Goal: Task Accomplishment & Management: Manage account settings

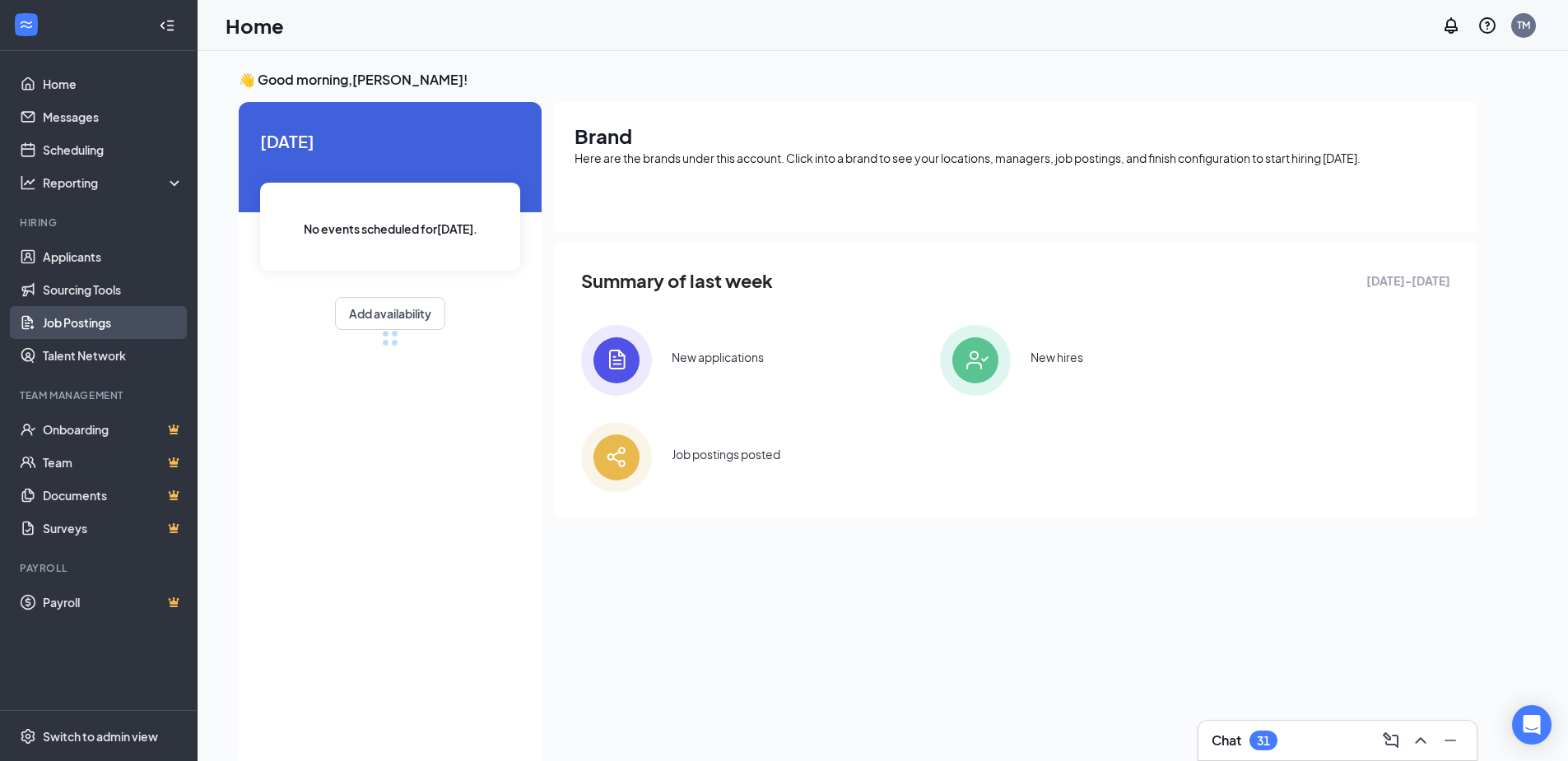
click at [89, 320] on link "Job Postings" at bounding box center [113, 322] width 141 height 33
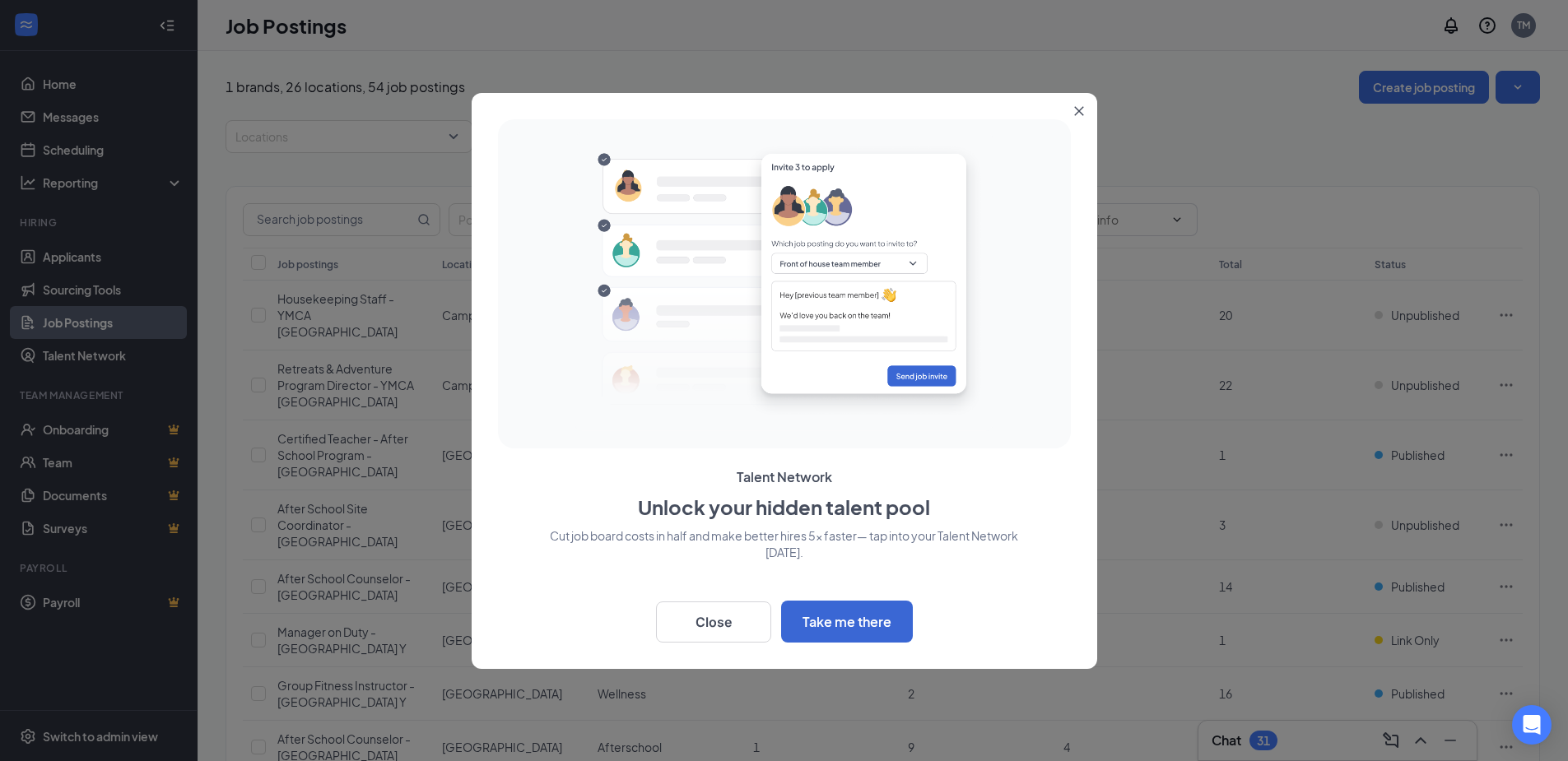
click at [1081, 112] on icon "Close" at bounding box center [1078, 110] width 9 height 9
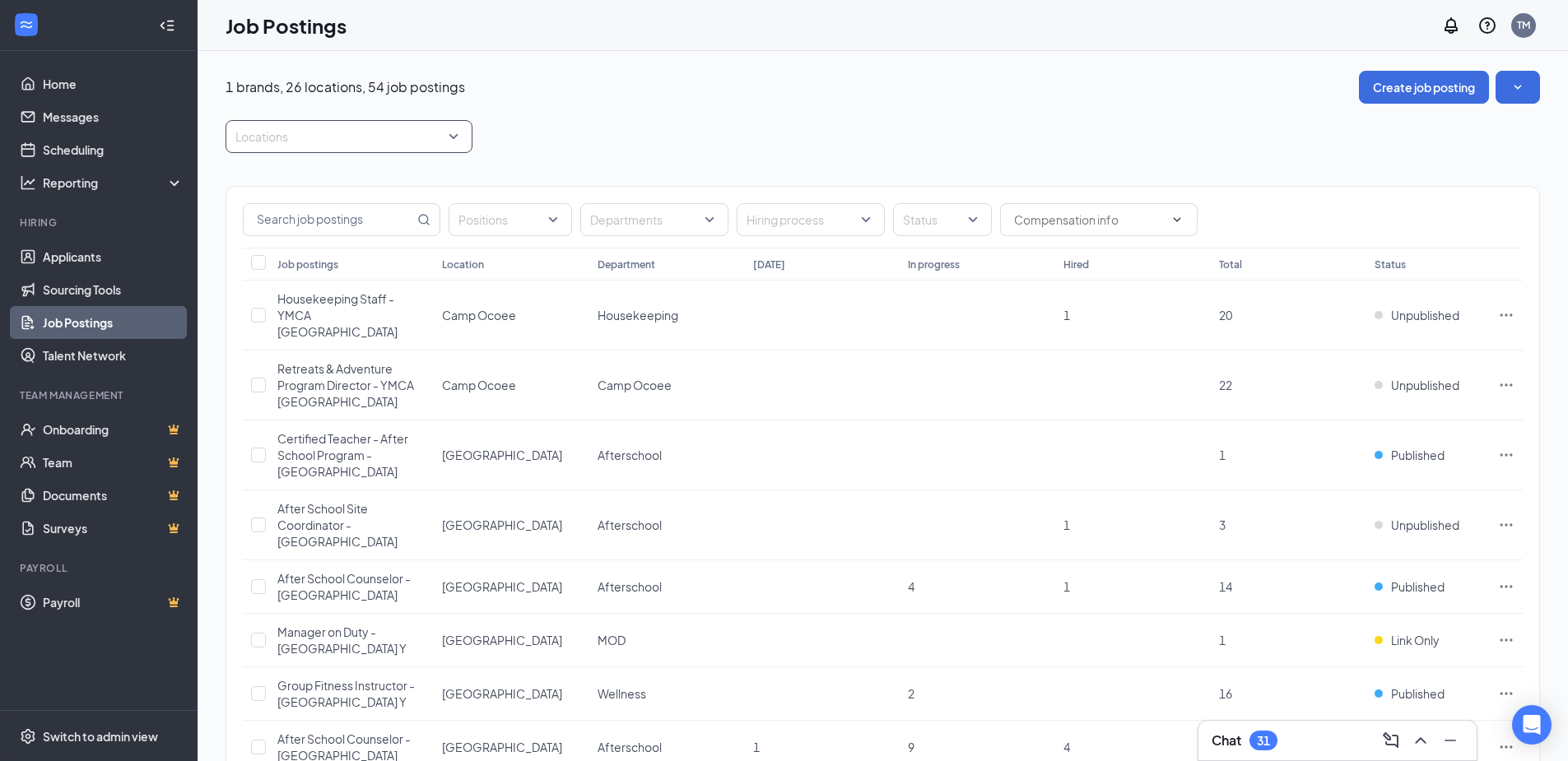
click at [284, 146] on div at bounding box center [341, 136] width 222 height 26
click at [852, 40] on div "Job Postings TM" at bounding box center [883, 25] width 1371 height 51
click at [954, 213] on div at bounding box center [934, 219] width 74 height 26
click at [950, 298] on span "Published" at bounding box center [955, 302] width 53 height 14
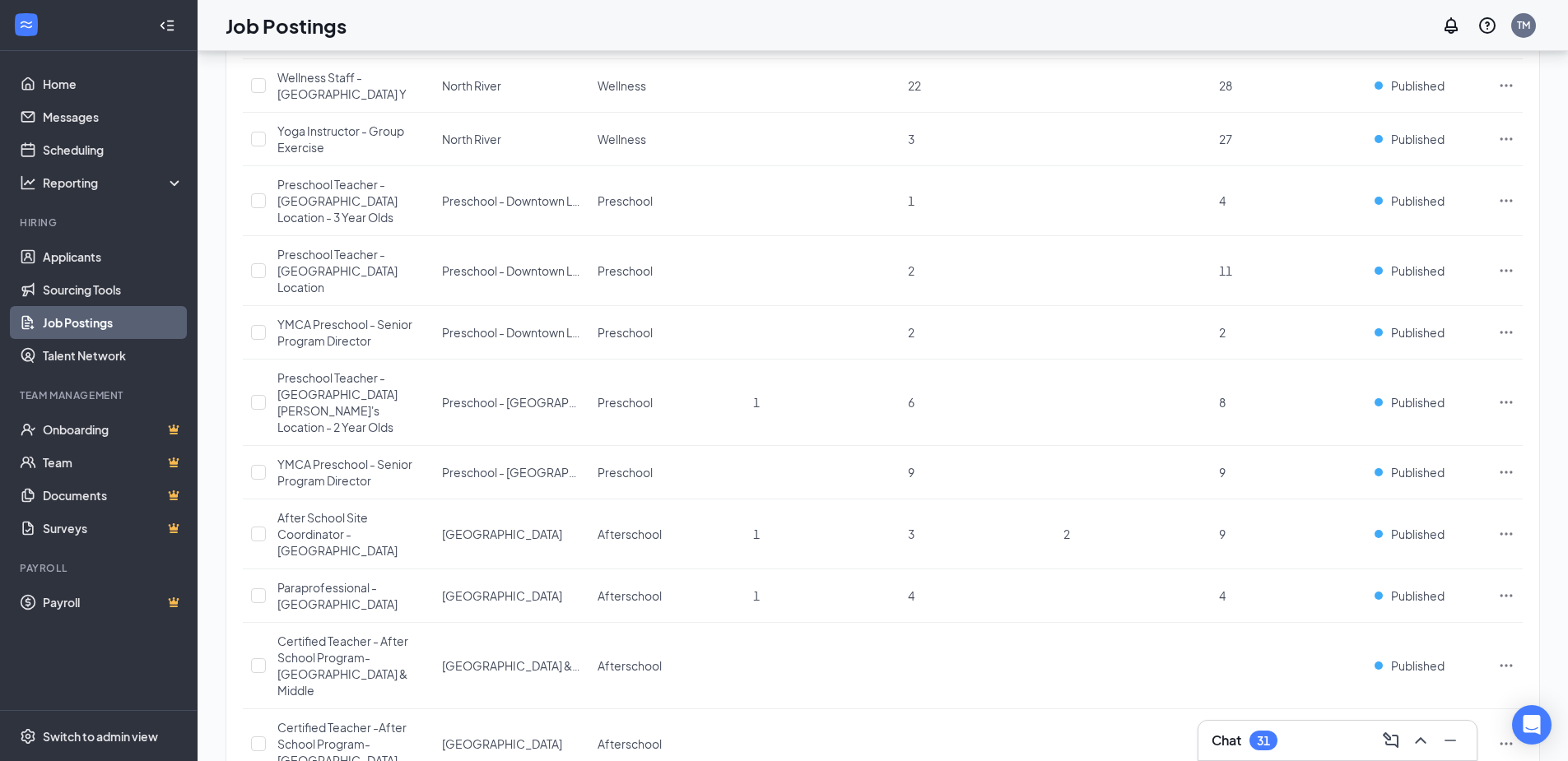
scroll to position [1699, 0]
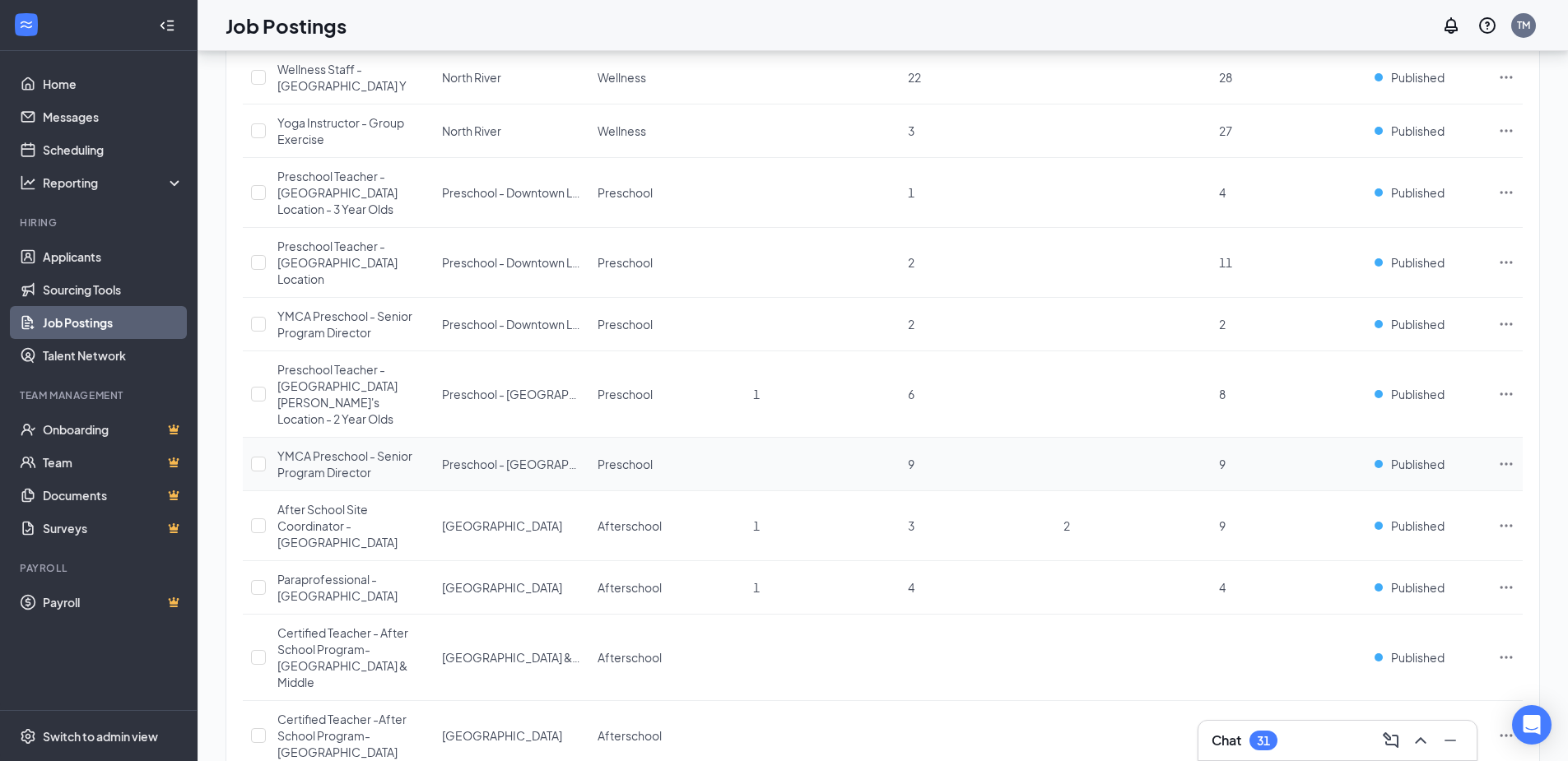
click at [362, 448] on span "YMCA Preschool - Senior Program Director" at bounding box center [345, 464] width 135 height 31
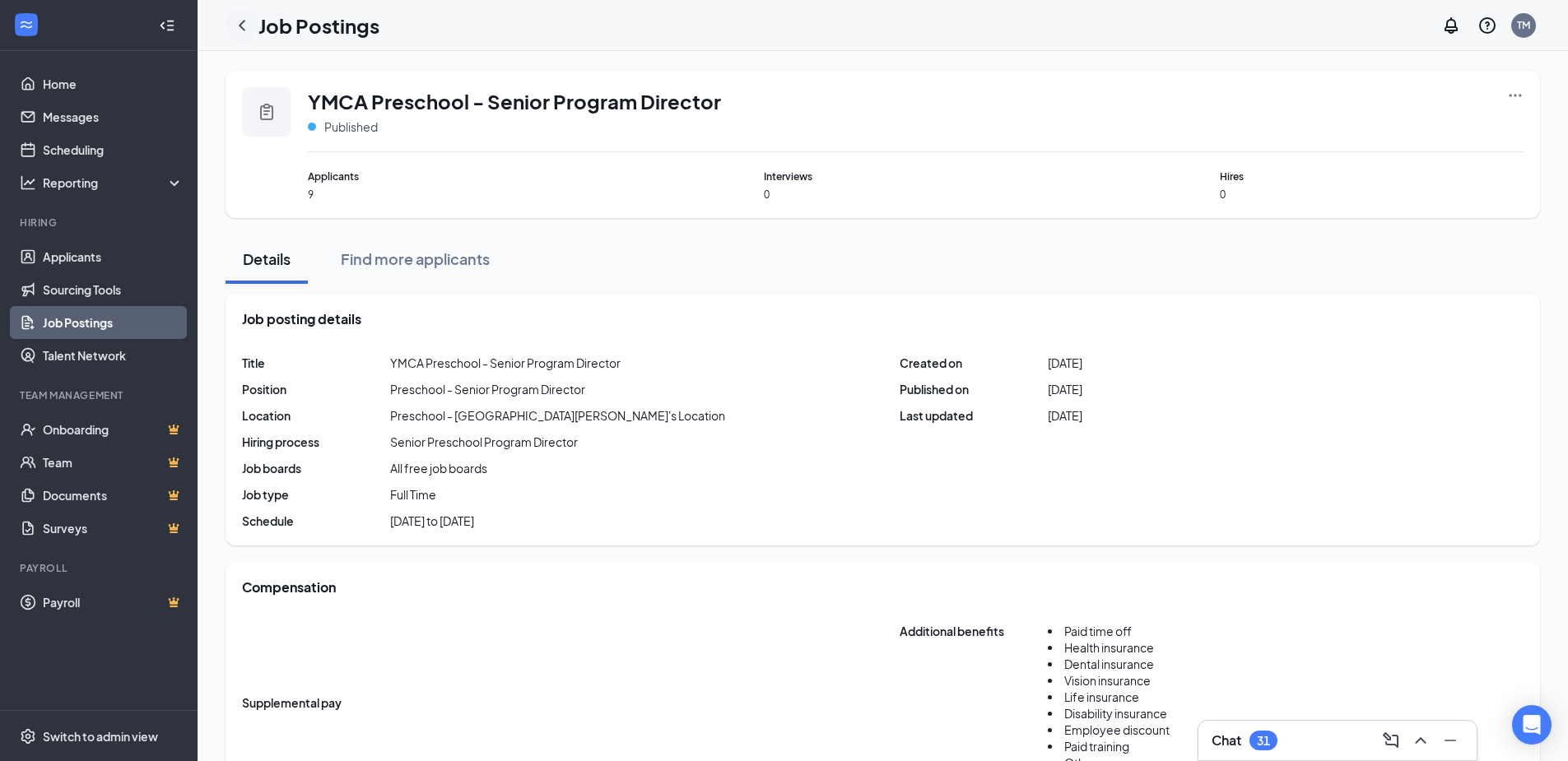
click at [239, 22] on icon "ChevronLeft" at bounding box center [242, 25] width 19 height 19
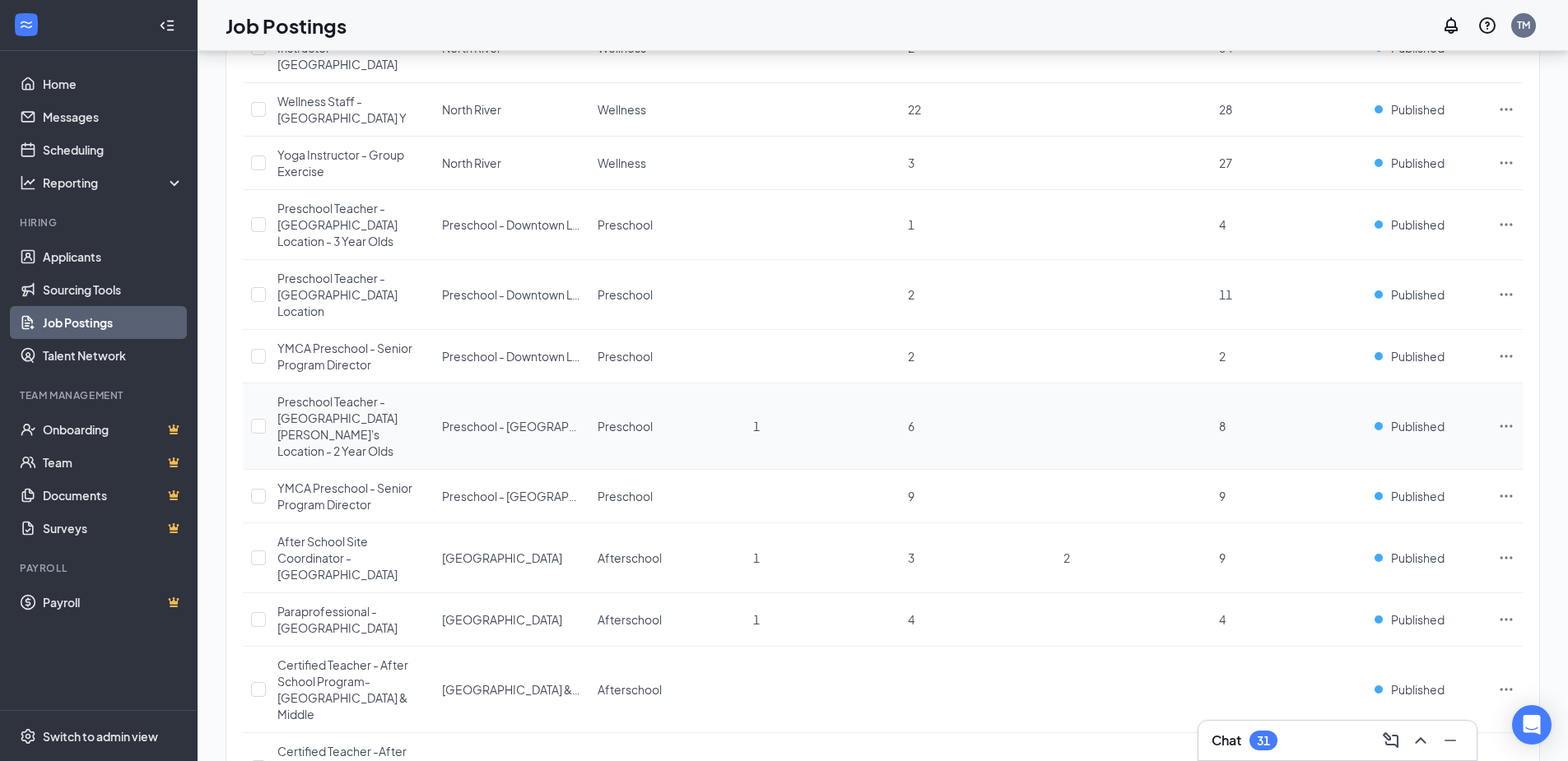
scroll to position [1701, 0]
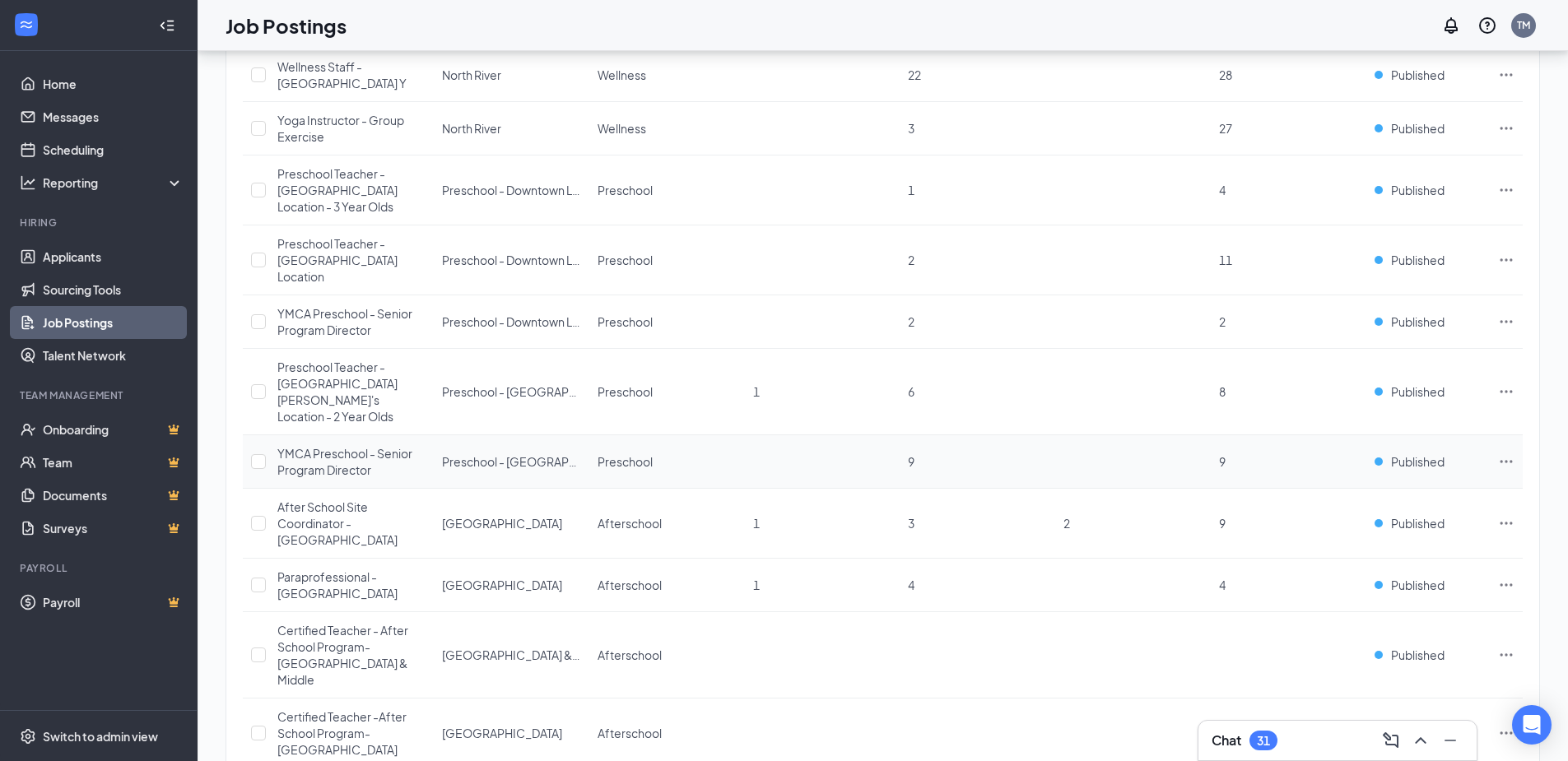
click at [1507, 460] on icon "Ellipses" at bounding box center [1506, 461] width 13 height 3
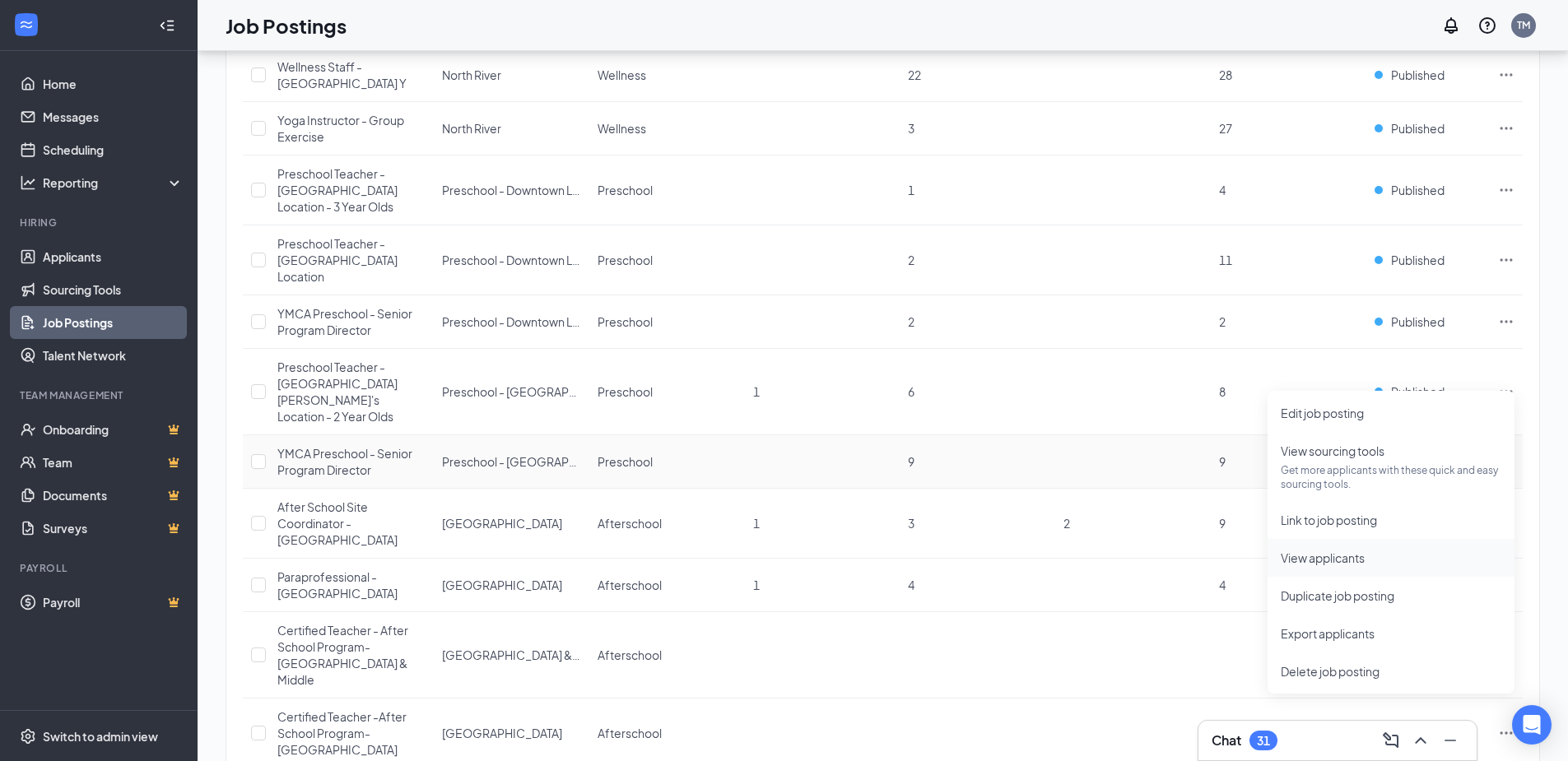
click at [1327, 557] on span "View applicants" at bounding box center [1323, 557] width 84 height 14
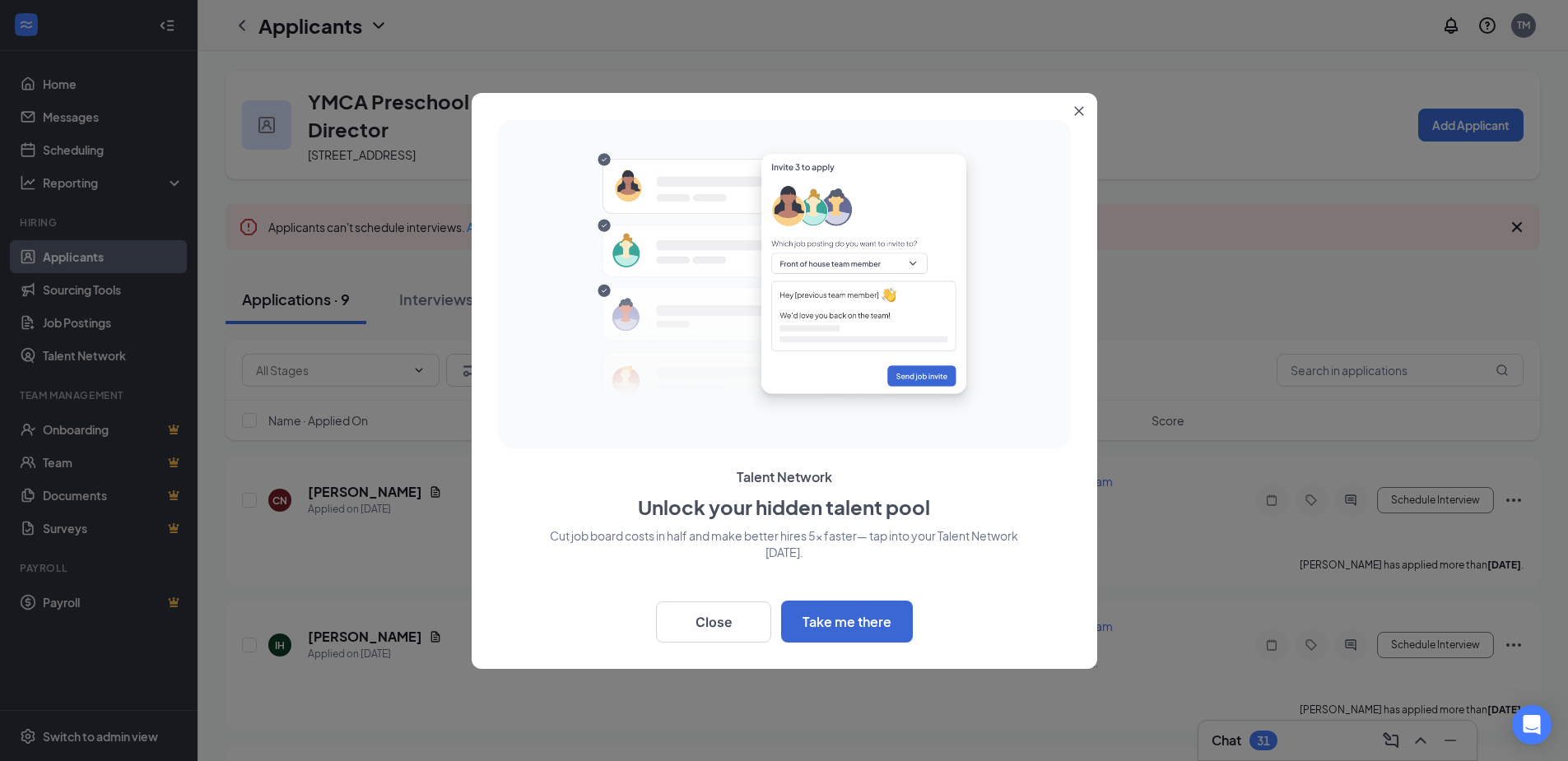
click at [1079, 115] on icon "Close" at bounding box center [1079, 111] width 10 height 10
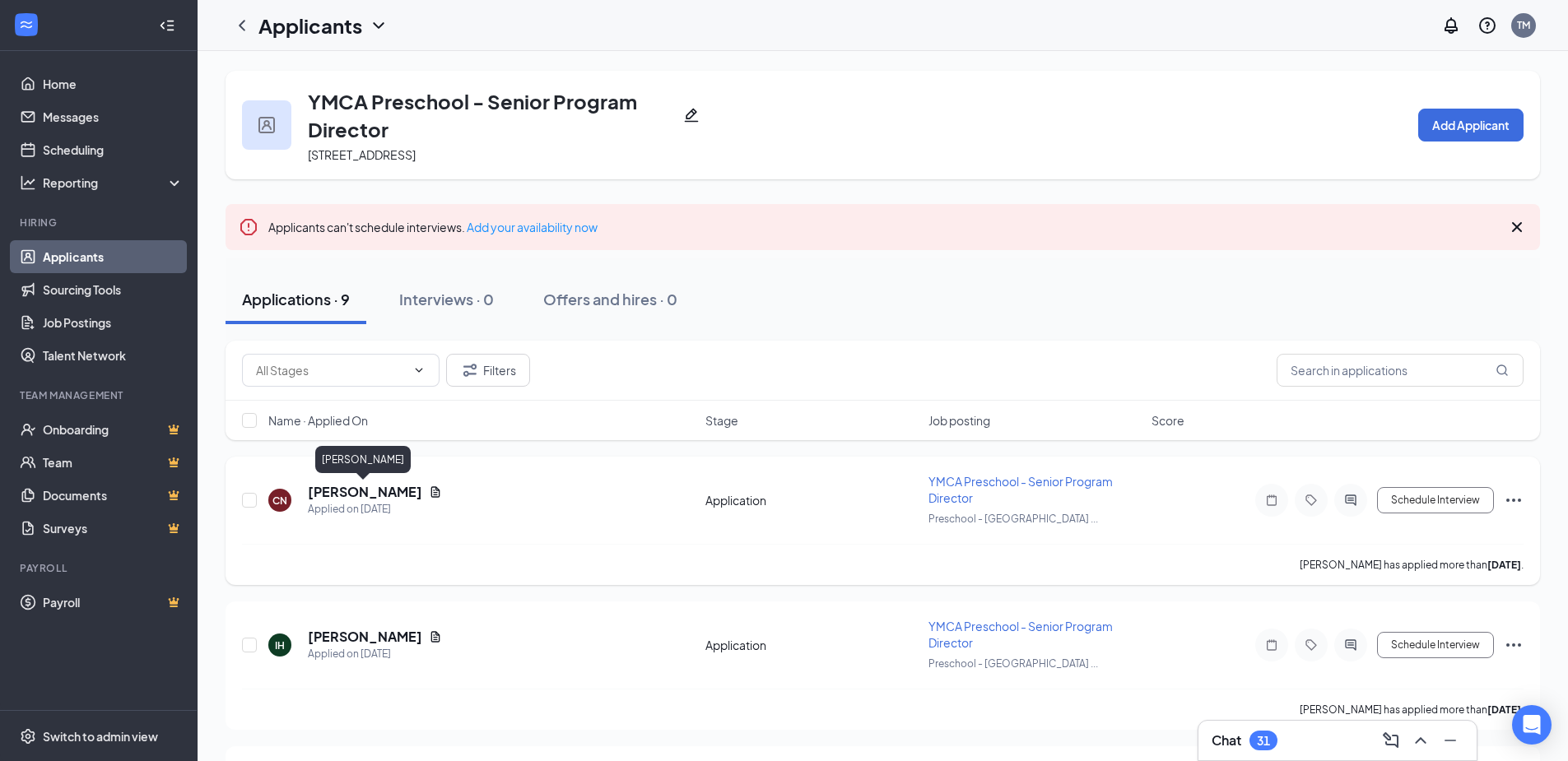
click at [377, 497] on h5 "[PERSON_NAME]" at bounding box center [365, 492] width 115 height 18
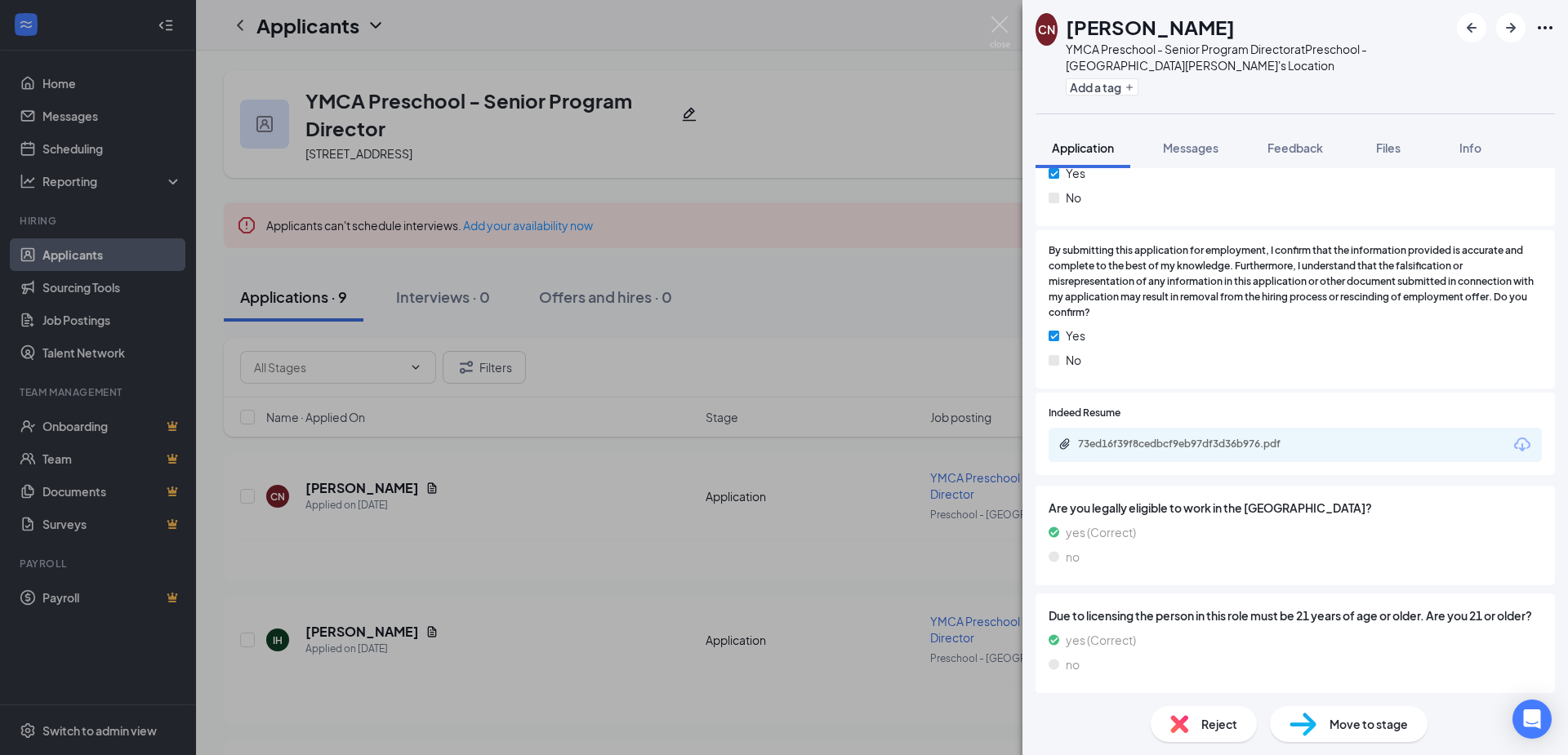
scroll to position [984, 0]
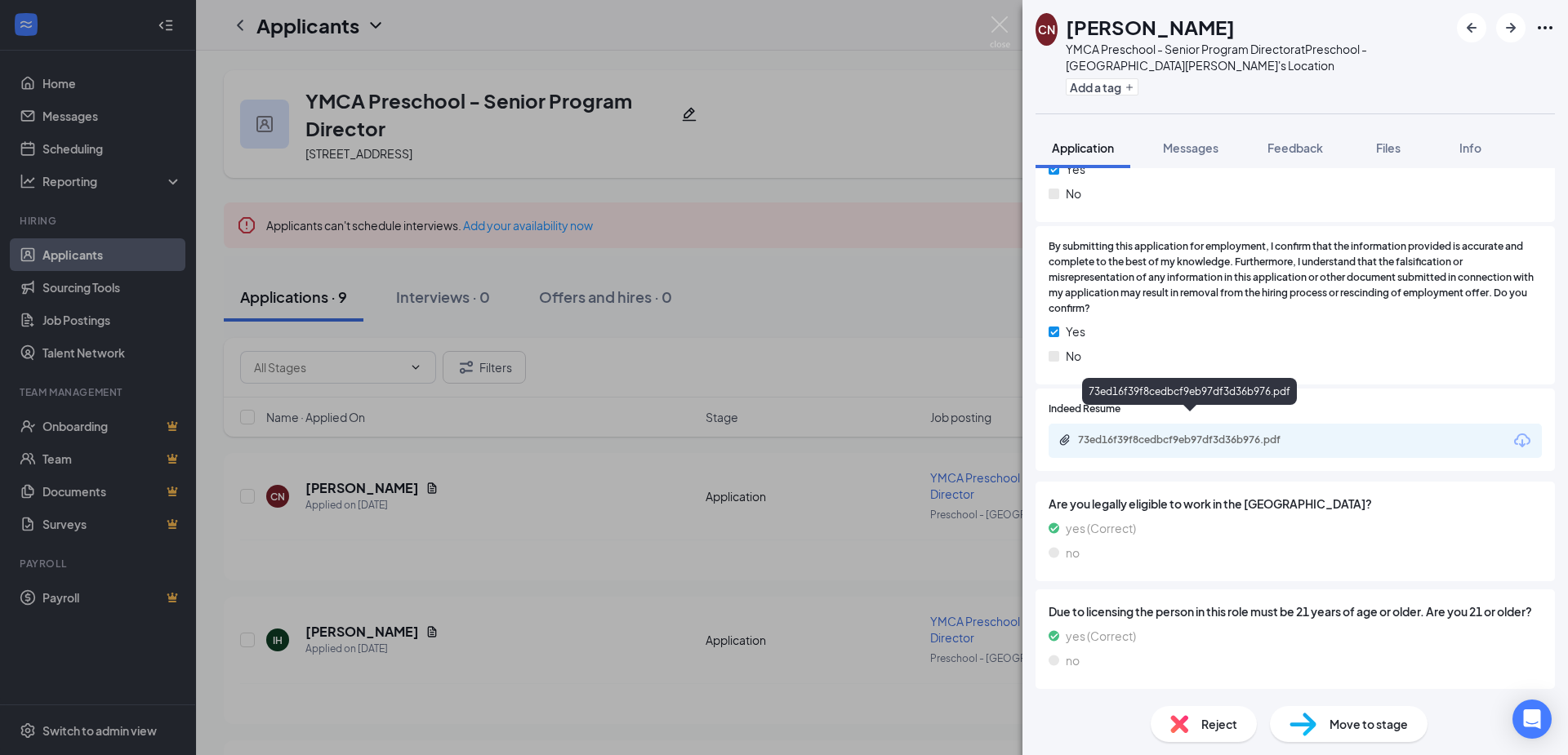
click at [1179, 433] on div "73ed16f39f8cedbcf9eb97df3d36b976.pdf" at bounding box center [1192, 440] width 229 height 13
click at [997, 25] on img at bounding box center [999, 32] width 20 height 32
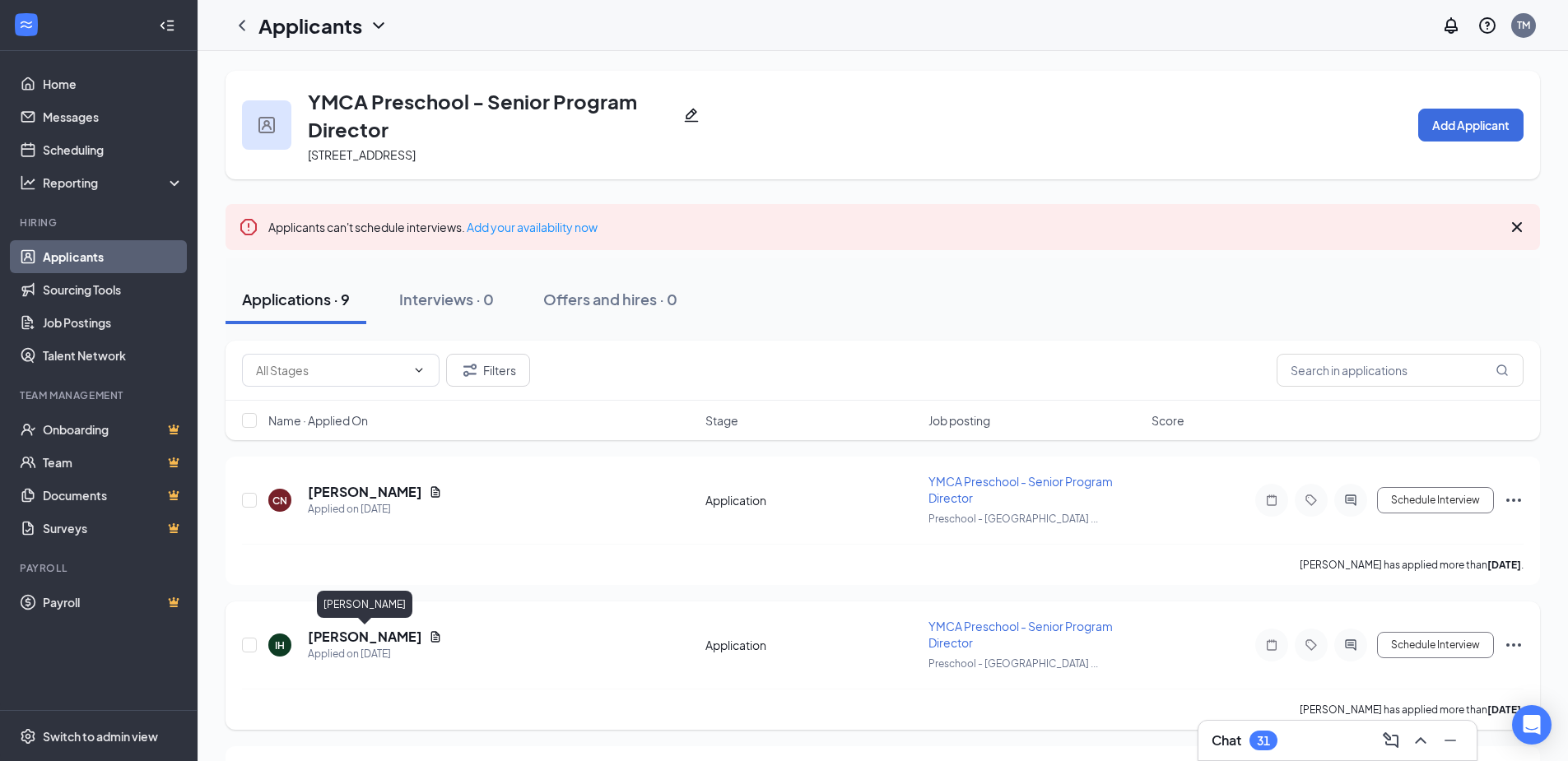
click at [401, 629] on h5 "[PERSON_NAME]" at bounding box center [365, 637] width 115 height 18
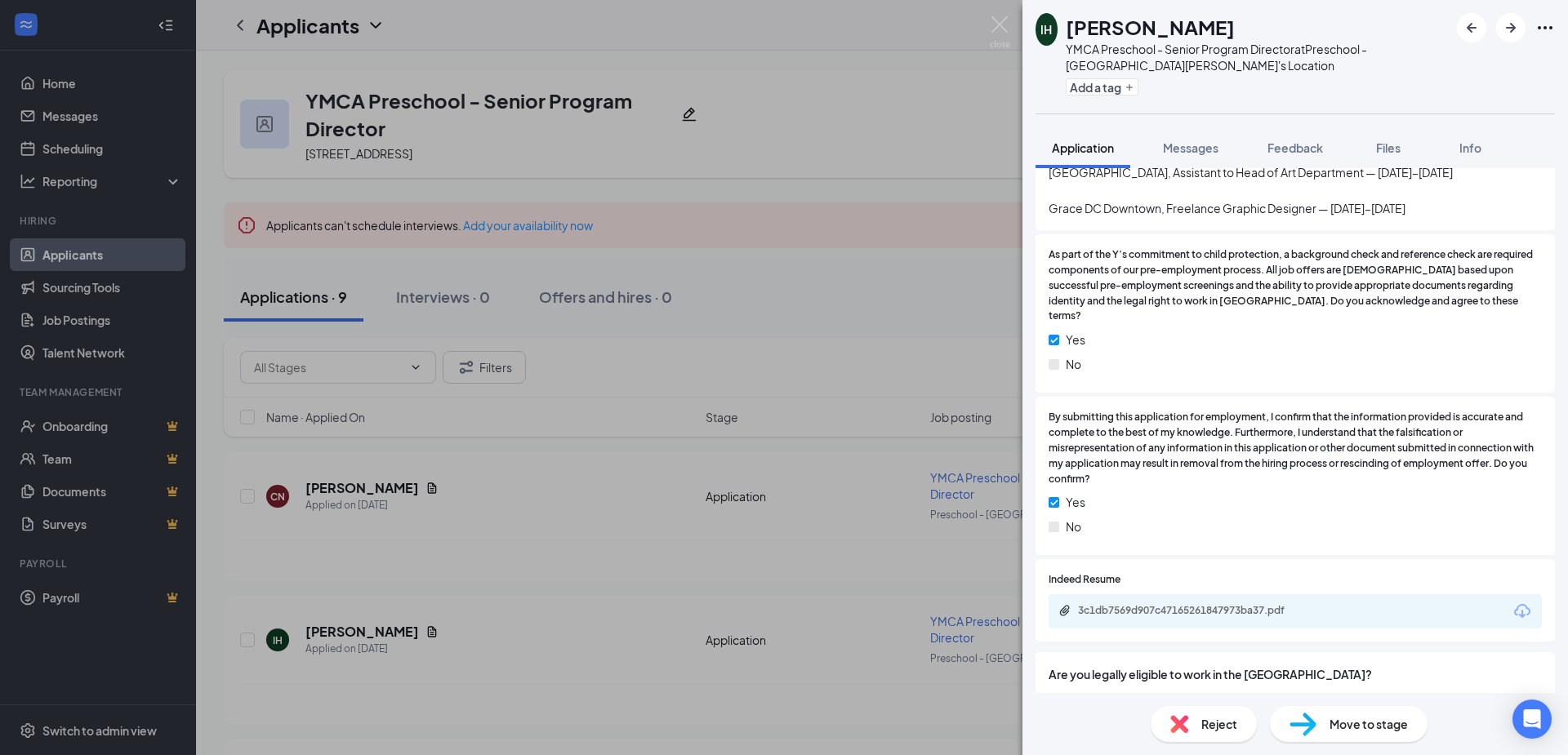
scroll to position [1110, 0]
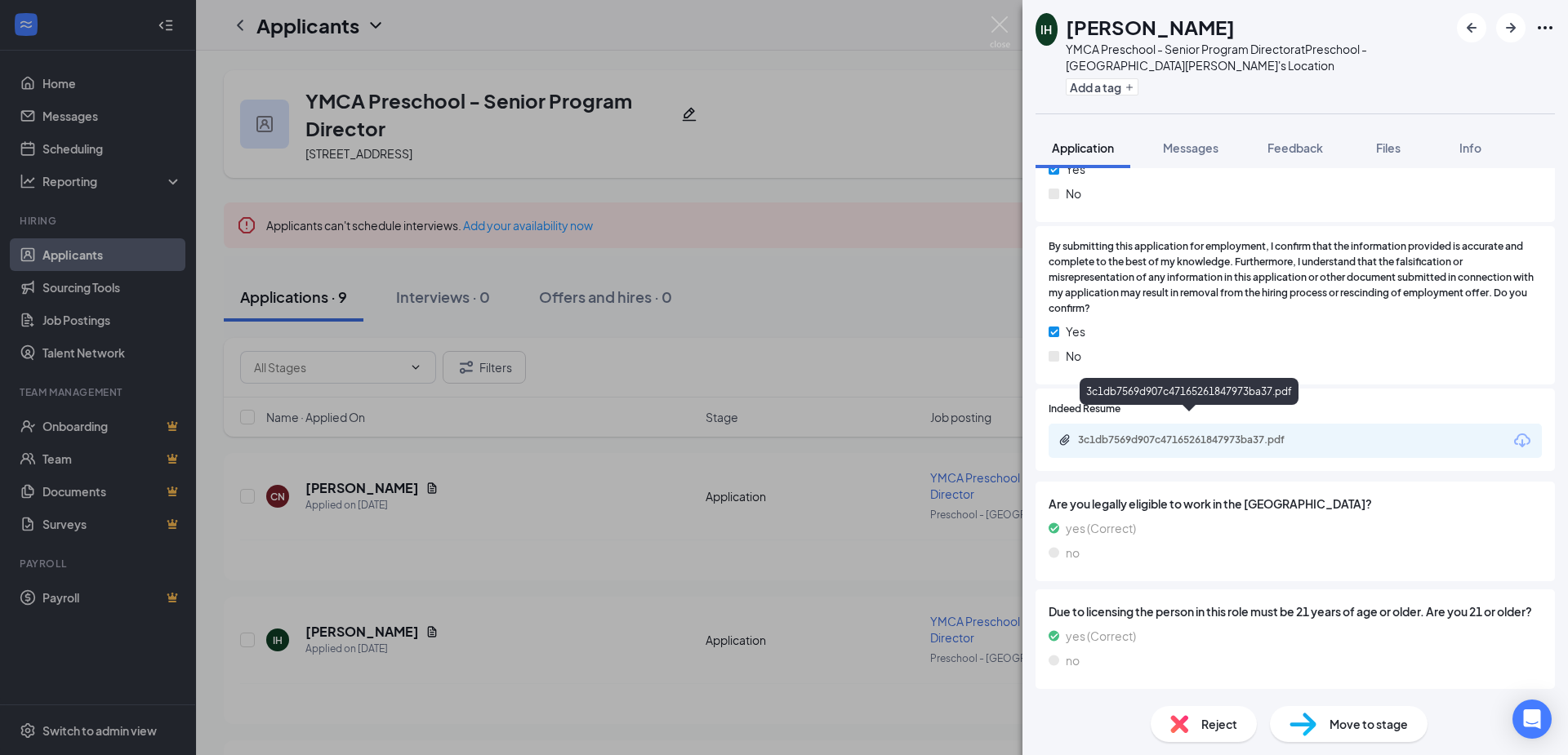
click at [1210, 433] on div "3c1db7569d907c47165261847973ba37.pdf" at bounding box center [1192, 440] width 229 height 13
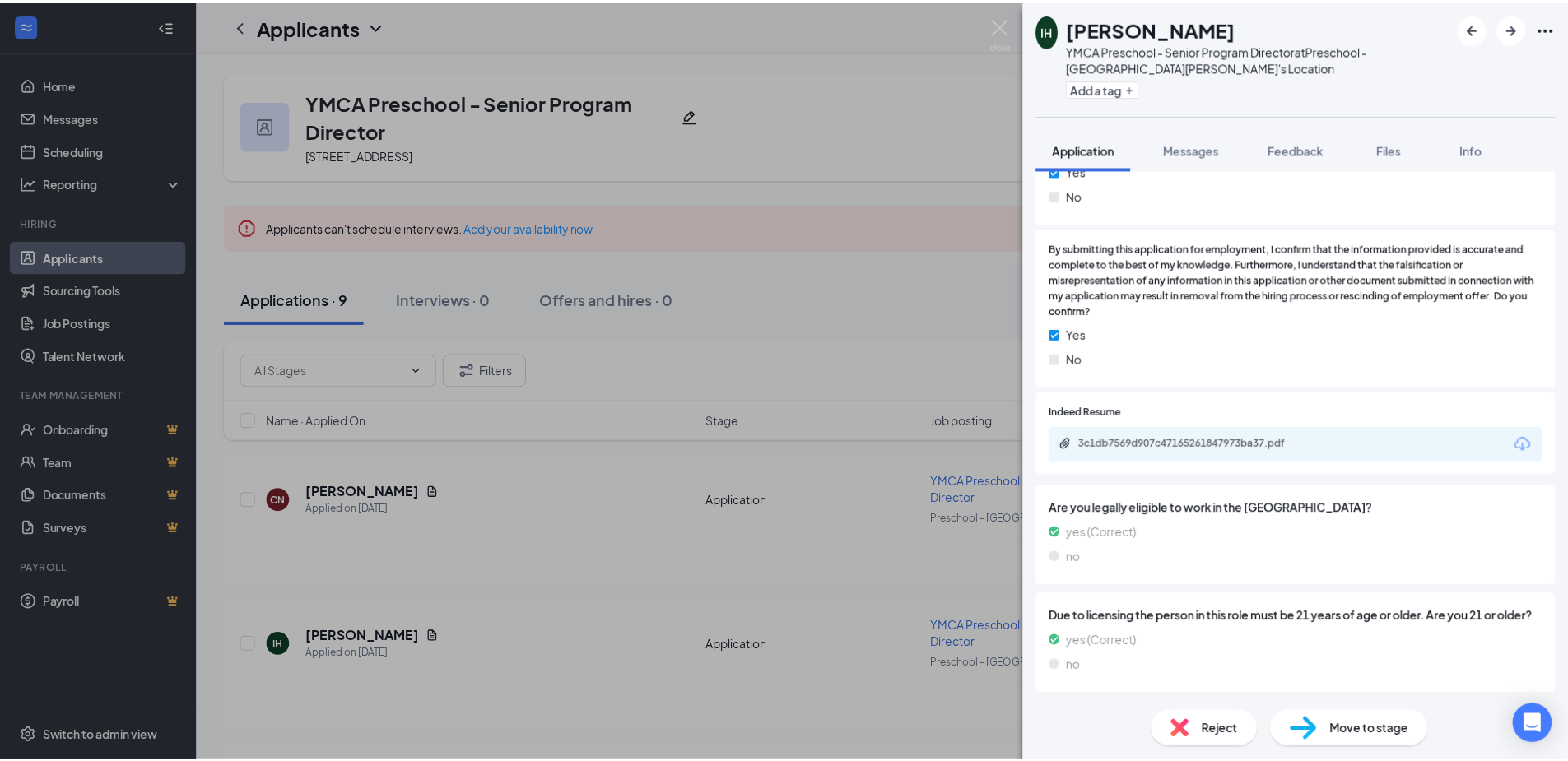
scroll to position [1113, 0]
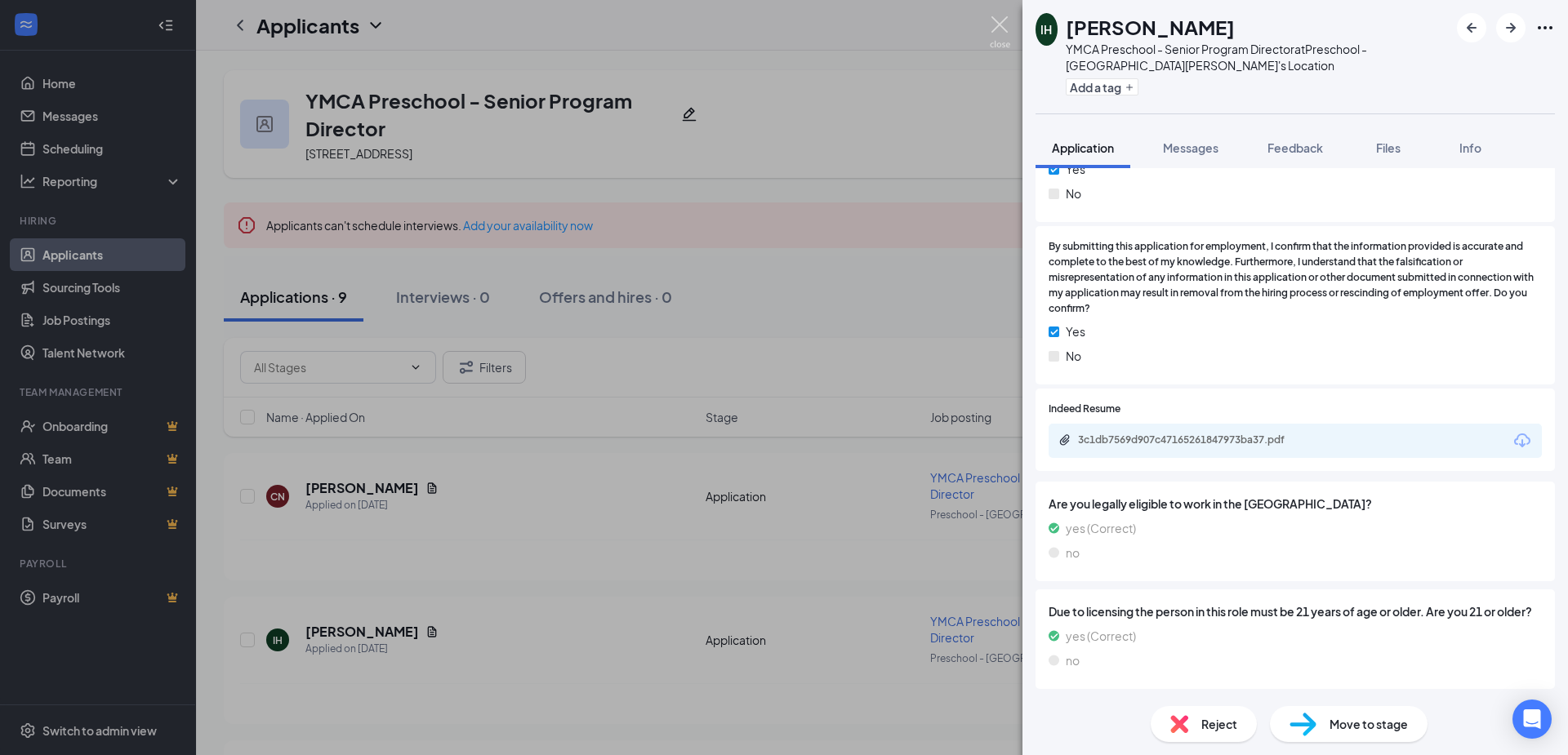
click at [1002, 19] on img at bounding box center [999, 32] width 20 height 32
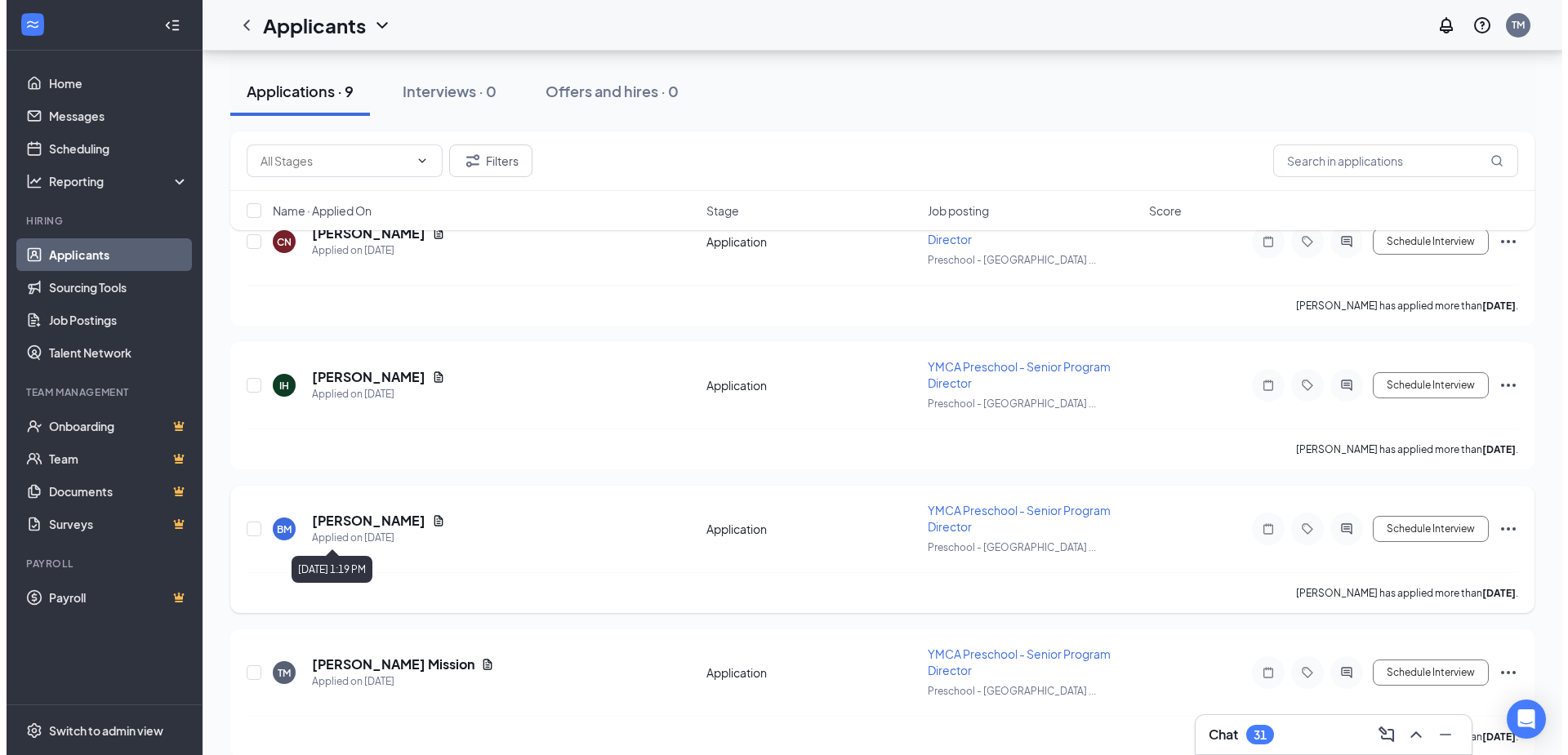
scroll to position [258, 0]
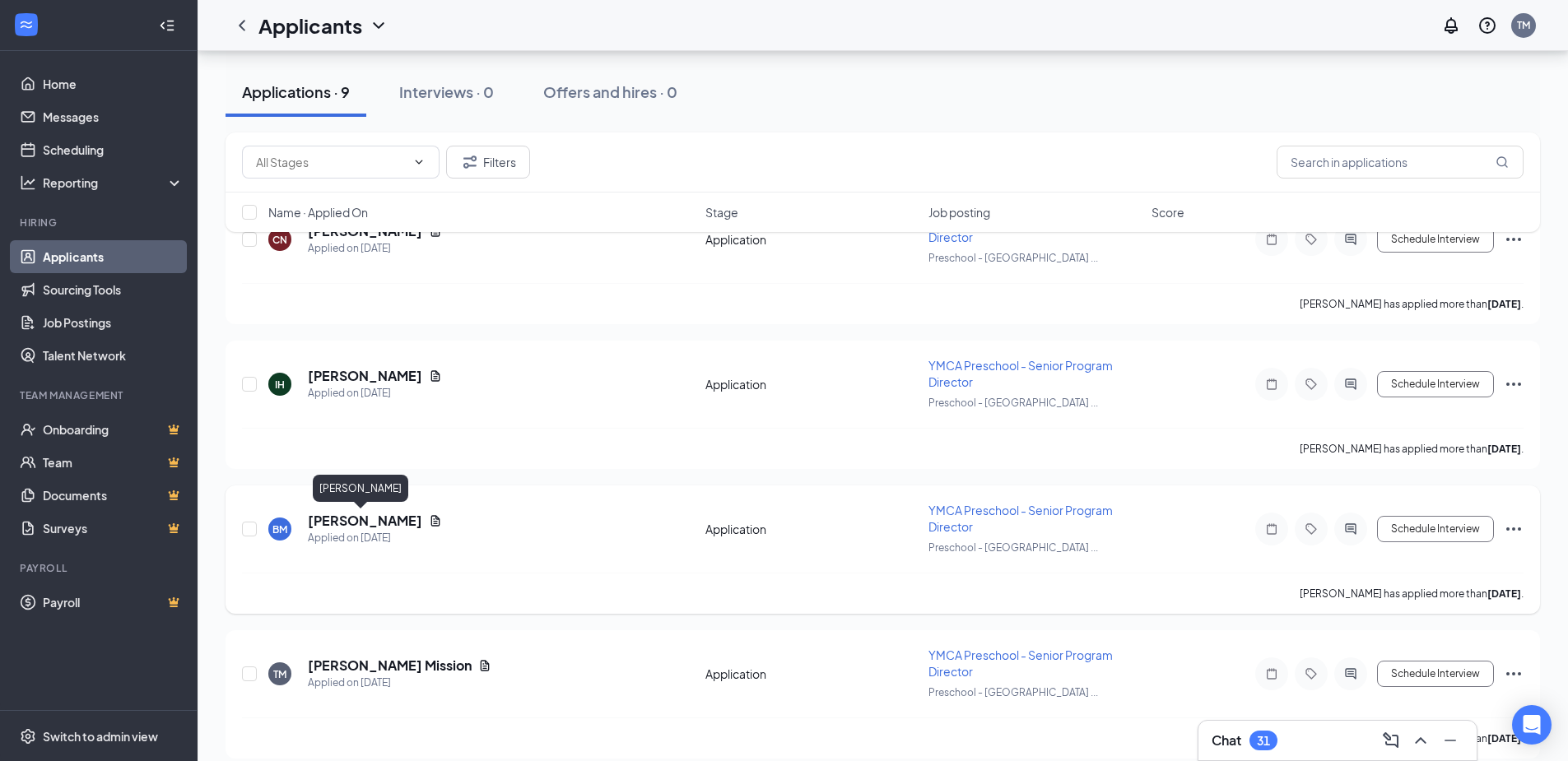
click at [364, 522] on h5 "[PERSON_NAME]" at bounding box center [365, 521] width 115 height 18
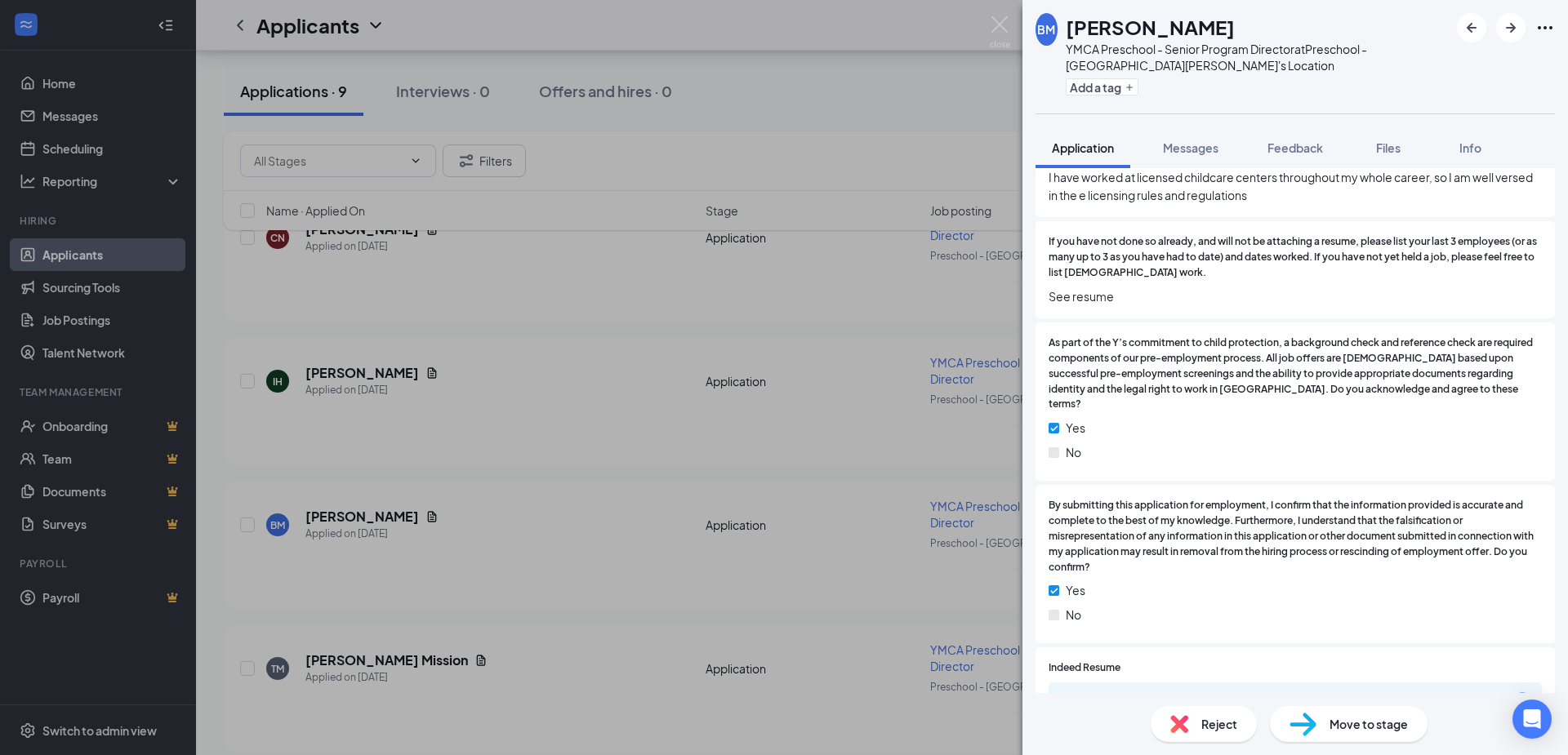
scroll to position [930, 0]
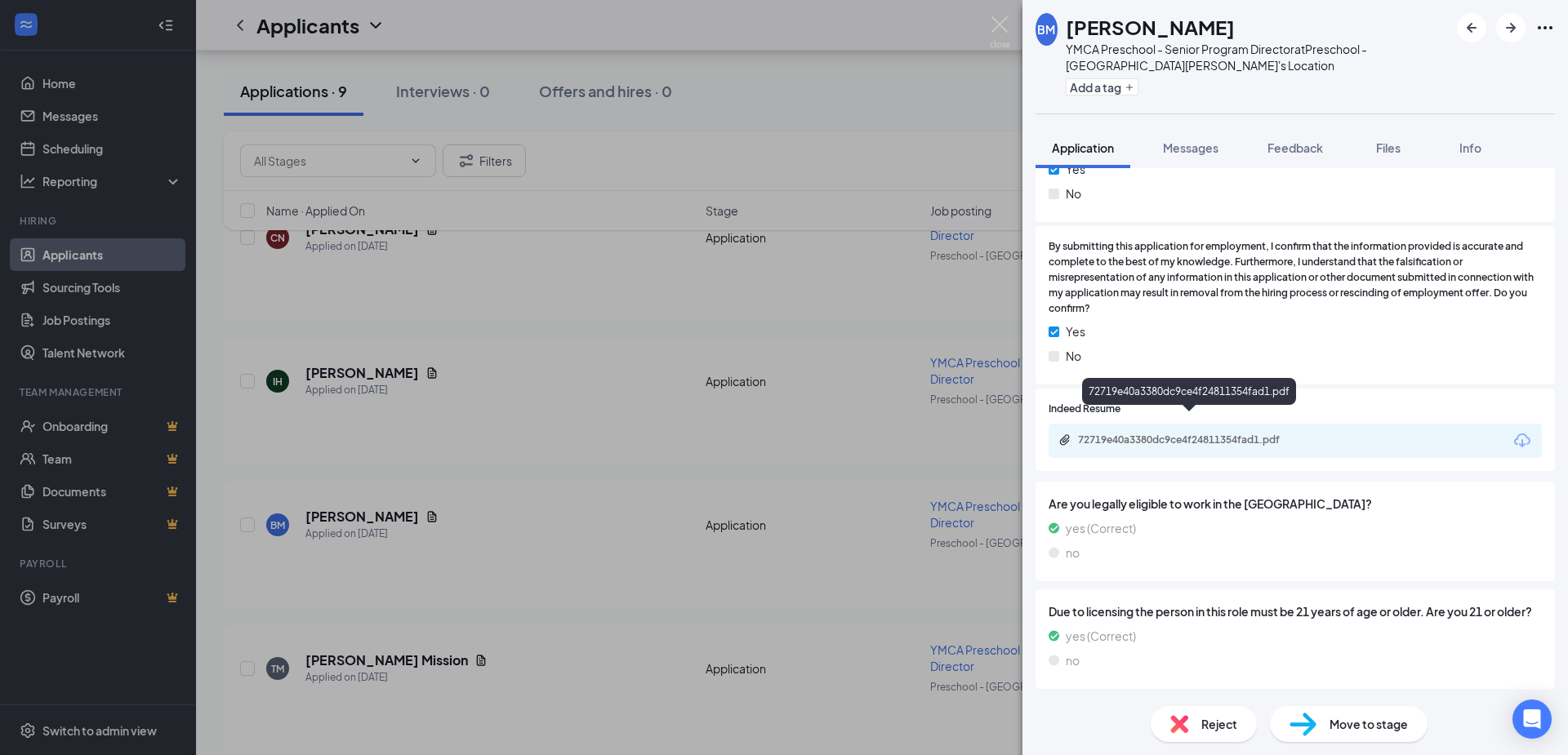
click at [1182, 433] on div "72719e40a3380dc9ce4f24811354fad1.pdf" at bounding box center [1192, 440] width 229 height 13
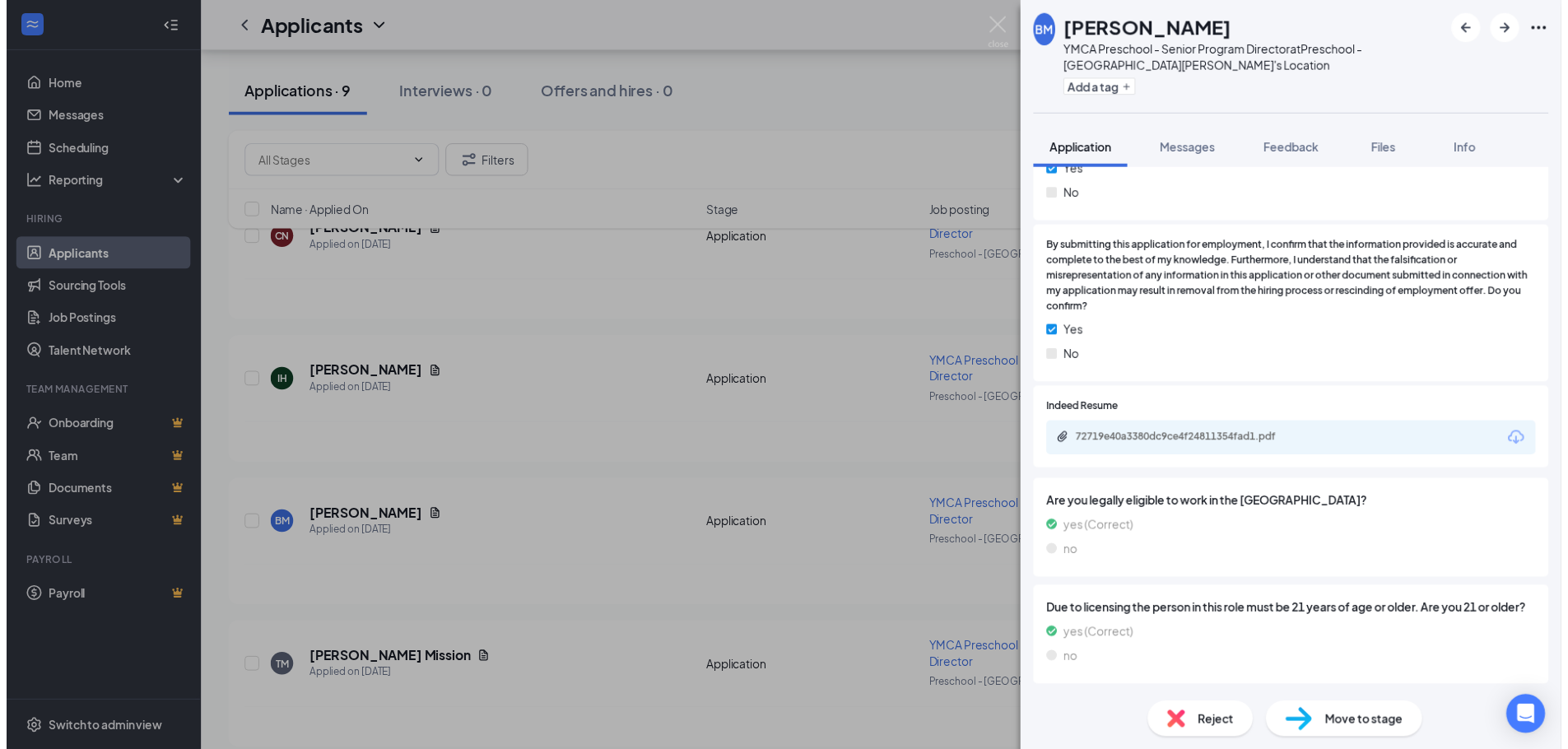
scroll to position [932, 0]
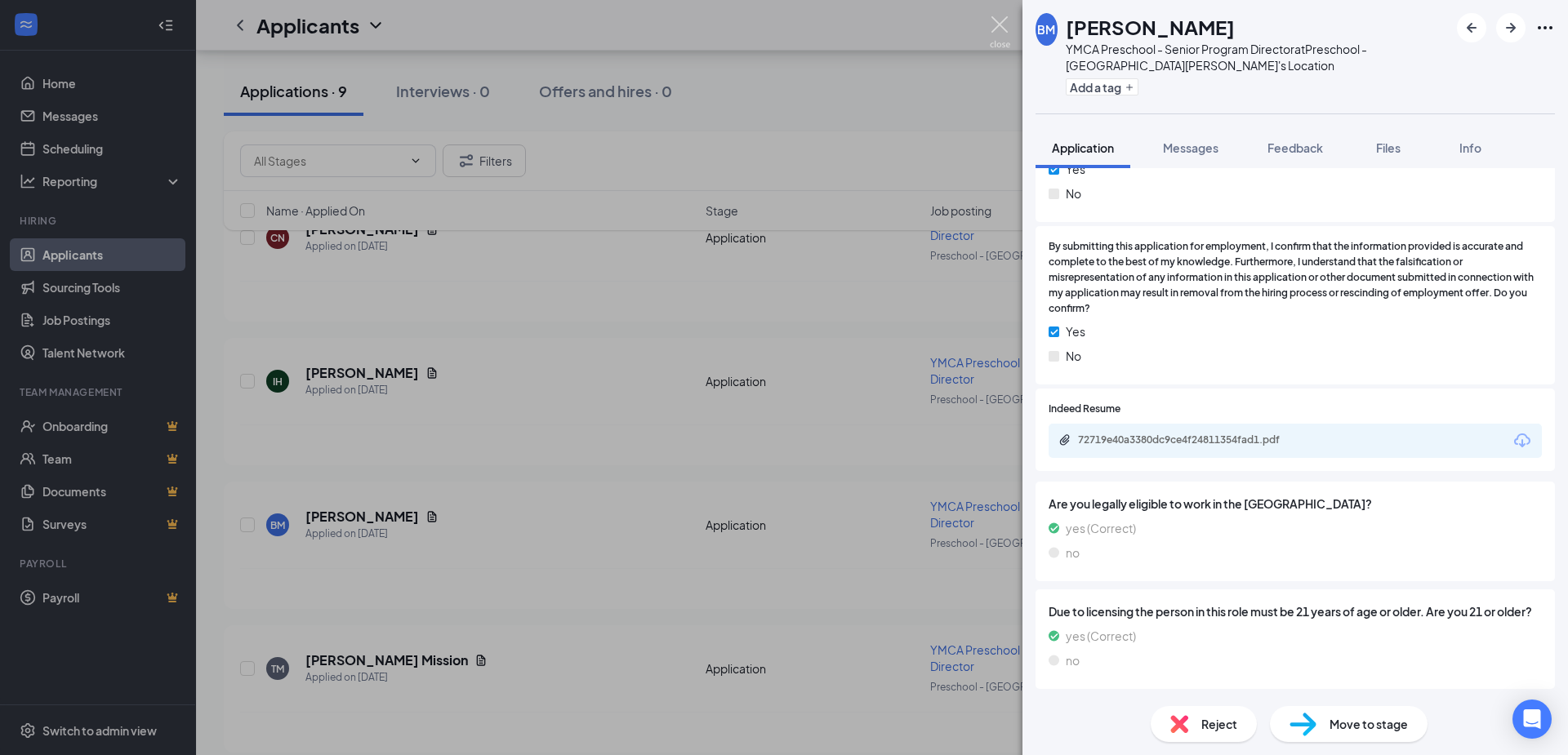
click at [997, 22] on img at bounding box center [999, 32] width 20 height 32
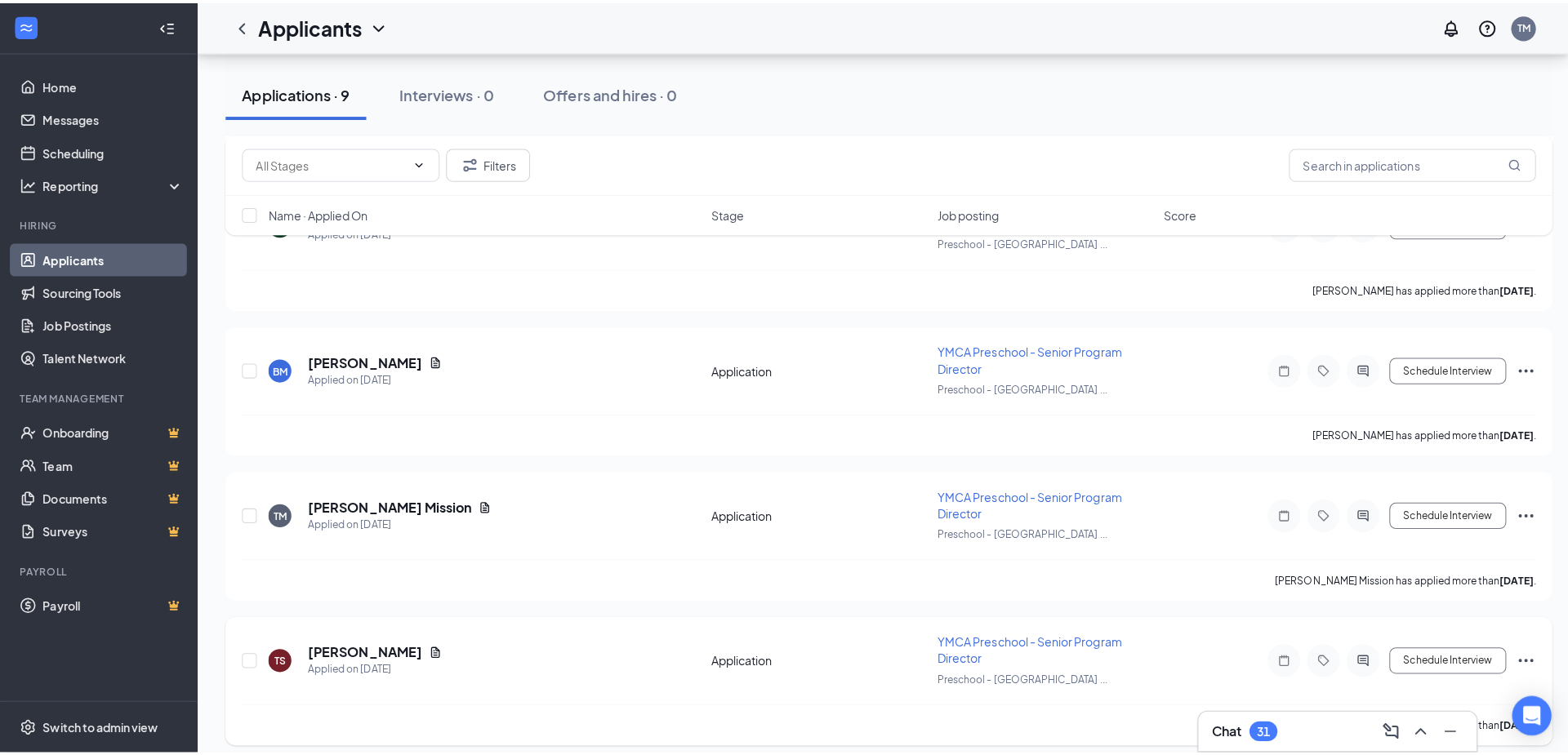
scroll to position [586, 0]
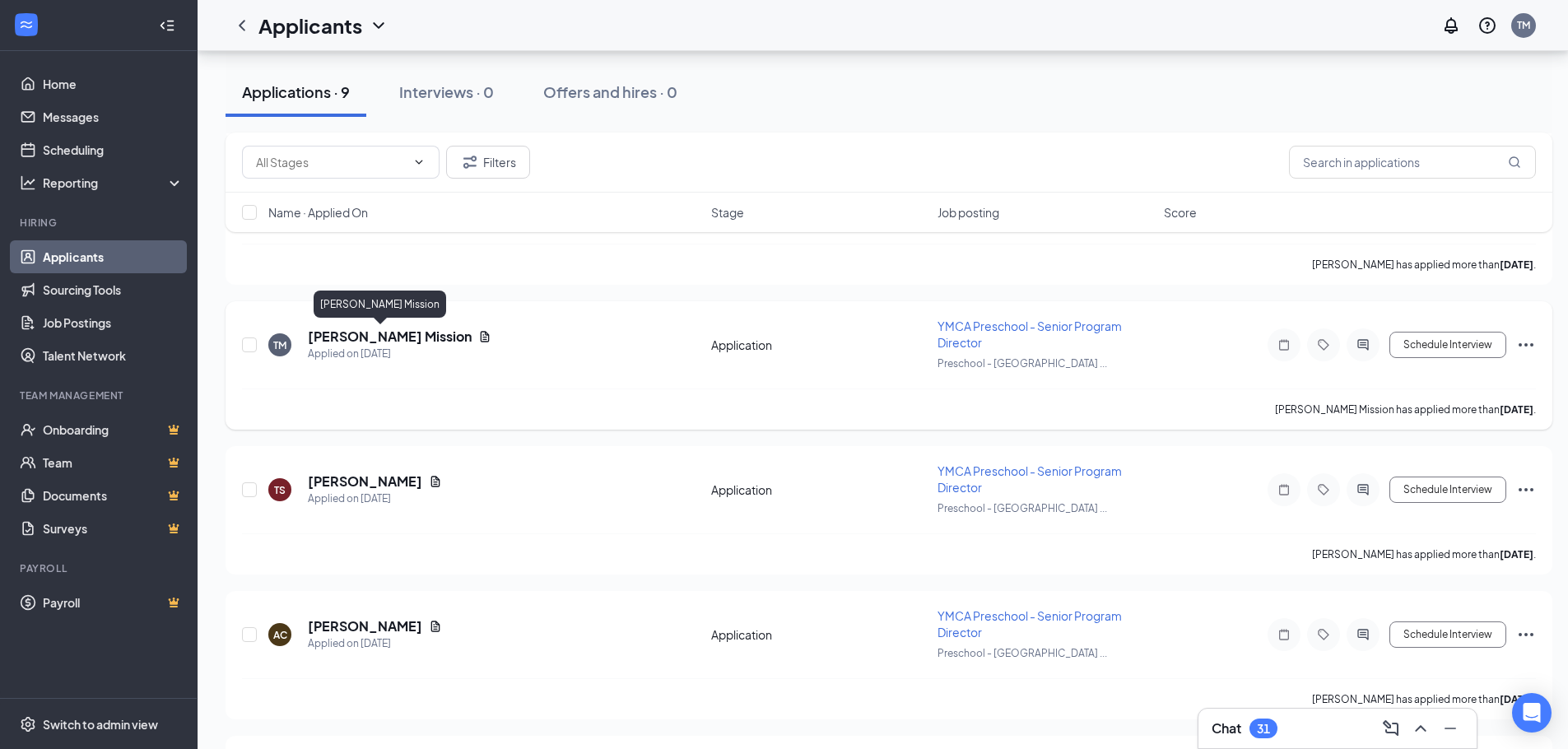
click at [356, 337] on h5 "[PERSON_NAME] Mission" at bounding box center [390, 337] width 164 height 18
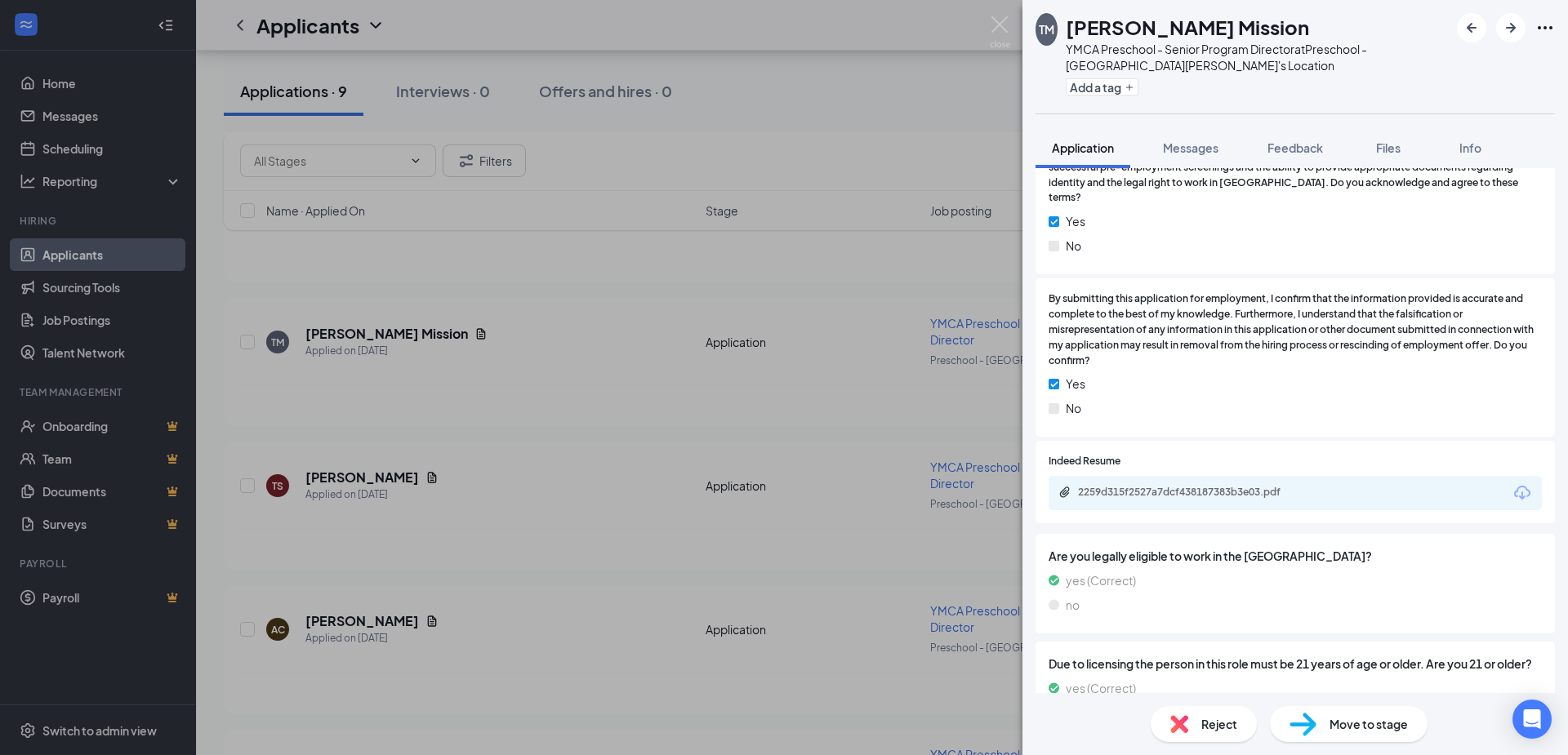
scroll to position [1037, 0]
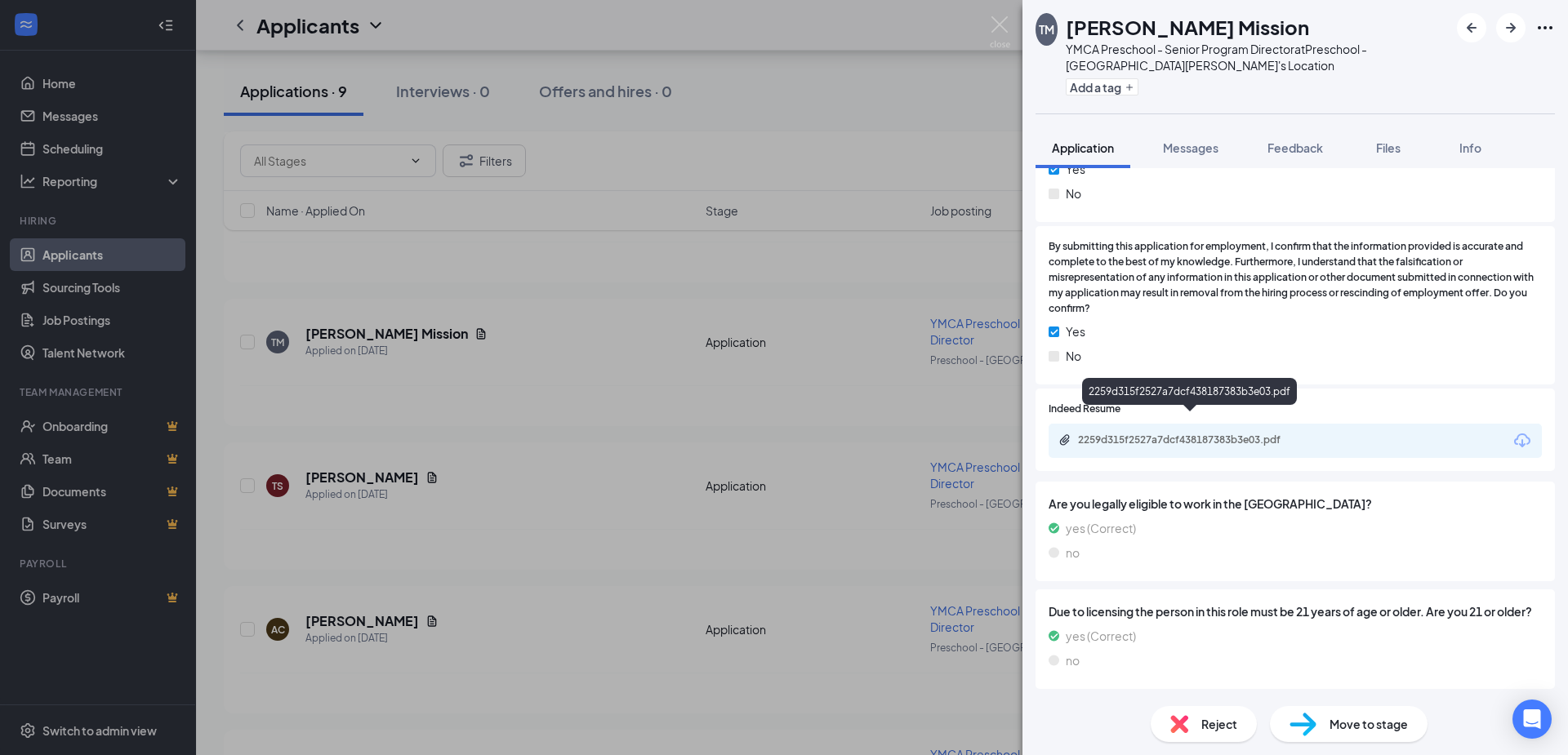
click at [1131, 433] on div "2259d315f2527a7dcf438187383b3e03.pdf" at bounding box center [1192, 440] width 229 height 13
click at [1000, 20] on img at bounding box center [999, 32] width 20 height 32
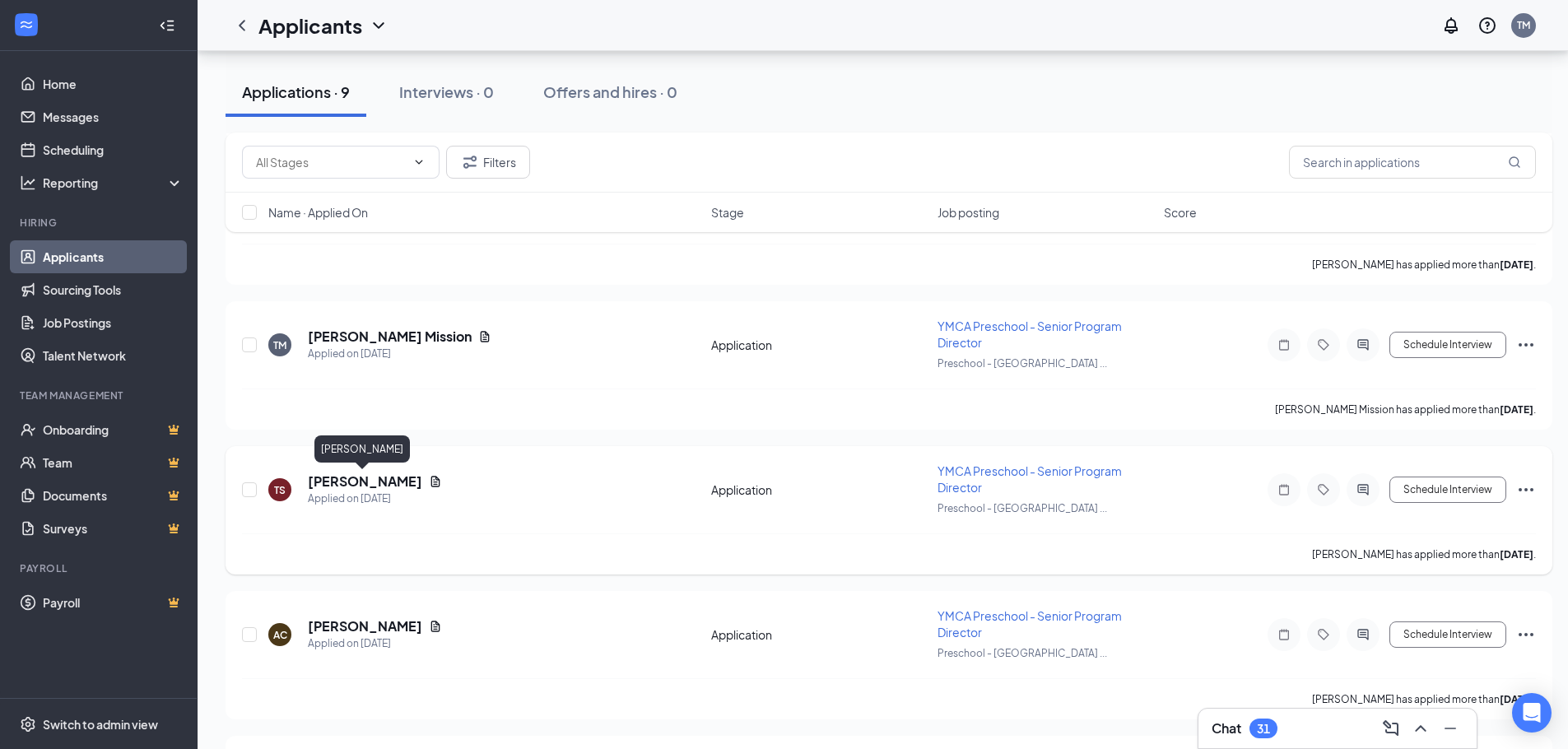
click at [384, 481] on h5 "[PERSON_NAME]" at bounding box center [365, 482] width 115 height 18
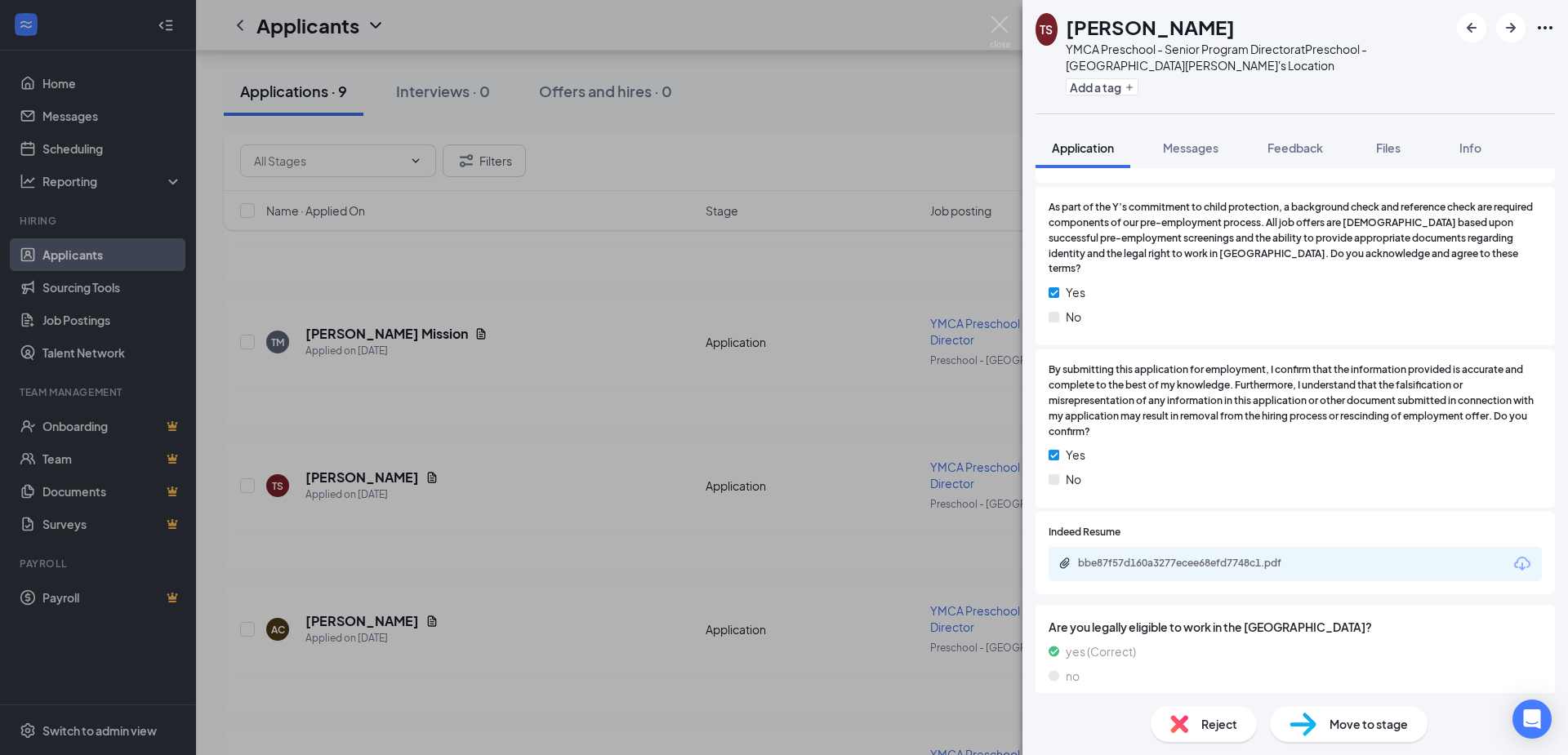
scroll to position [877, 0]
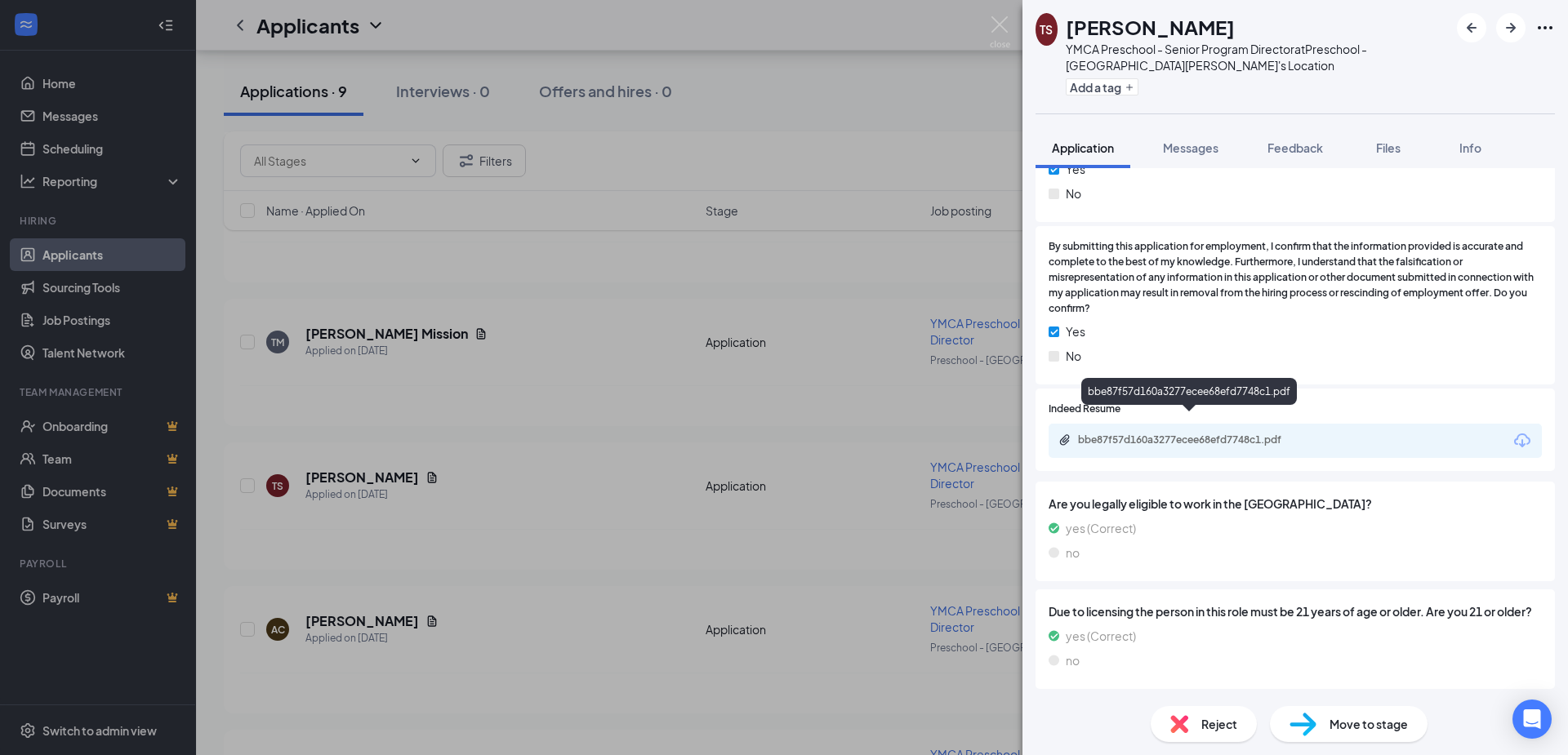
click at [1230, 433] on div "bbe87f57d160a3277ecee68efd7748c1.pdf" at bounding box center [1192, 440] width 229 height 13
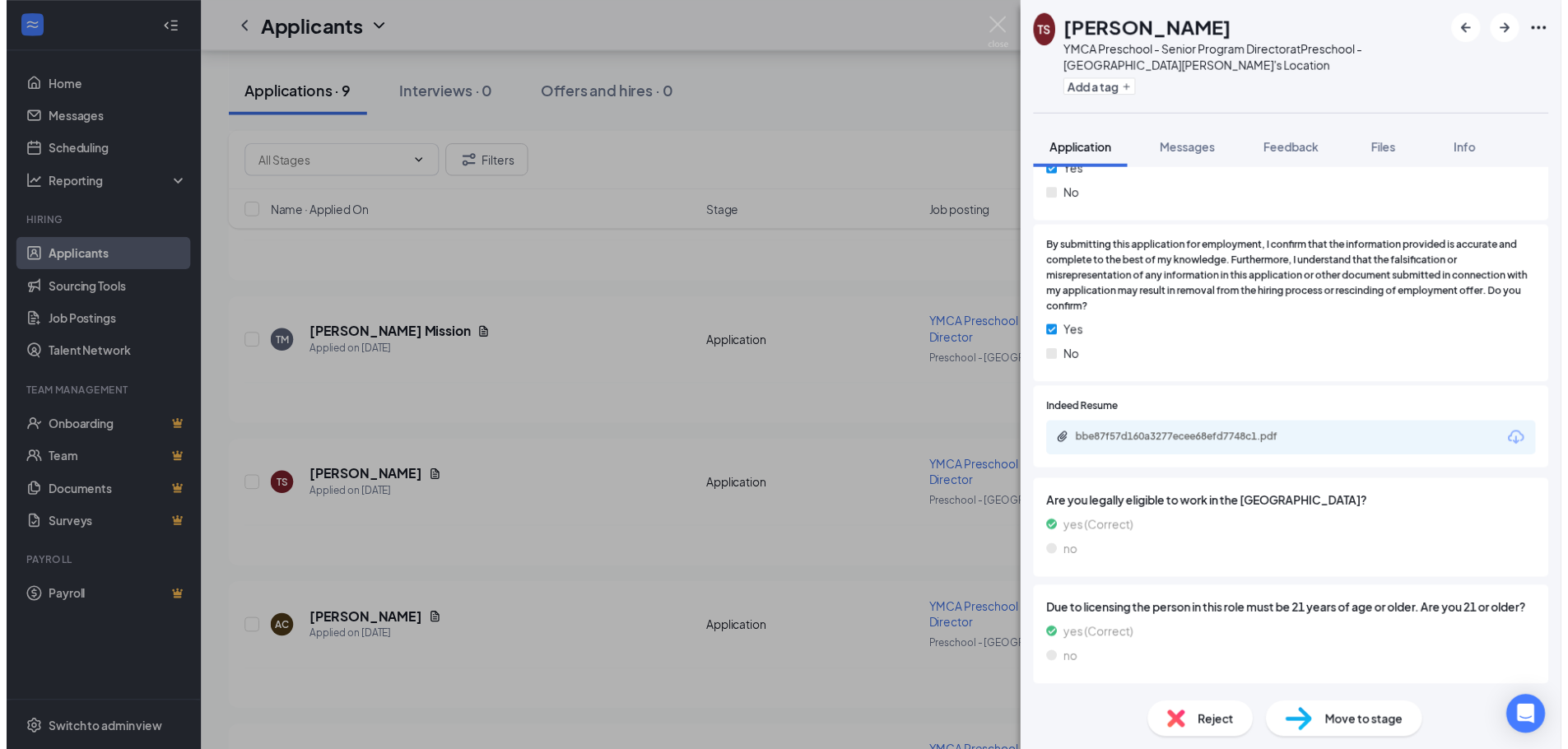
scroll to position [878, 0]
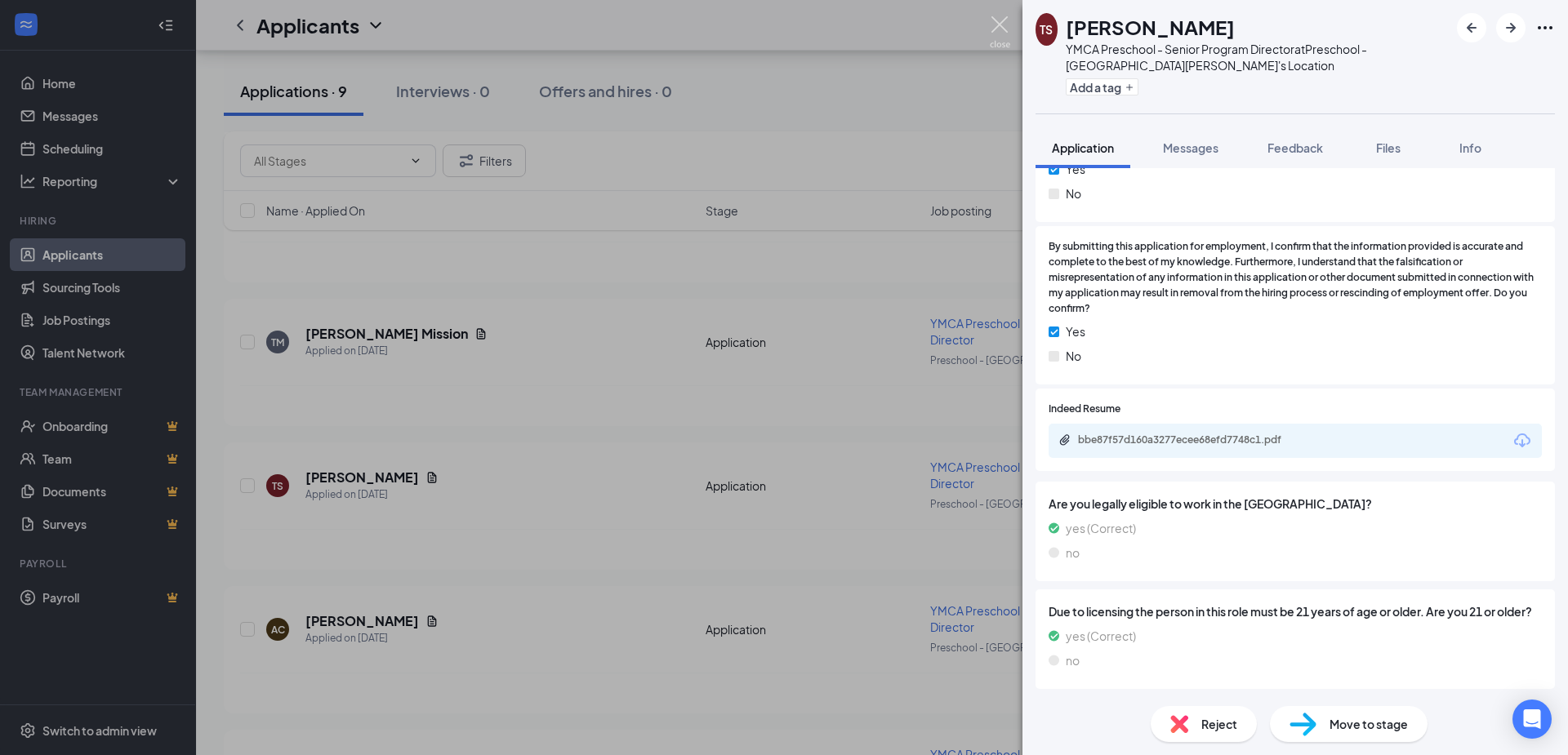
click at [997, 26] on img at bounding box center [999, 32] width 20 height 32
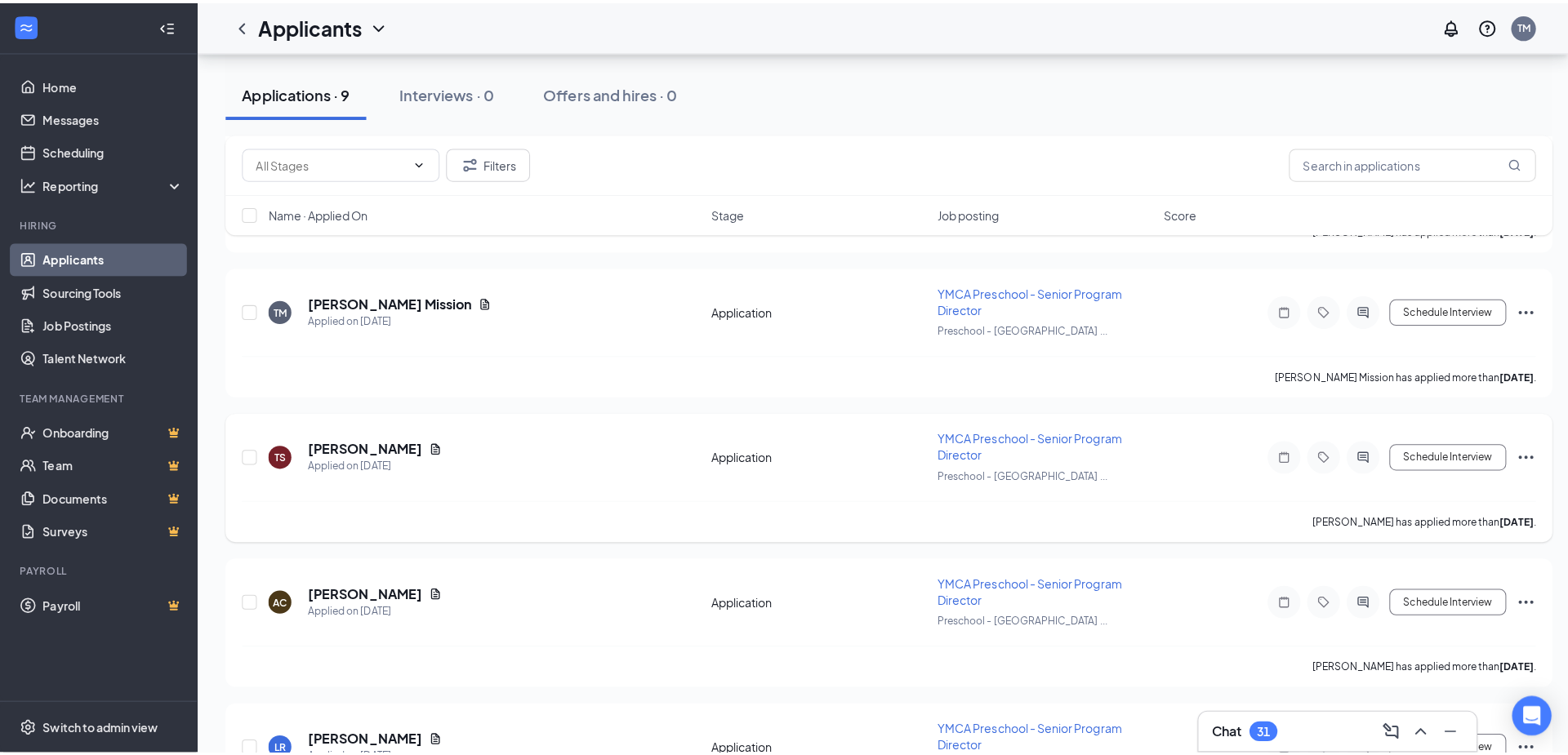
scroll to position [831, 0]
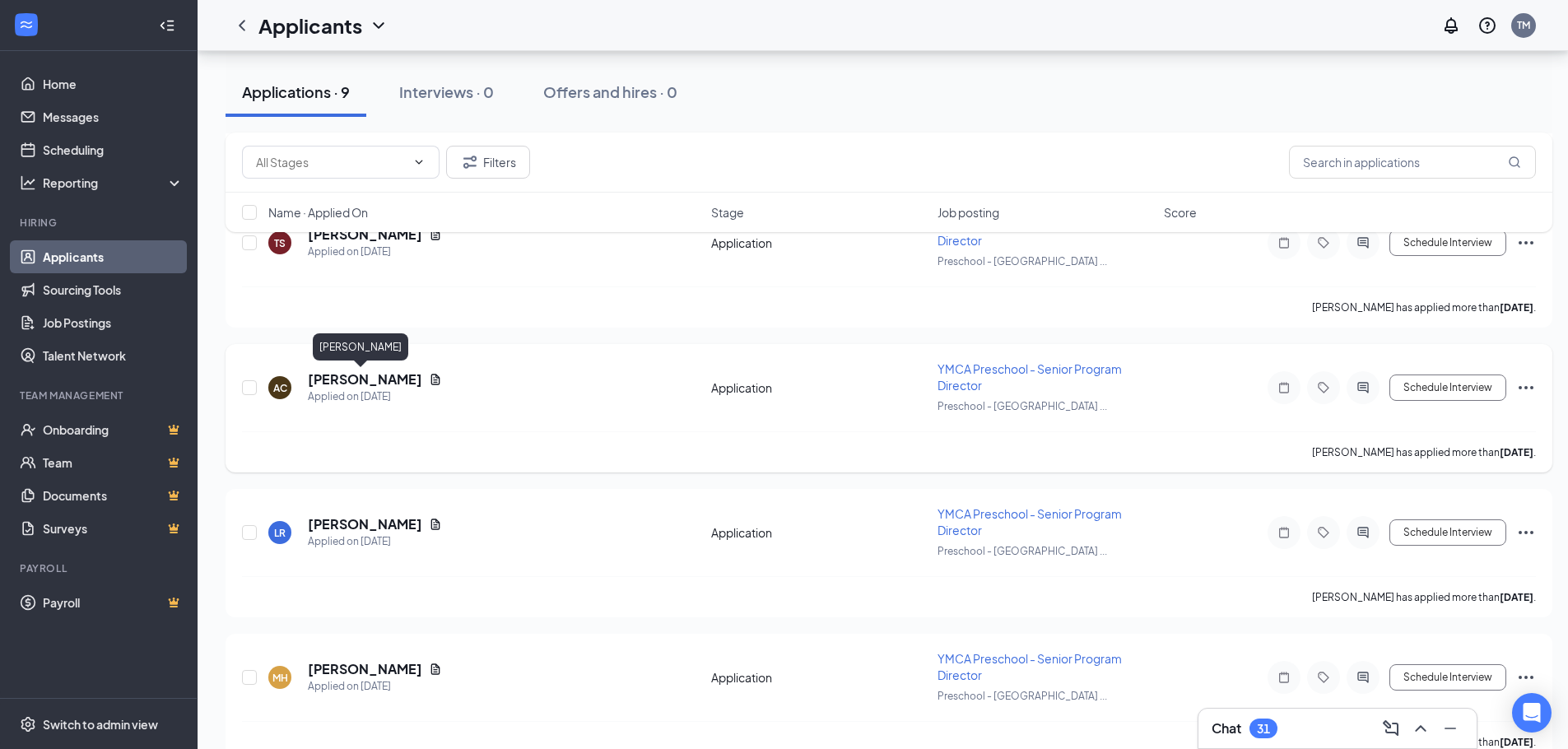
click at [381, 383] on h5 "[PERSON_NAME]" at bounding box center [365, 379] width 115 height 18
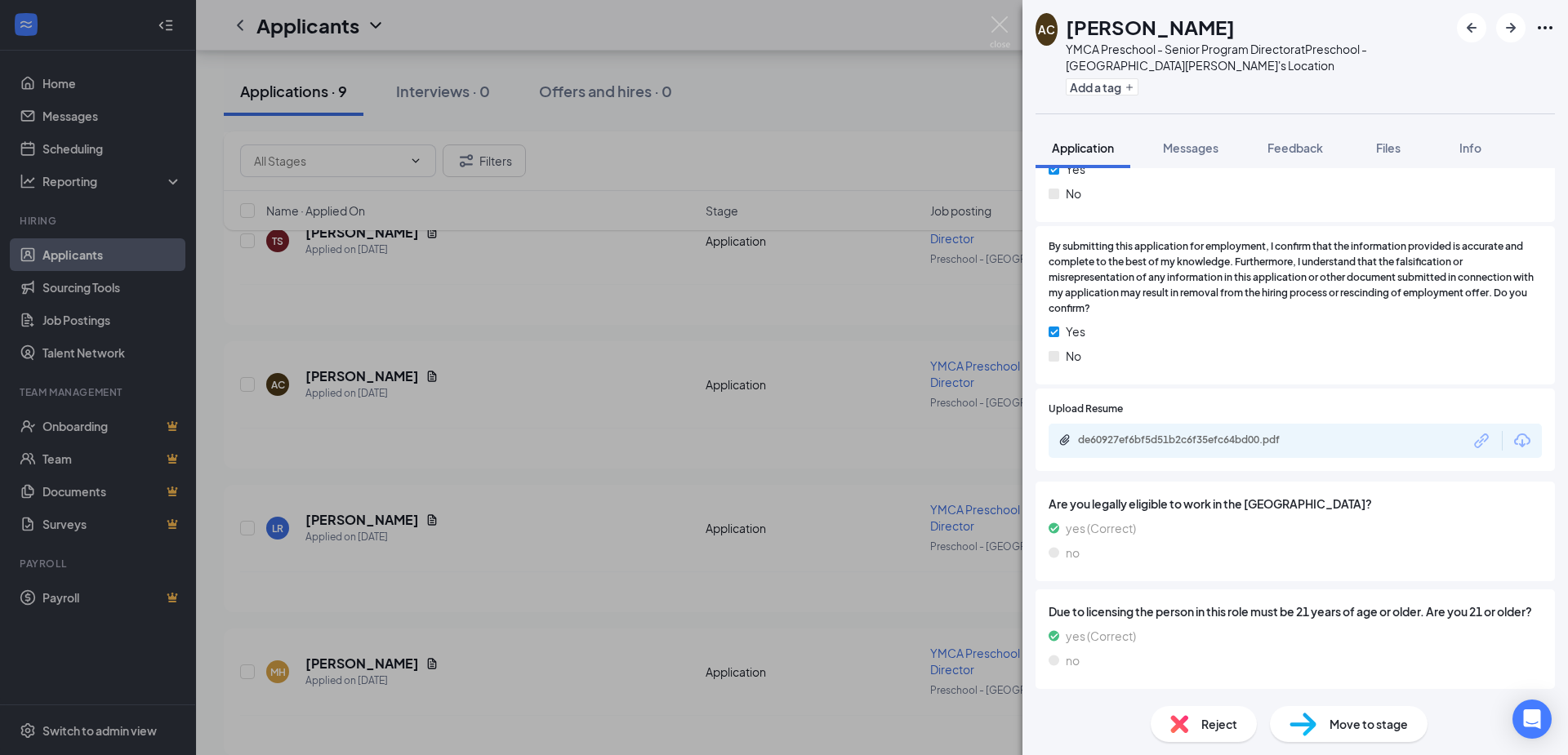
scroll to position [1020, 0]
click at [1223, 433] on div "de60927ef6bf5d51b2c6f35efc64bd00.pdf" at bounding box center [1192, 440] width 229 height 13
click at [998, 22] on img at bounding box center [999, 32] width 20 height 32
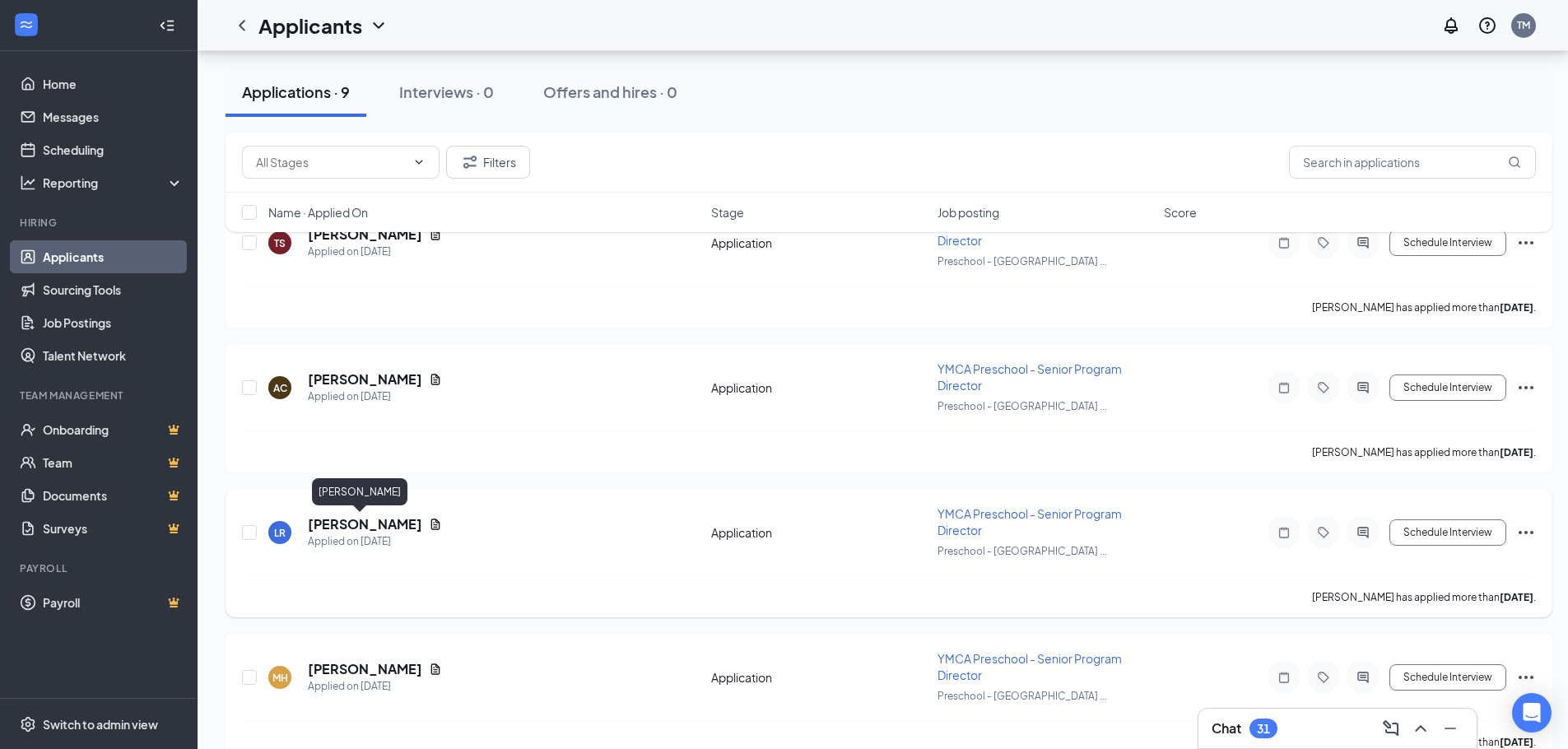
click at [353, 519] on h5 "[PERSON_NAME]" at bounding box center [365, 524] width 115 height 18
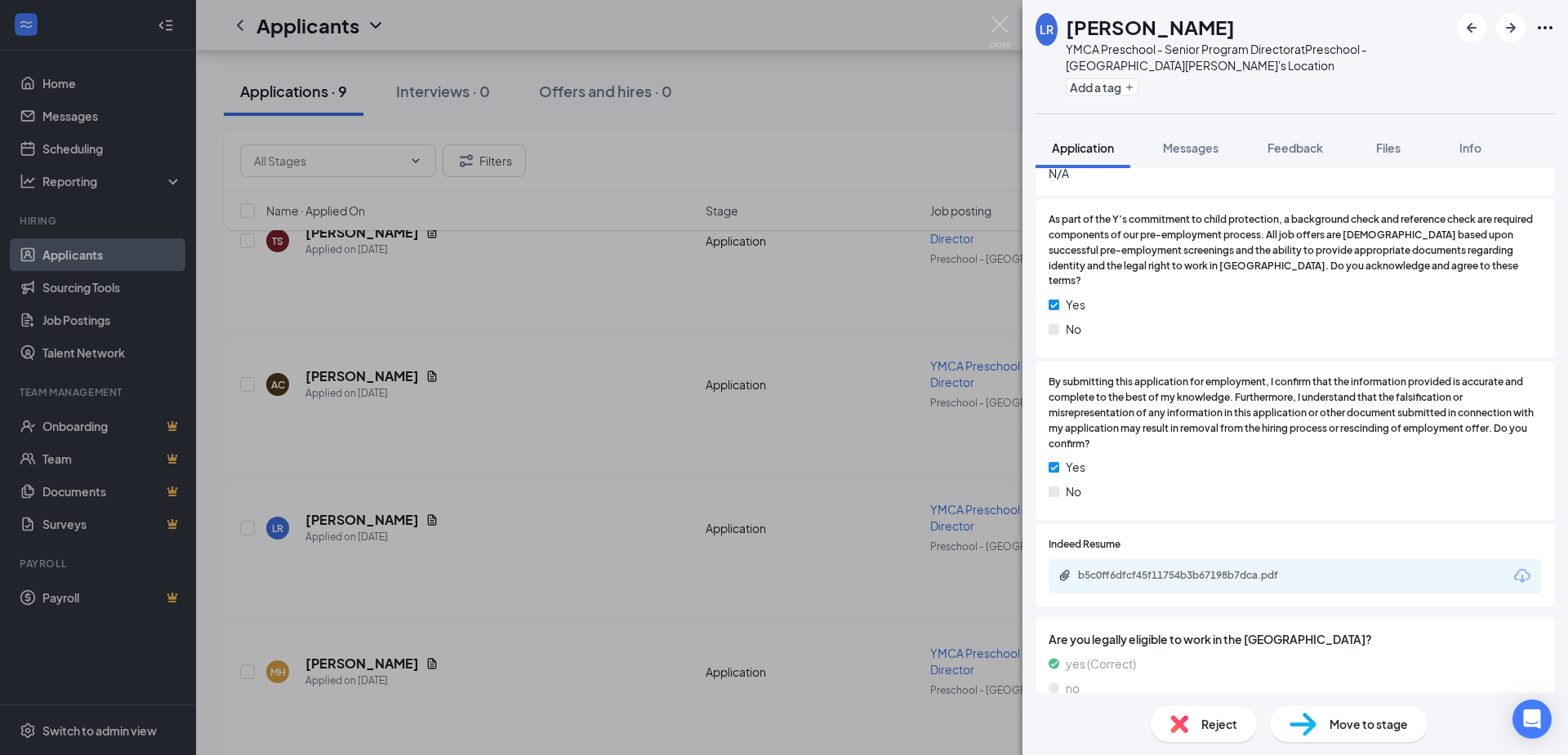
scroll to position [930, 0]
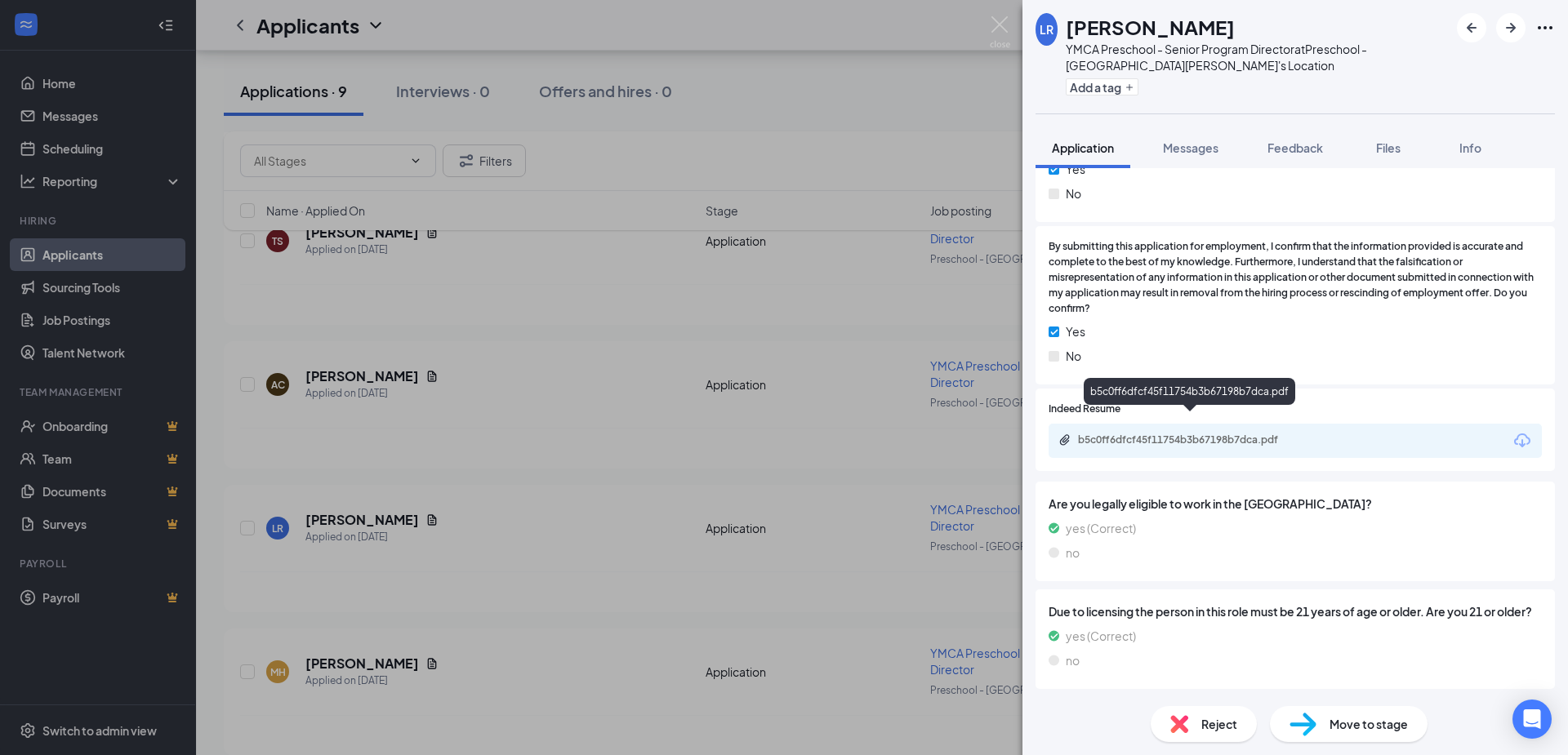
click at [1138, 433] on div "b5c0ff6dfcf45f11754b3b67198b7dca.pdf" at bounding box center [1191, 441] width 264 height 15
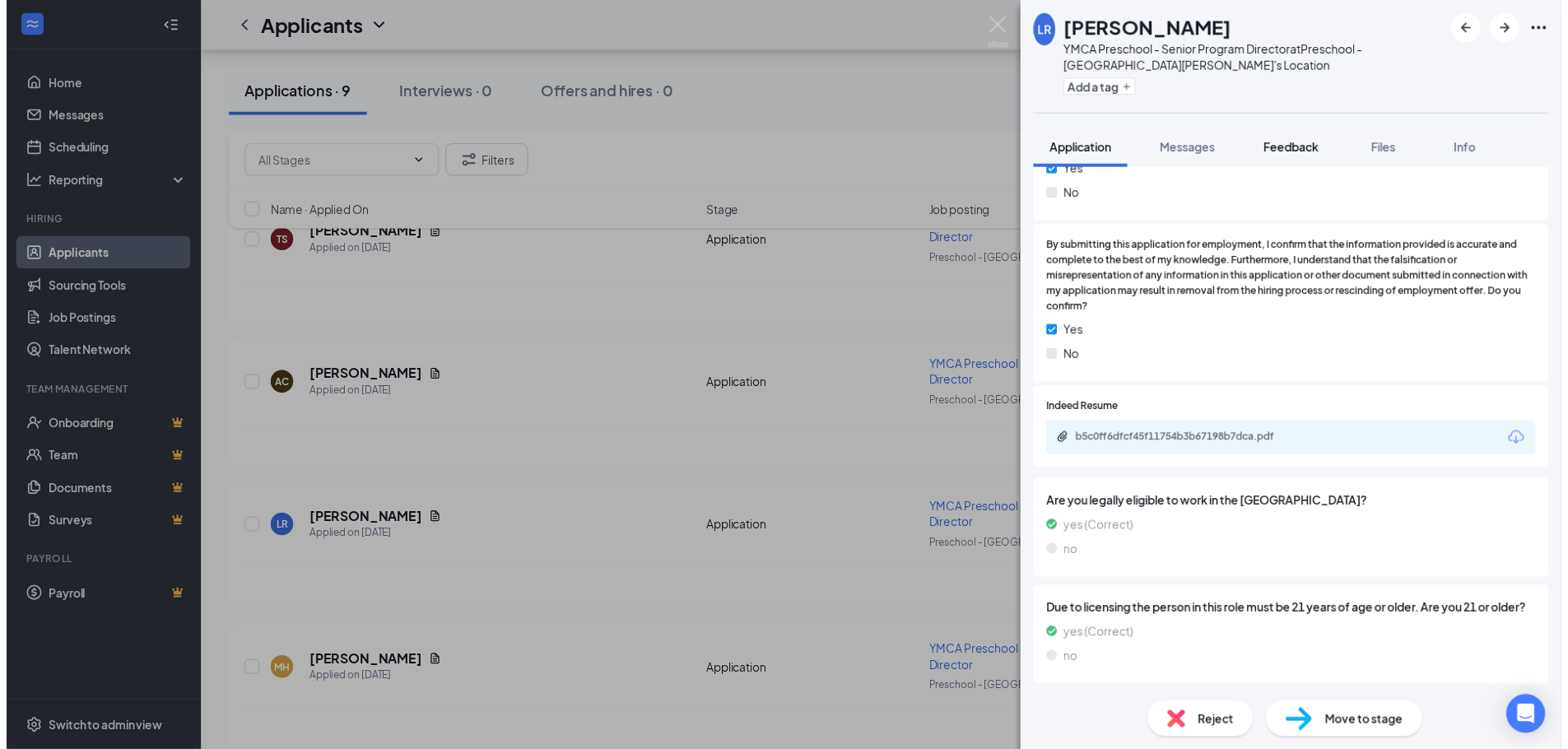
scroll to position [932, 0]
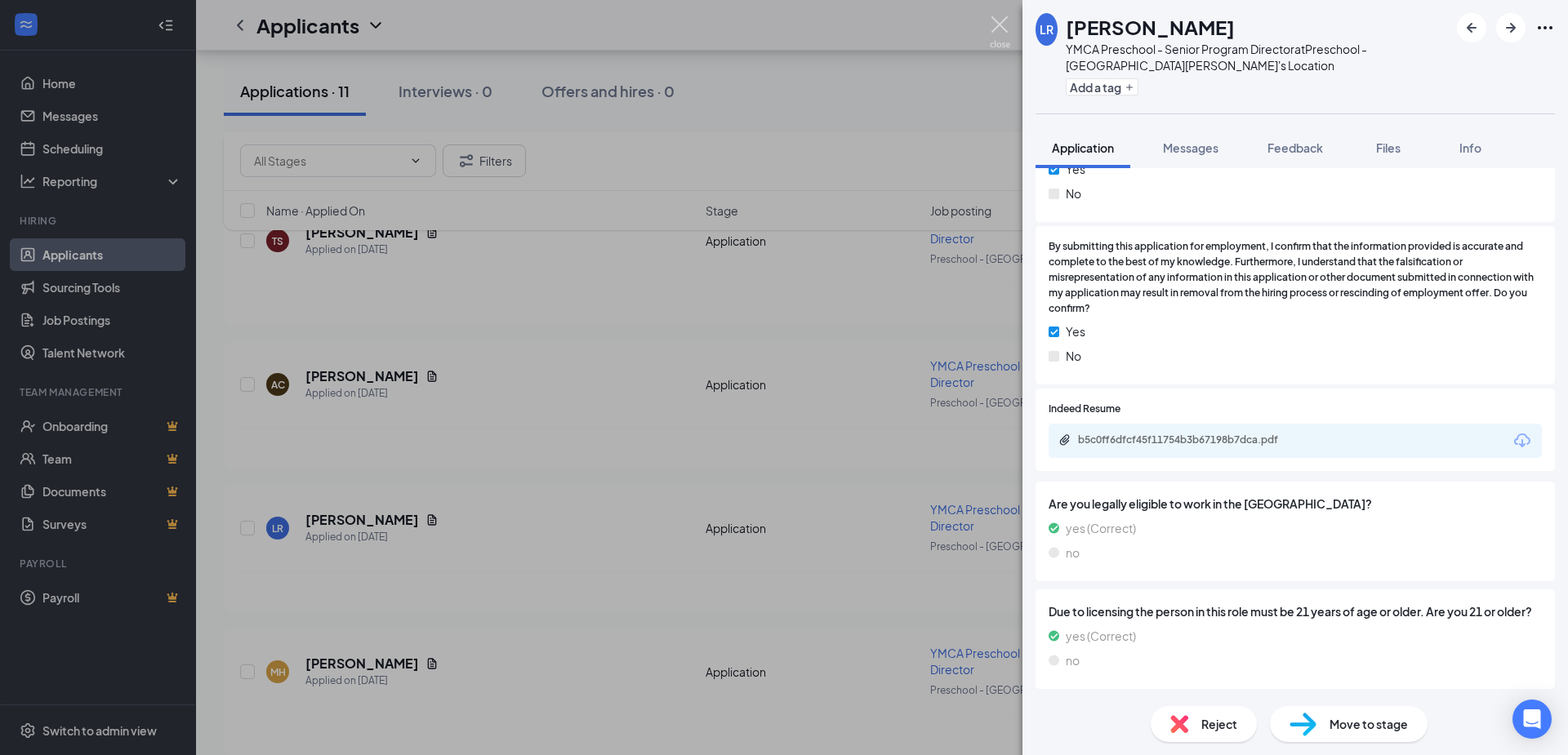
click at [997, 22] on img at bounding box center [999, 32] width 20 height 32
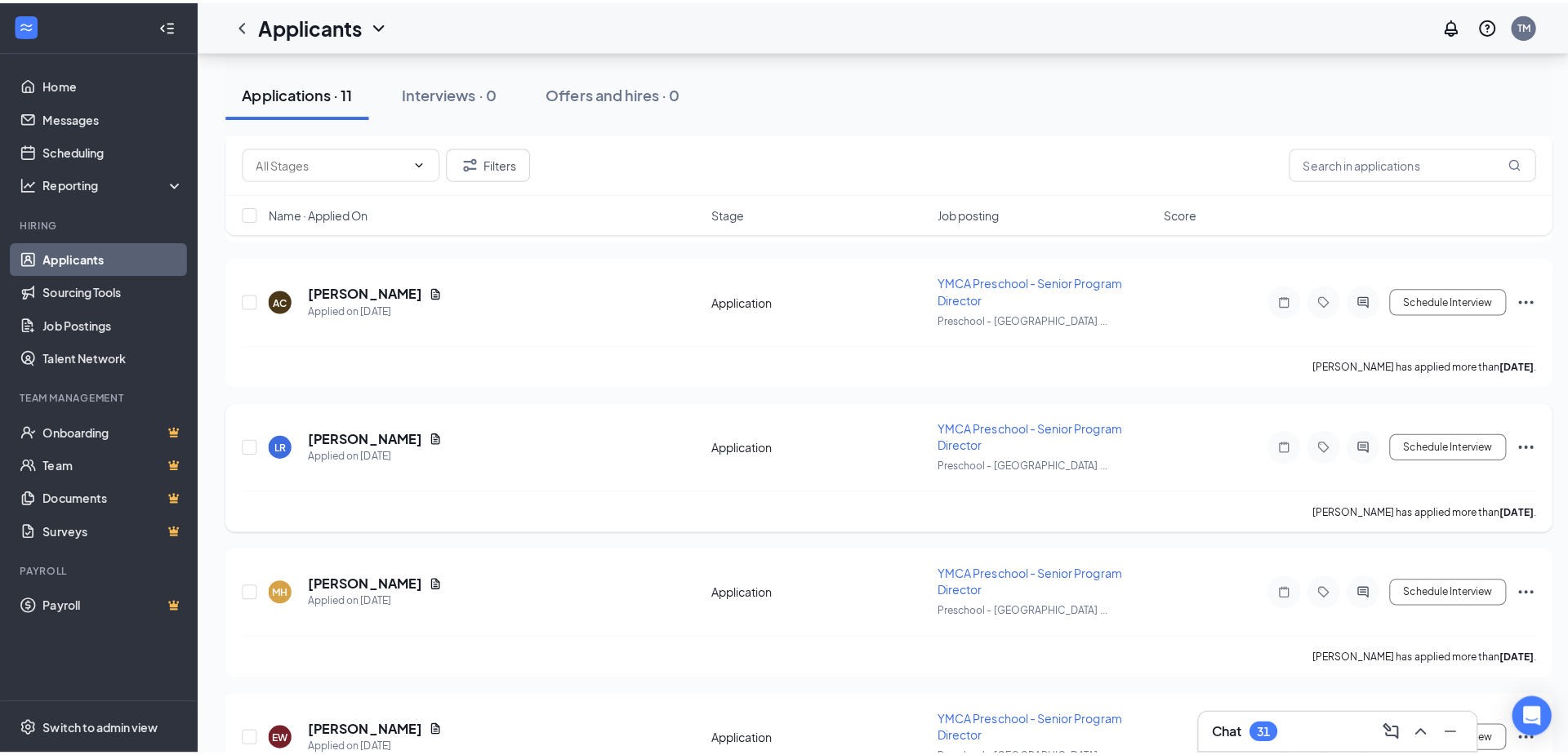
scroll to position [1238, 0]
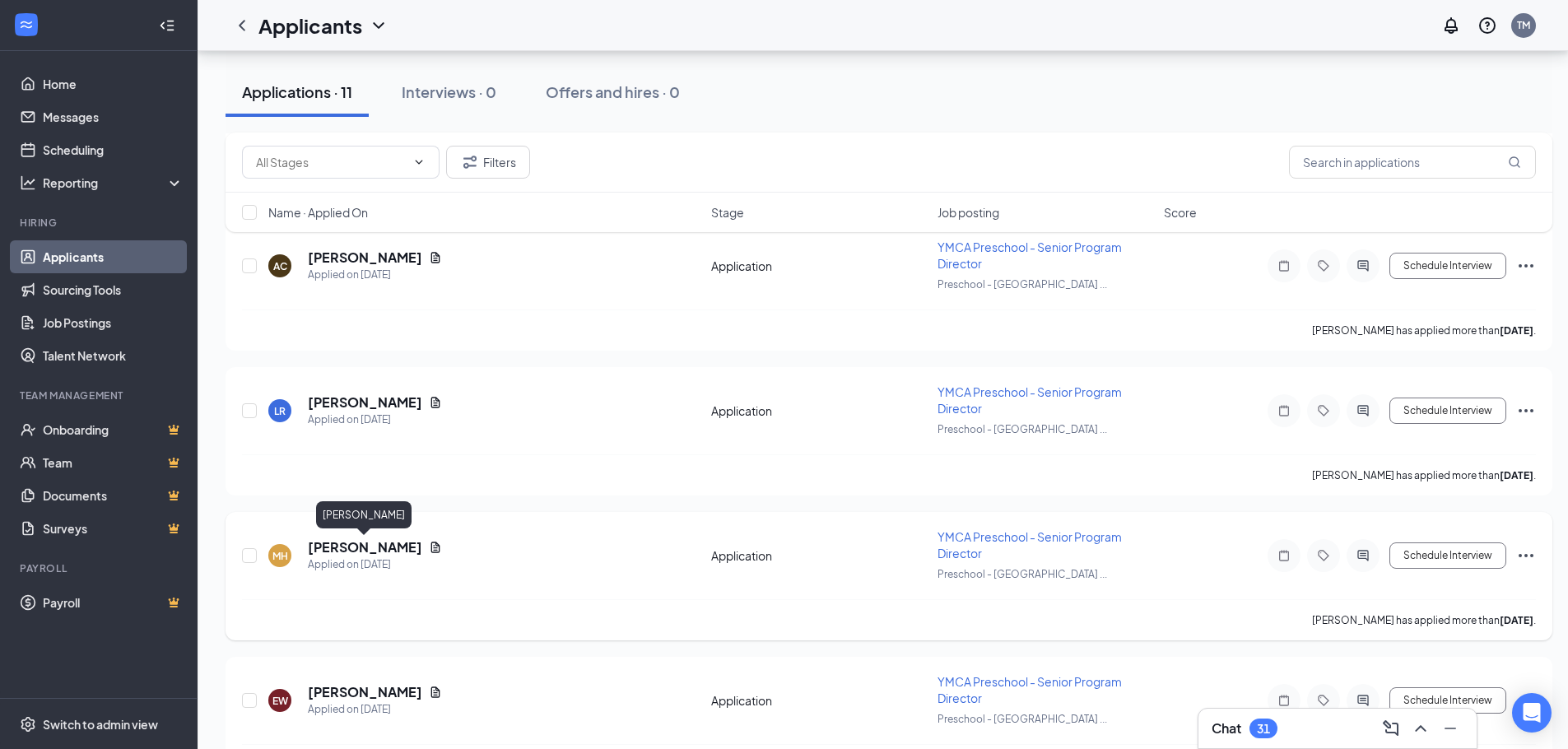
click at [371, 551] on h5 "[PERSON_NAME]" at bounding box center [365, 547] width 115 height 18
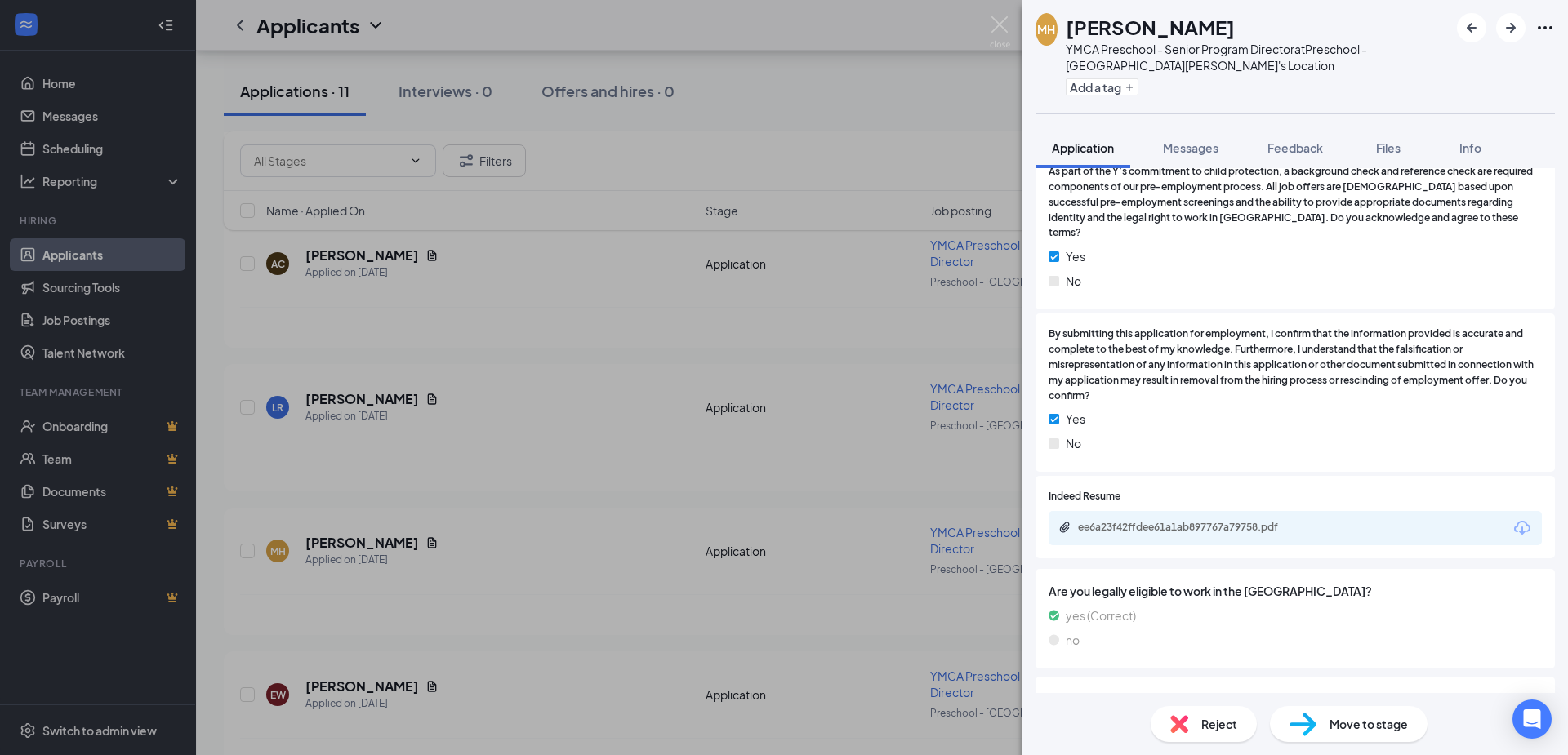
scroll to position [930, 0]
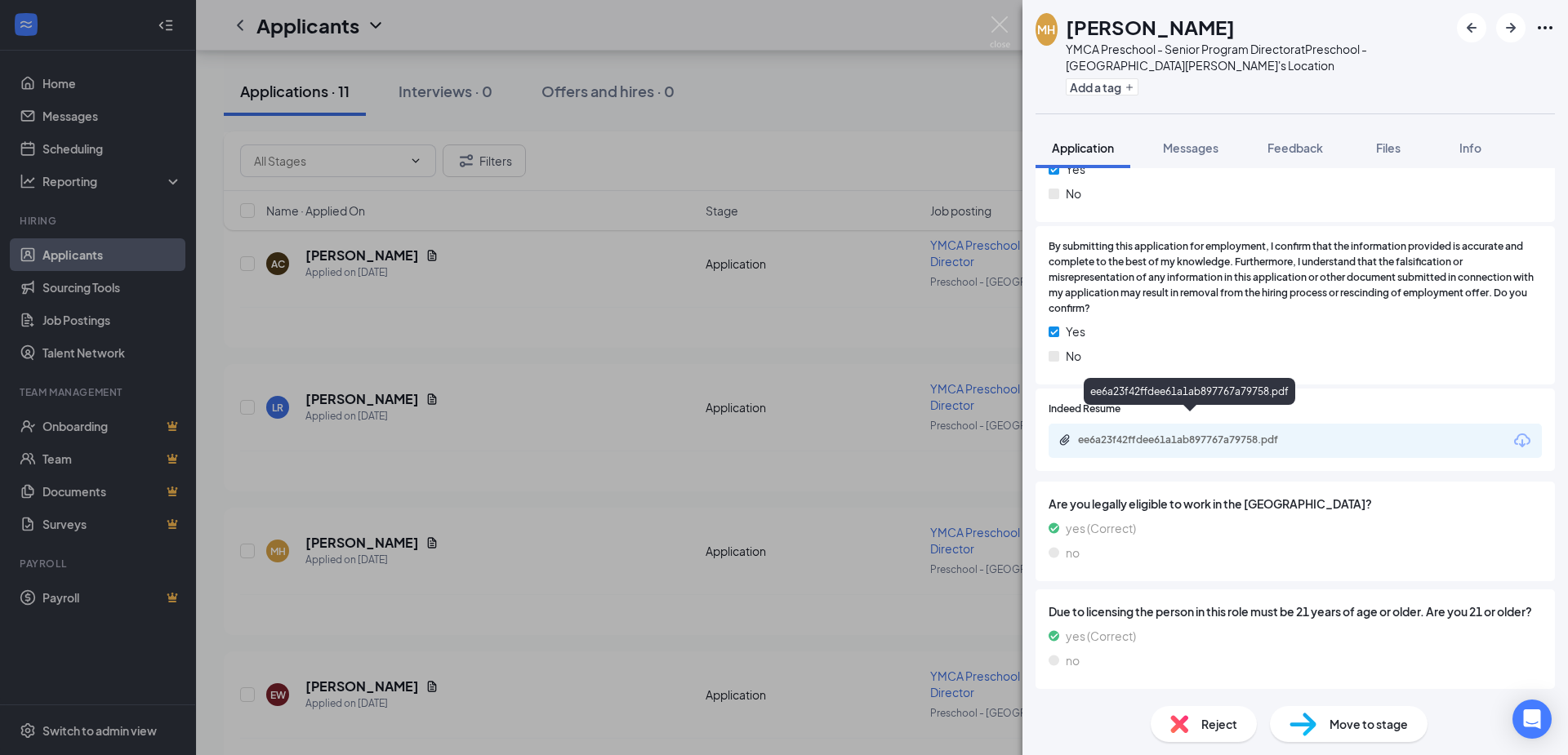
click at [1223, 433] on div "ee6a23f42ffdee61a1ab897767a79758.pdf" at bounding box center [1192, 440] width 229 height 13
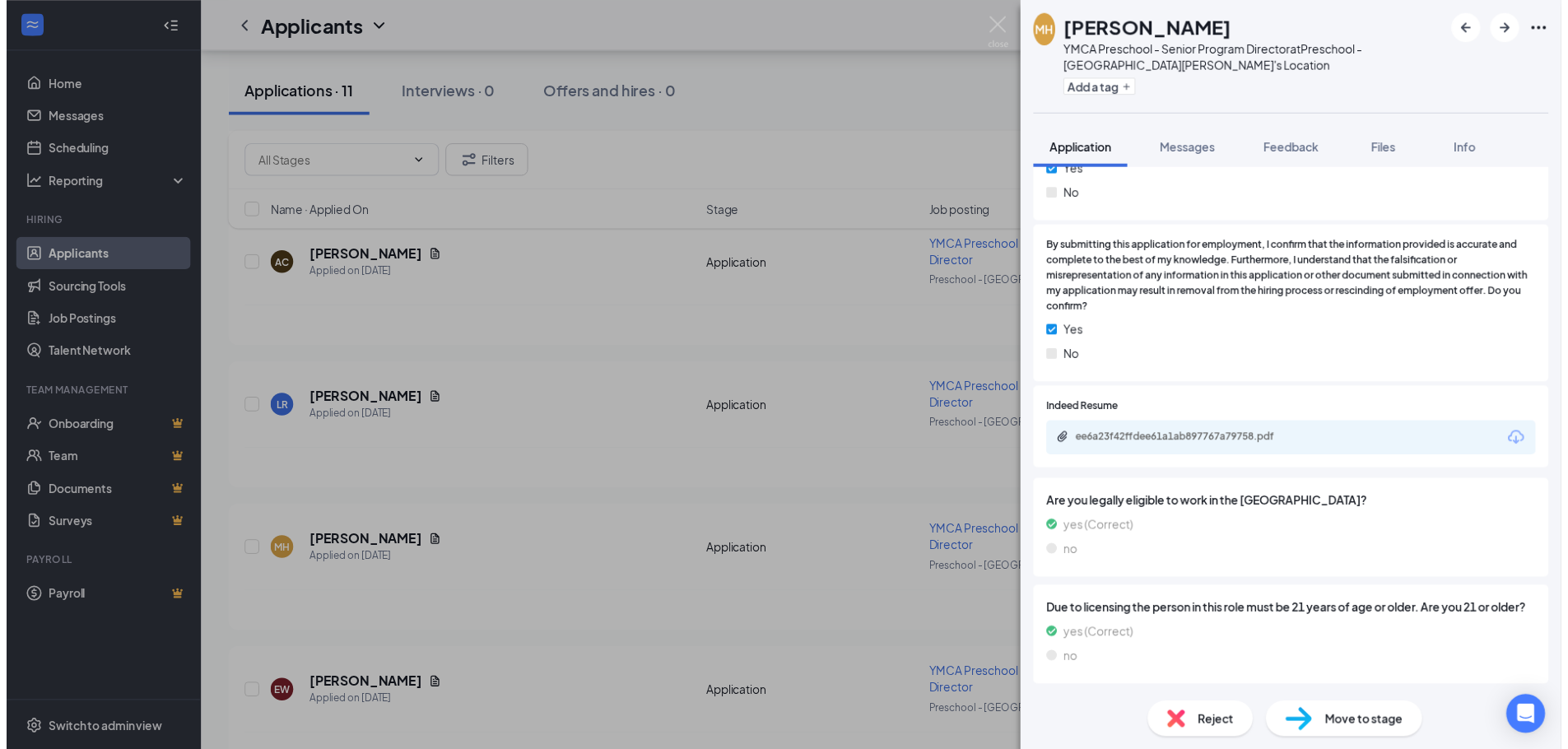
scroll to position [932, 0]
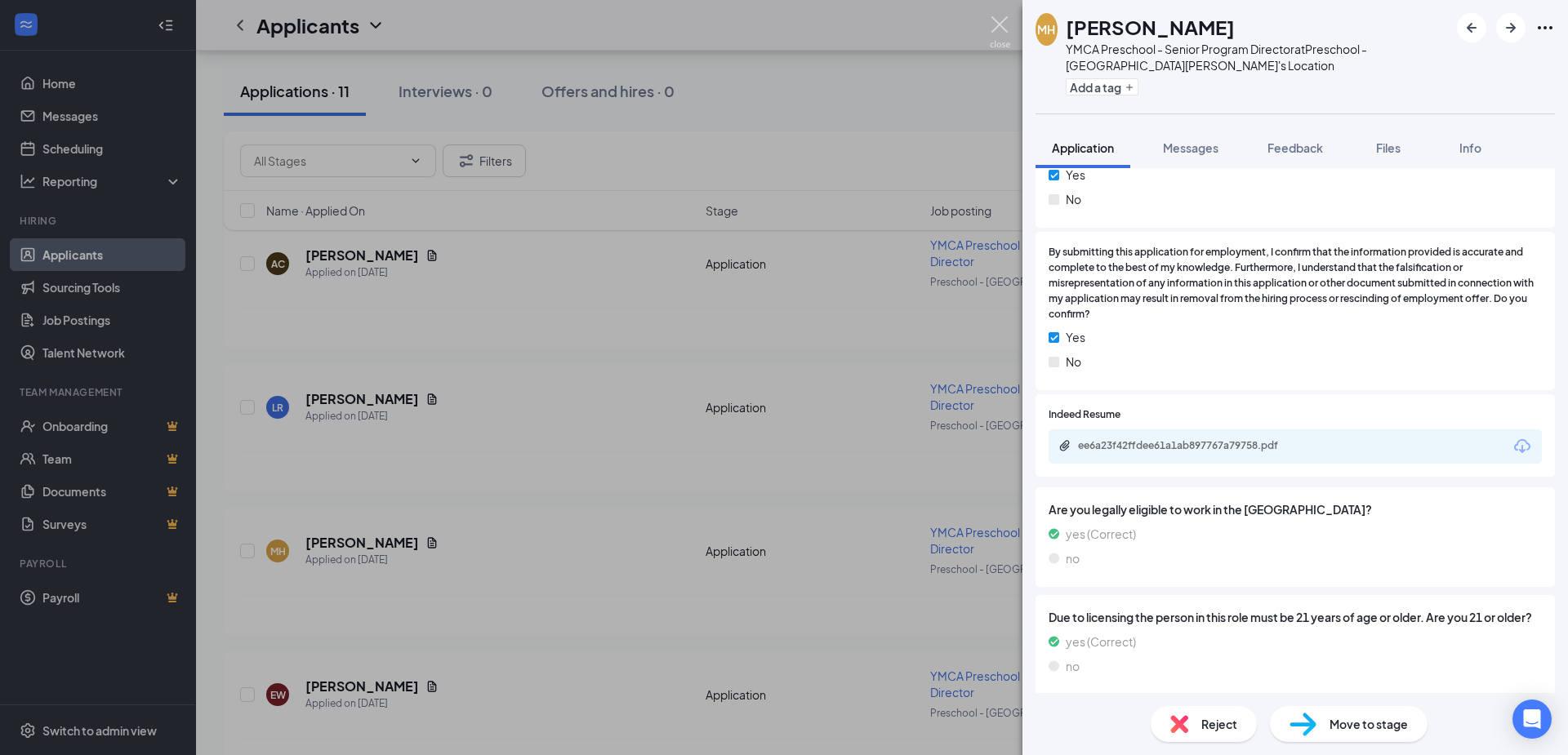
click at [996, 26] on img at bounding box center [999, 32] width 20 height 32
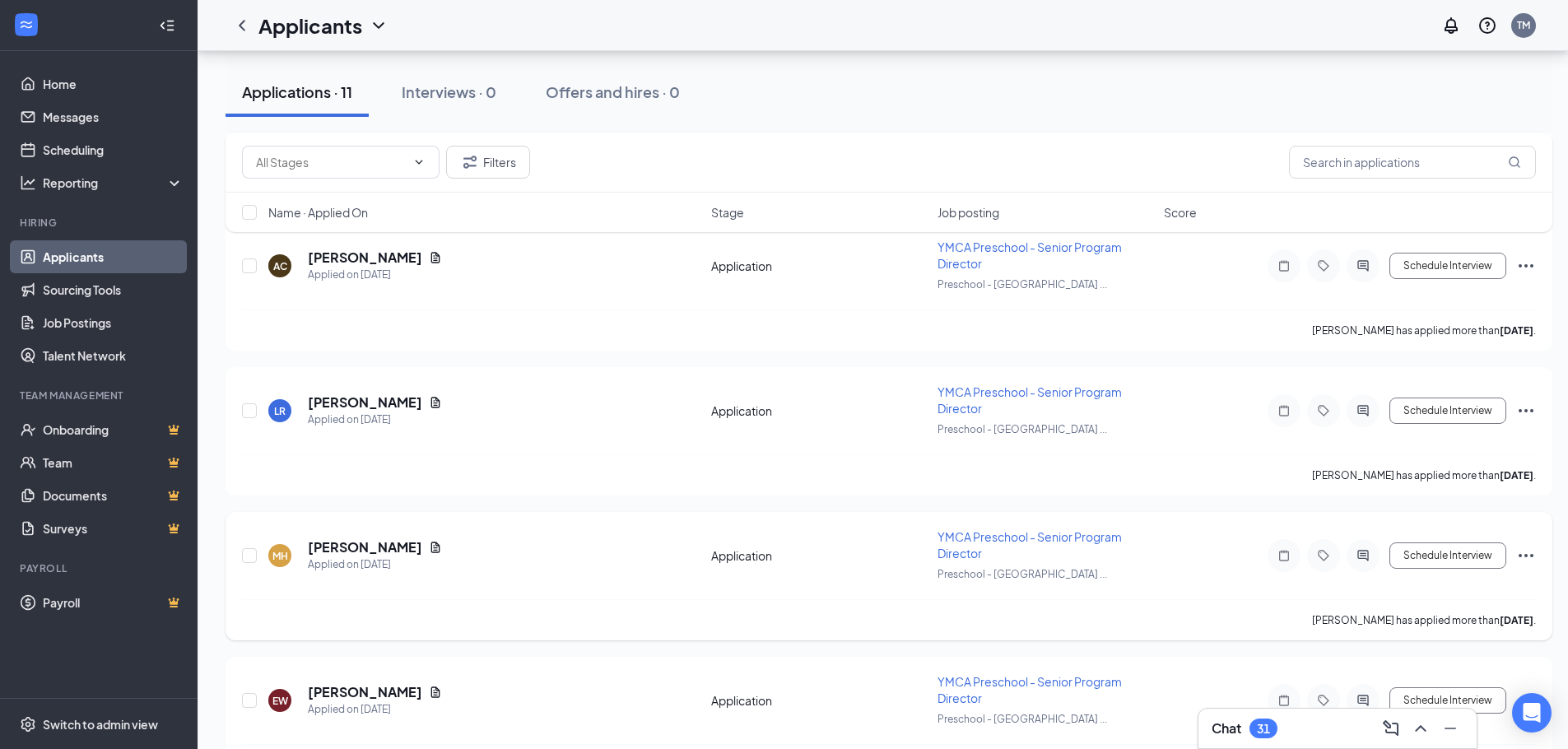
scroll to position [1305, 0]
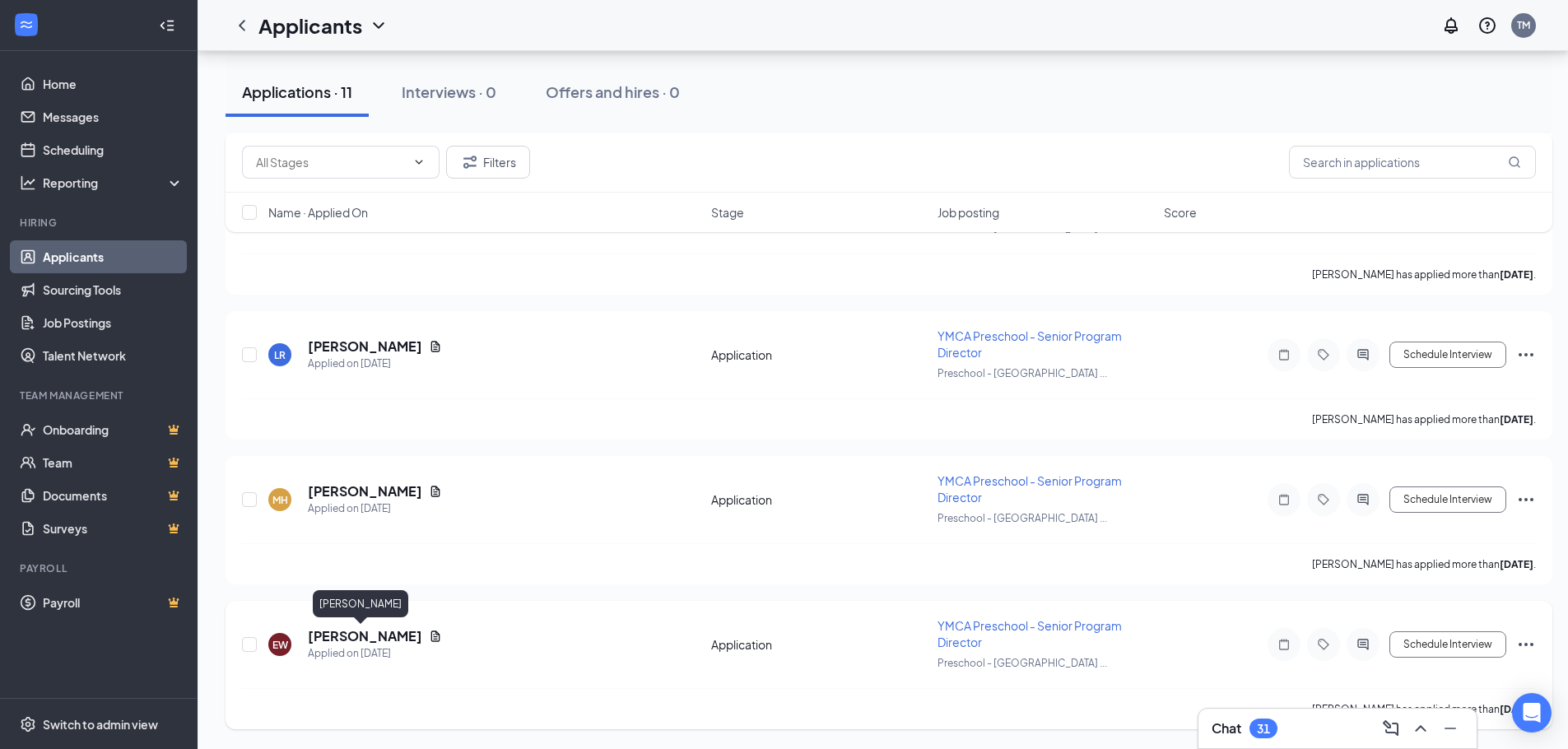
click at [370, 640] on h5 "[PERSON_NAME]" at bounding box center [365, 636] width 115 height 18
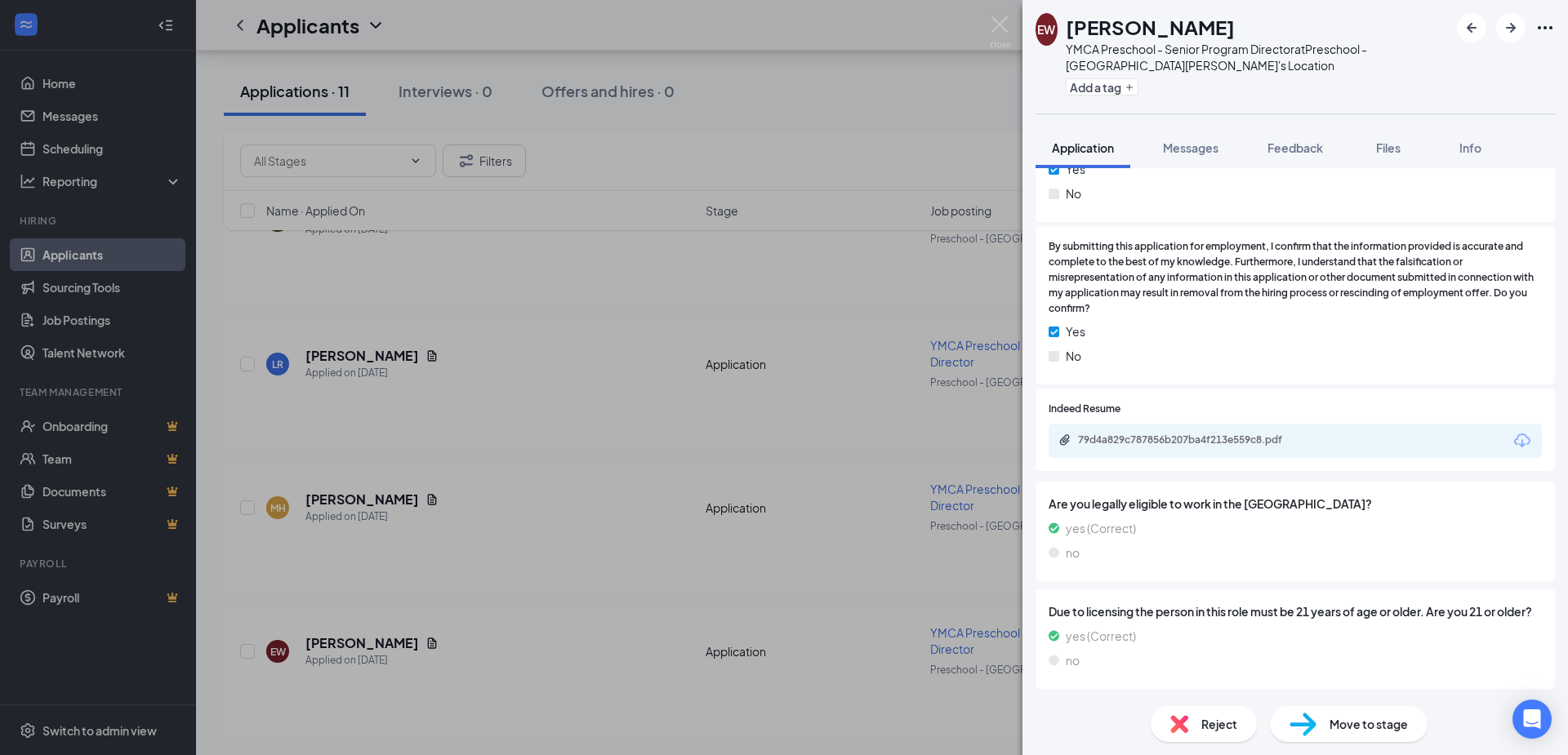
scroll to position [912, 0]
click at [1153, 410] on div "79d4a829c787856b207ba4f213e559c8.pdf" at bounding box center [1189, 394] width 216 height 33
click at [1153, 433] on div "79d4a829c787856b207ba4f213e559c8.pdf" at bounding box center [1192, 440] width 229 height 13
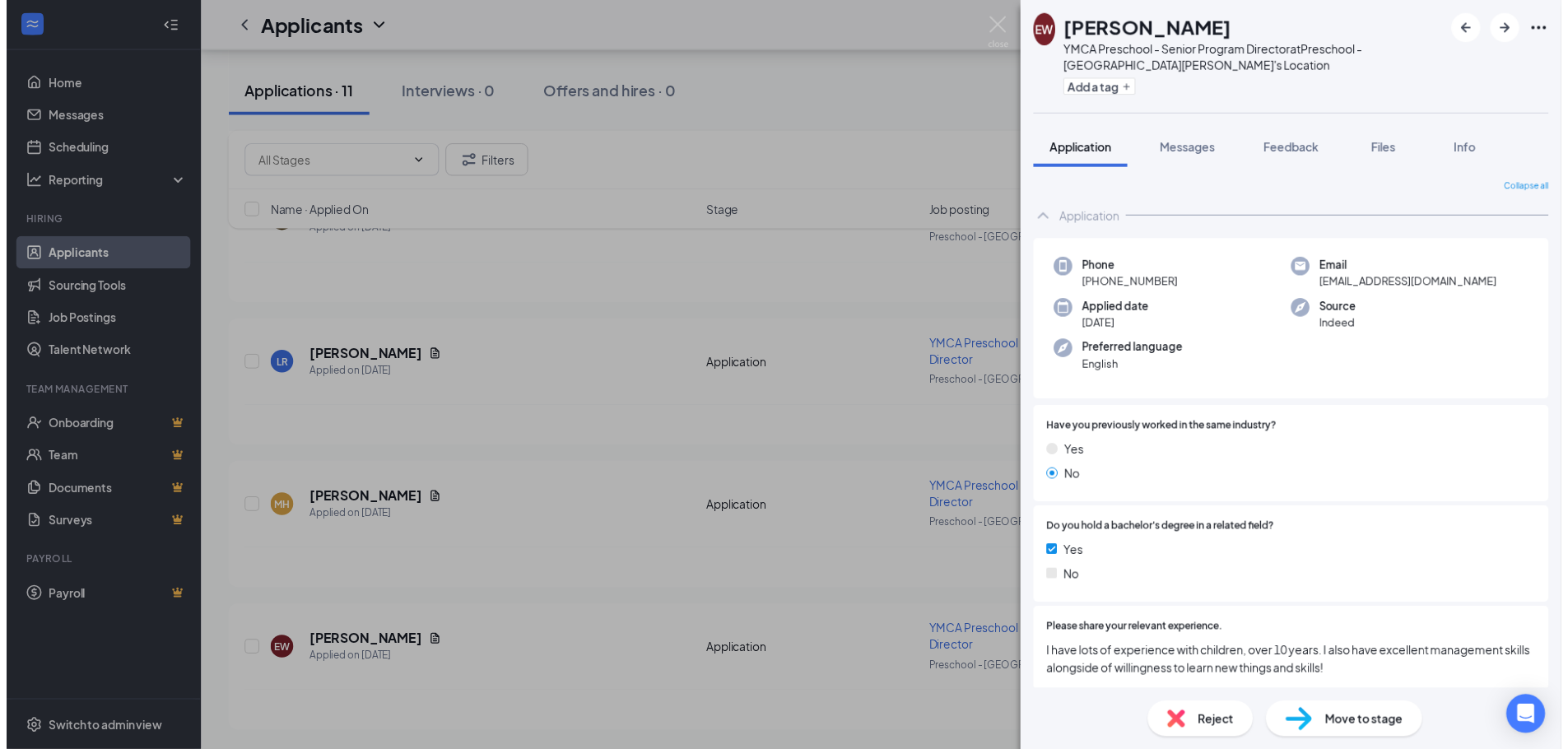
scroll to position [914, 0]
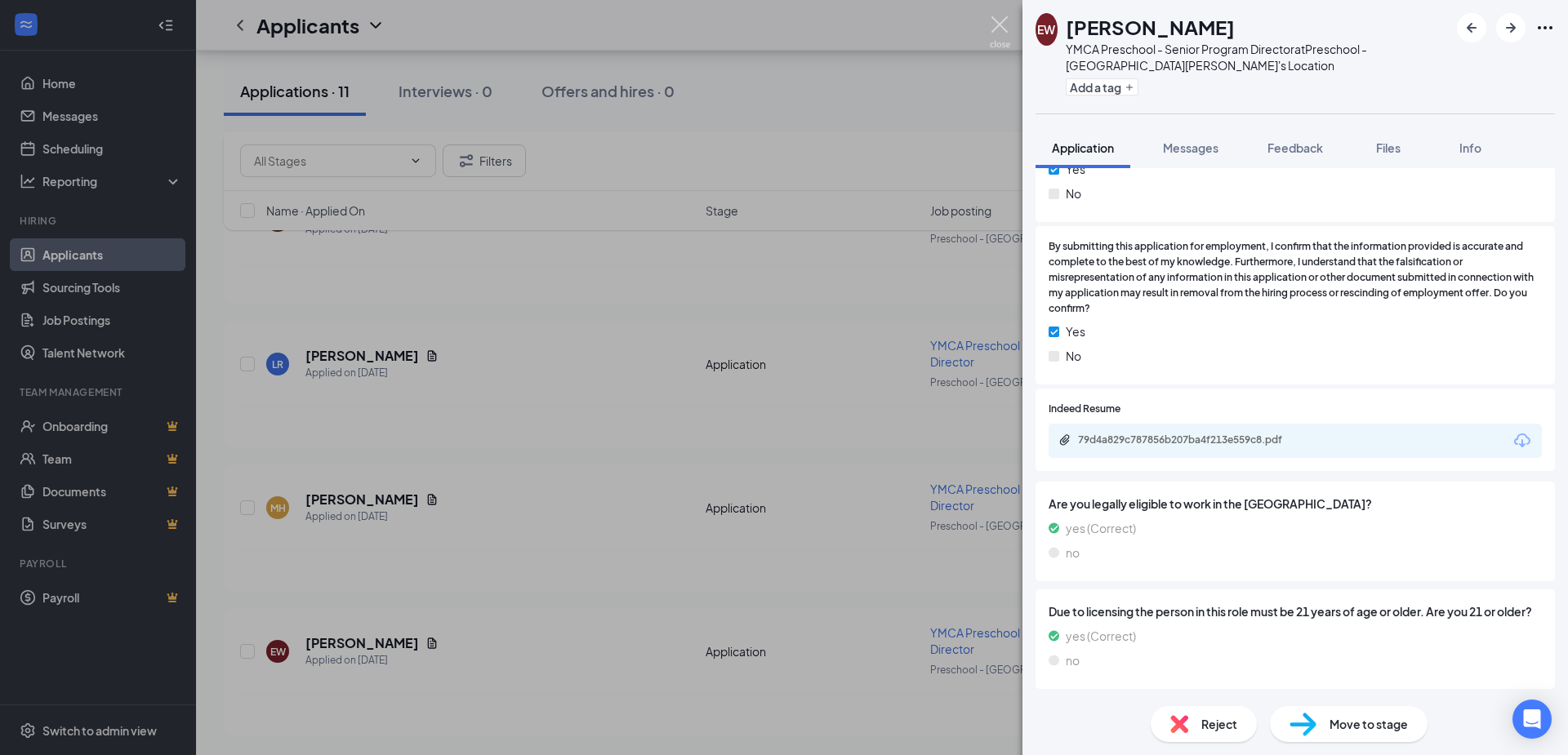
click at [1001, 19] on img at bounding box center [999, 32] width 20 height 32
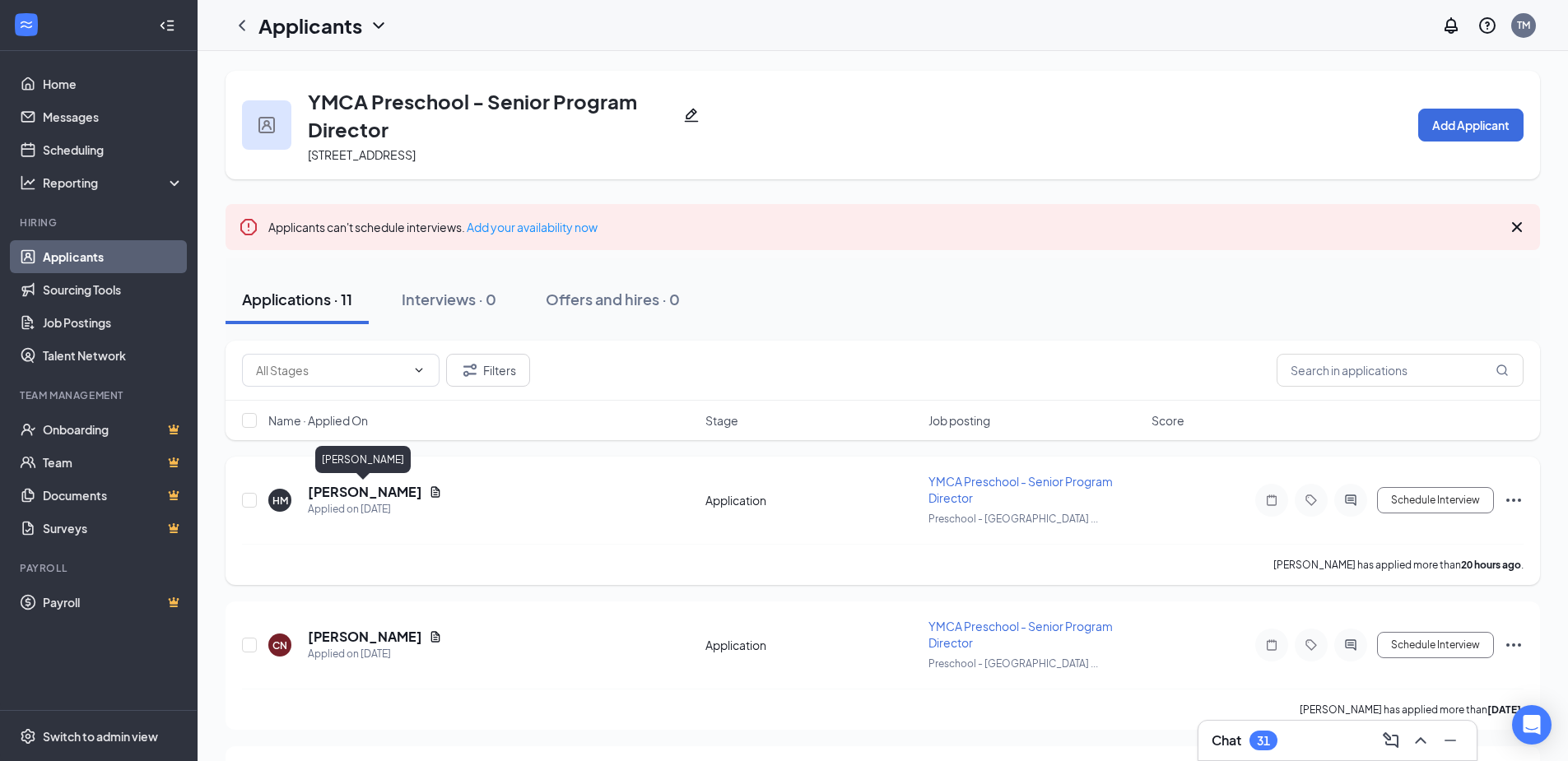
click at [386, 501] on h5 "[PERSON_NAME]" at bounding box center [365, 492] width 115 height 18
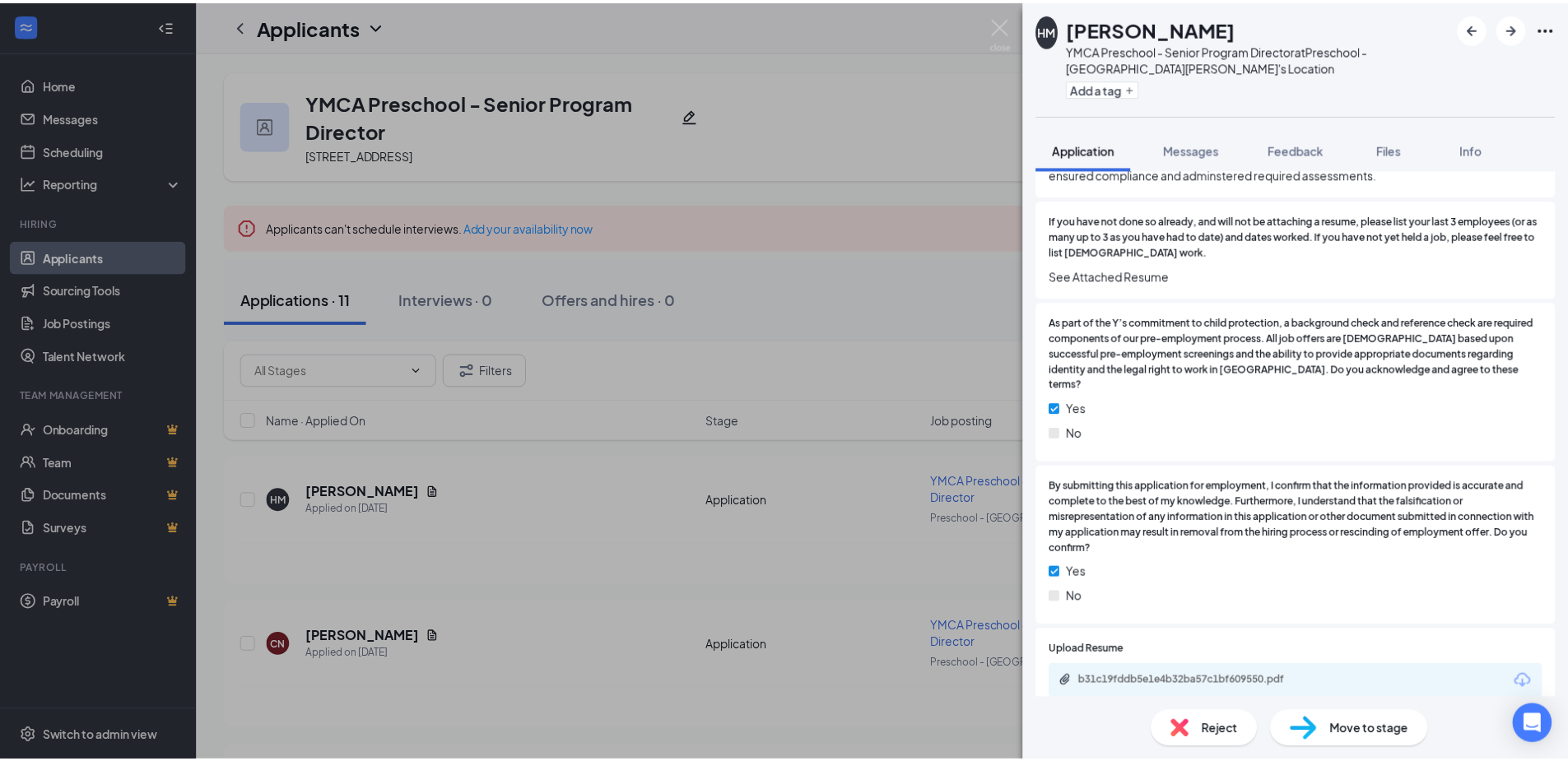
scroll to position [1399, 0]
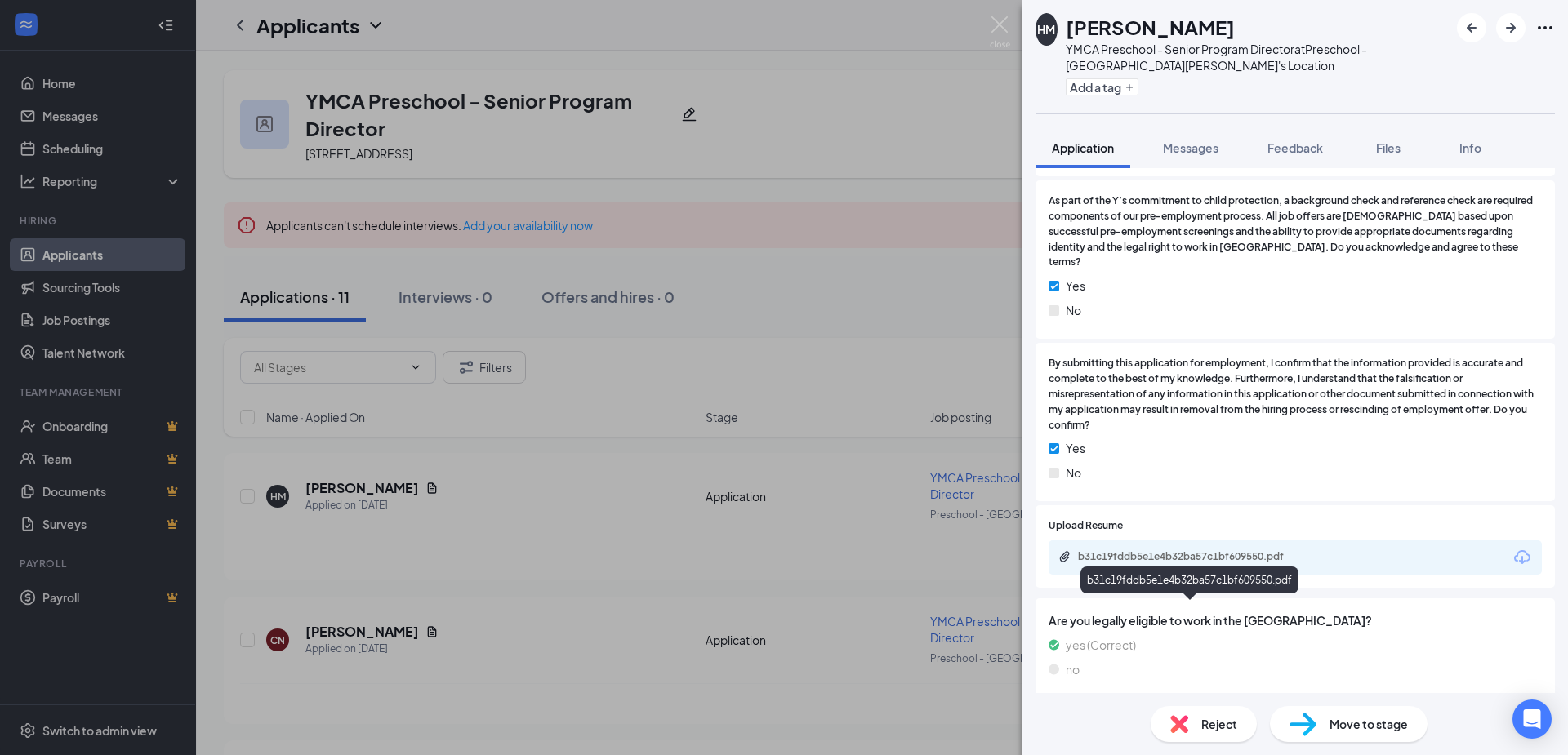
click at [1243, 564] on div "b31c19fddb5e1e4b32ba57c1bf609550.pdf" at bounding box center [1192, 557] width 229 height 13
click at [997, 27] on img at bounding box center [999, 32] width 20 height 32
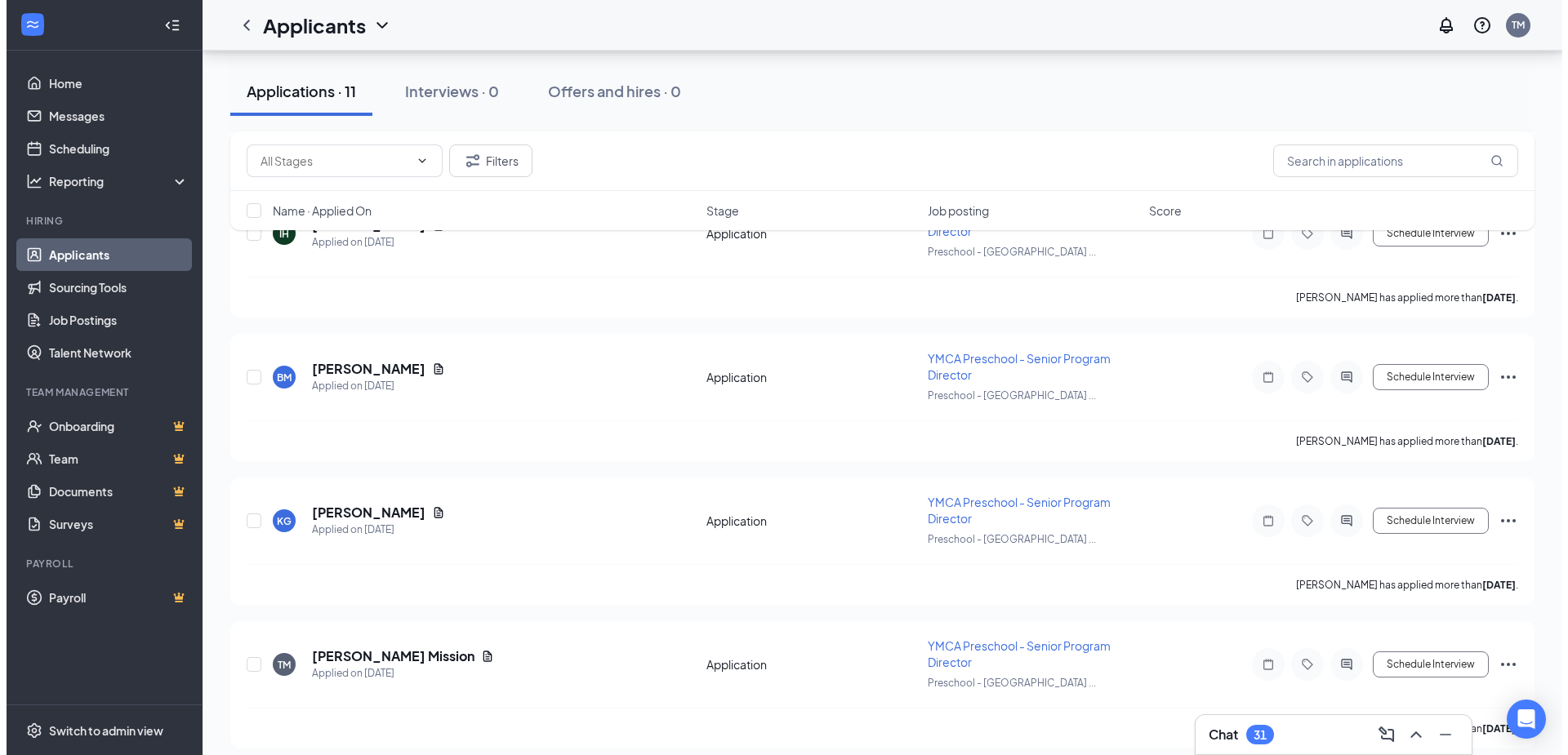
scroll to position [569, 0]
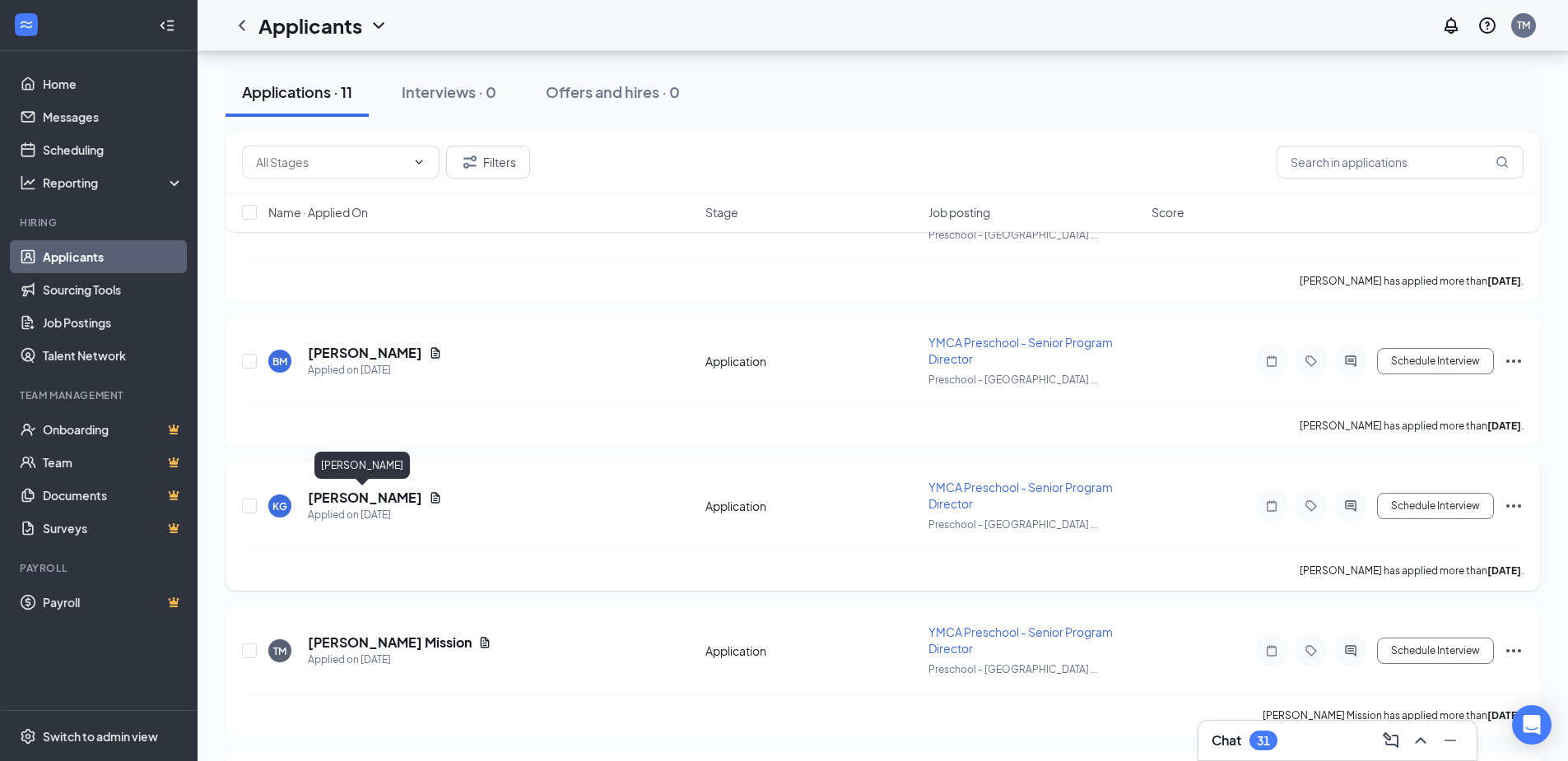
click at [373, 497] on h5 "[PERSON_NAME]" at bounding box center [365, 498] width 115 height 18
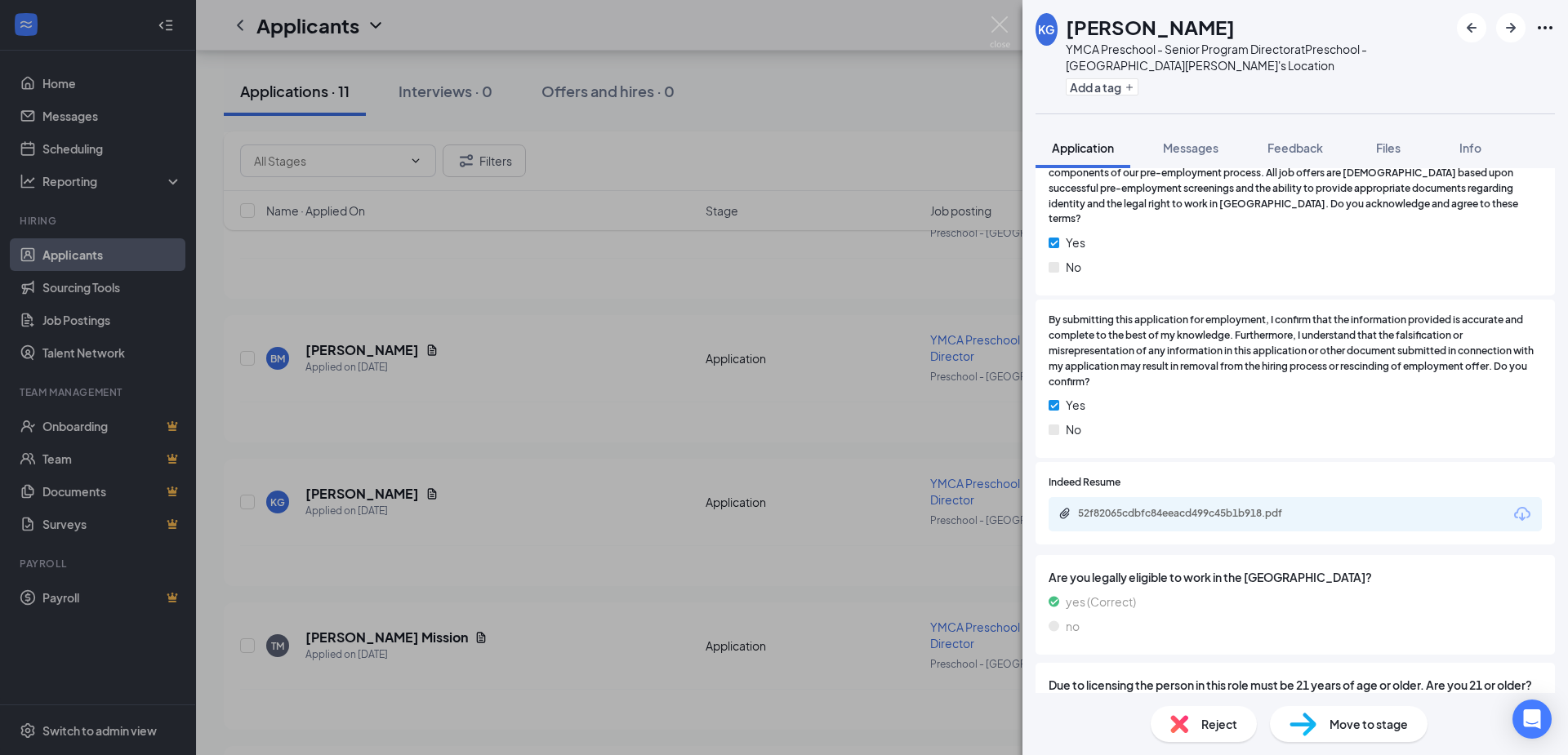
scroll to position [841, 0]
click at [1225, 509] on div "52f82065cdbfc84eeacd499c45b1b918.pdf" at bounding box center [1192, 511] width 229 height 13
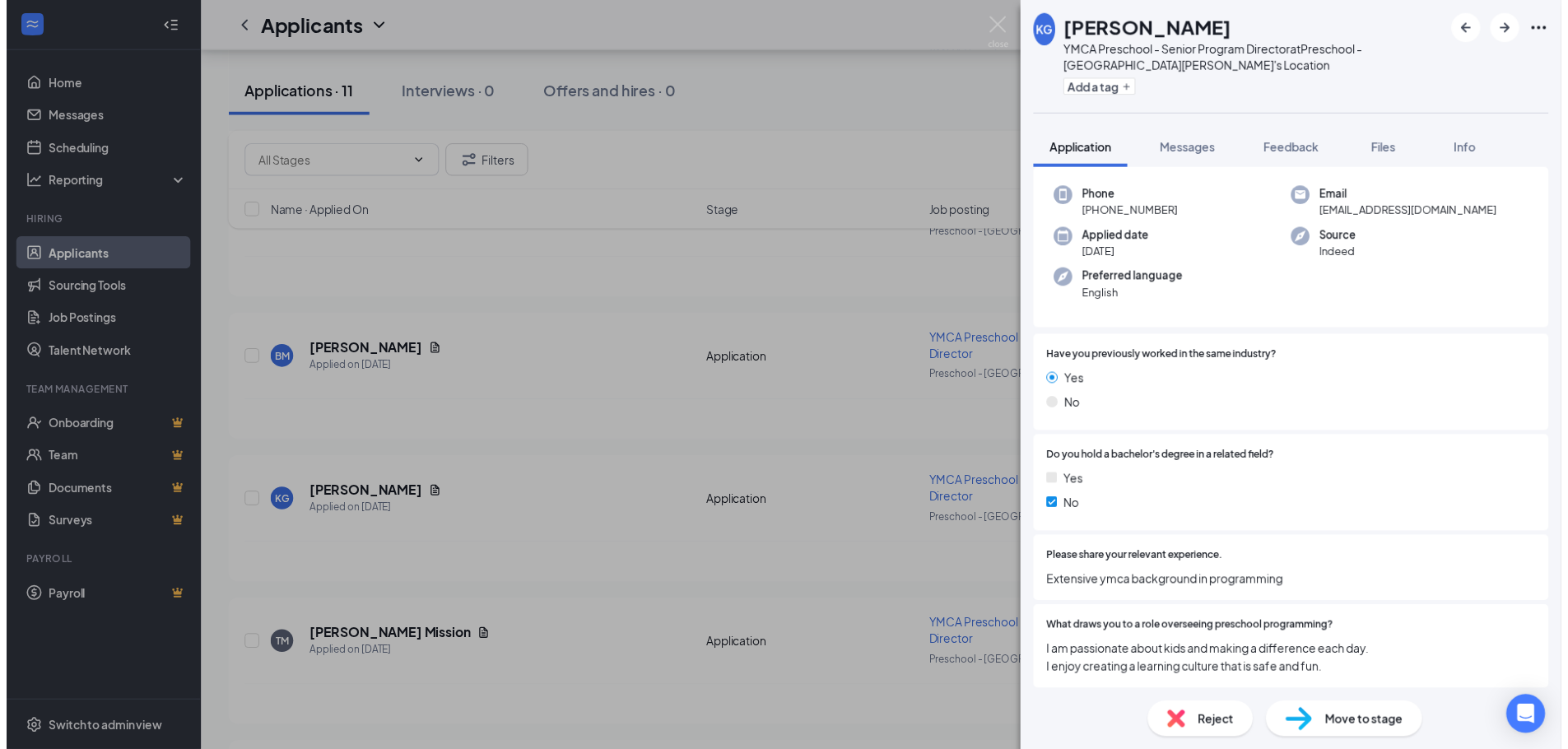
scroll to position [0, 0]
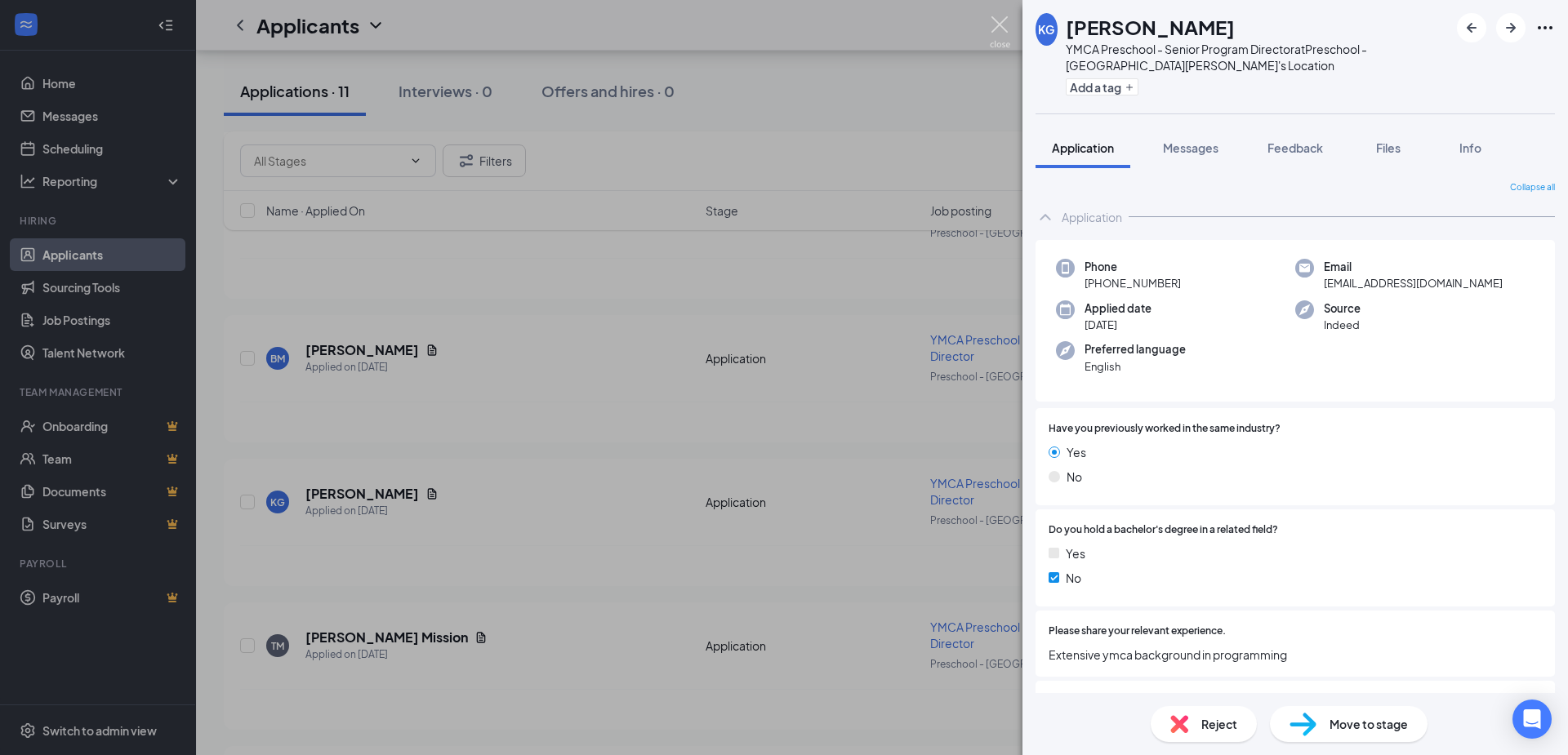
click at [999, 24] on img at bounding box center [999, 32] width 20 height 32
